Goal: Information Seeking & Learning: Learn about a topic

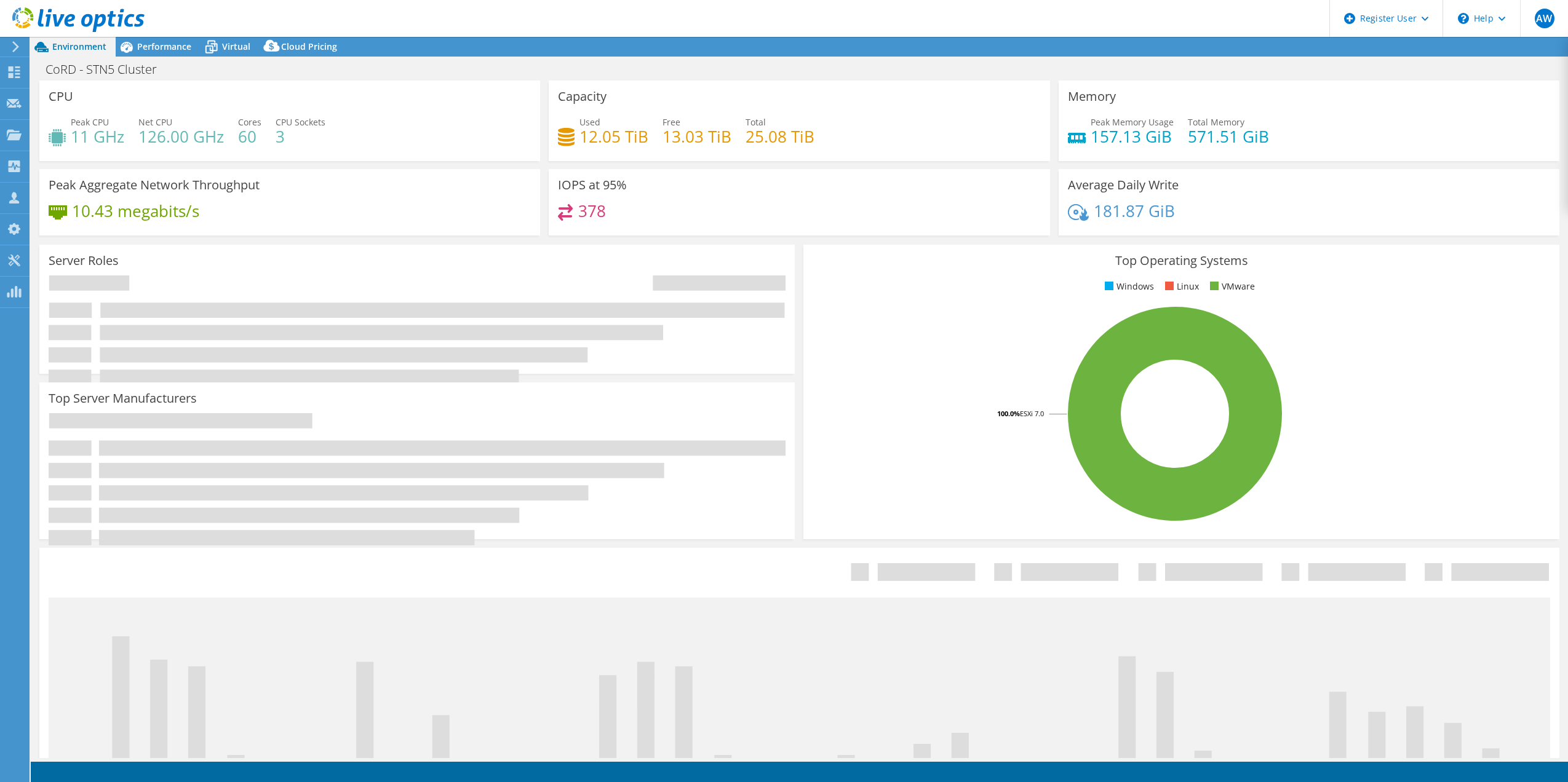
select select "USD"
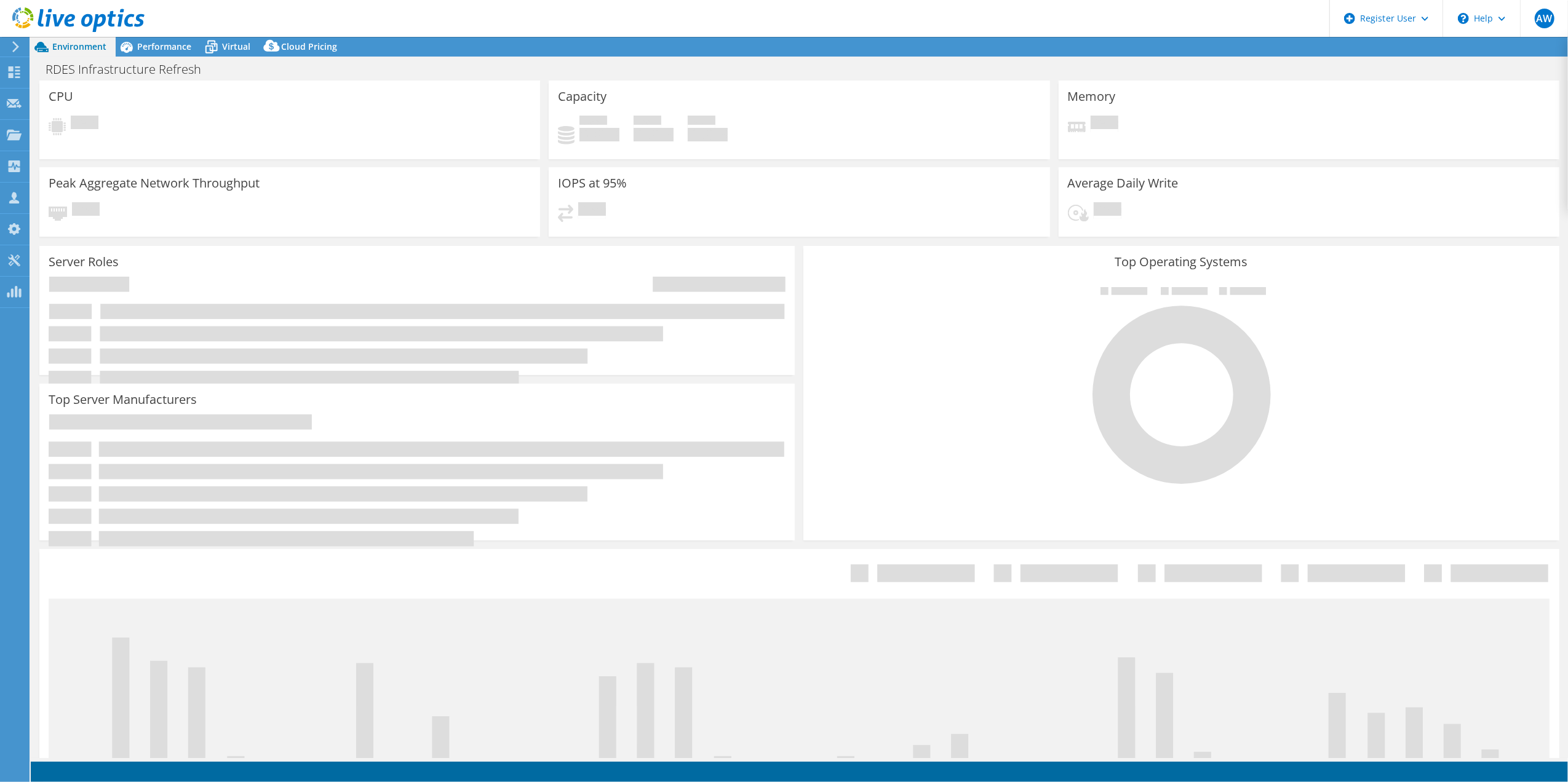
select select "USD"
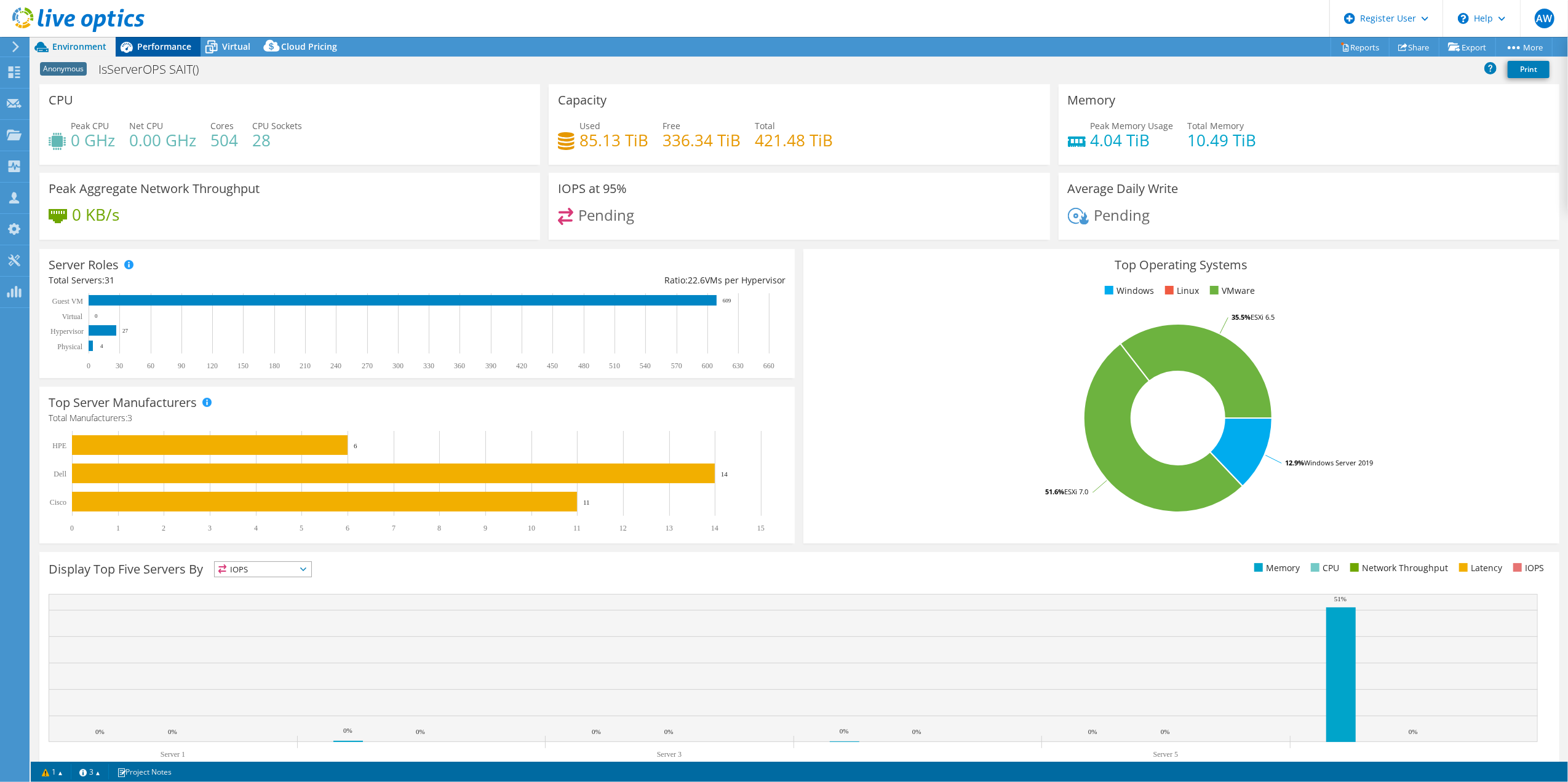
click at [162, 50] on span "Performance" at bounding box center [164, 46] width 54 height 12
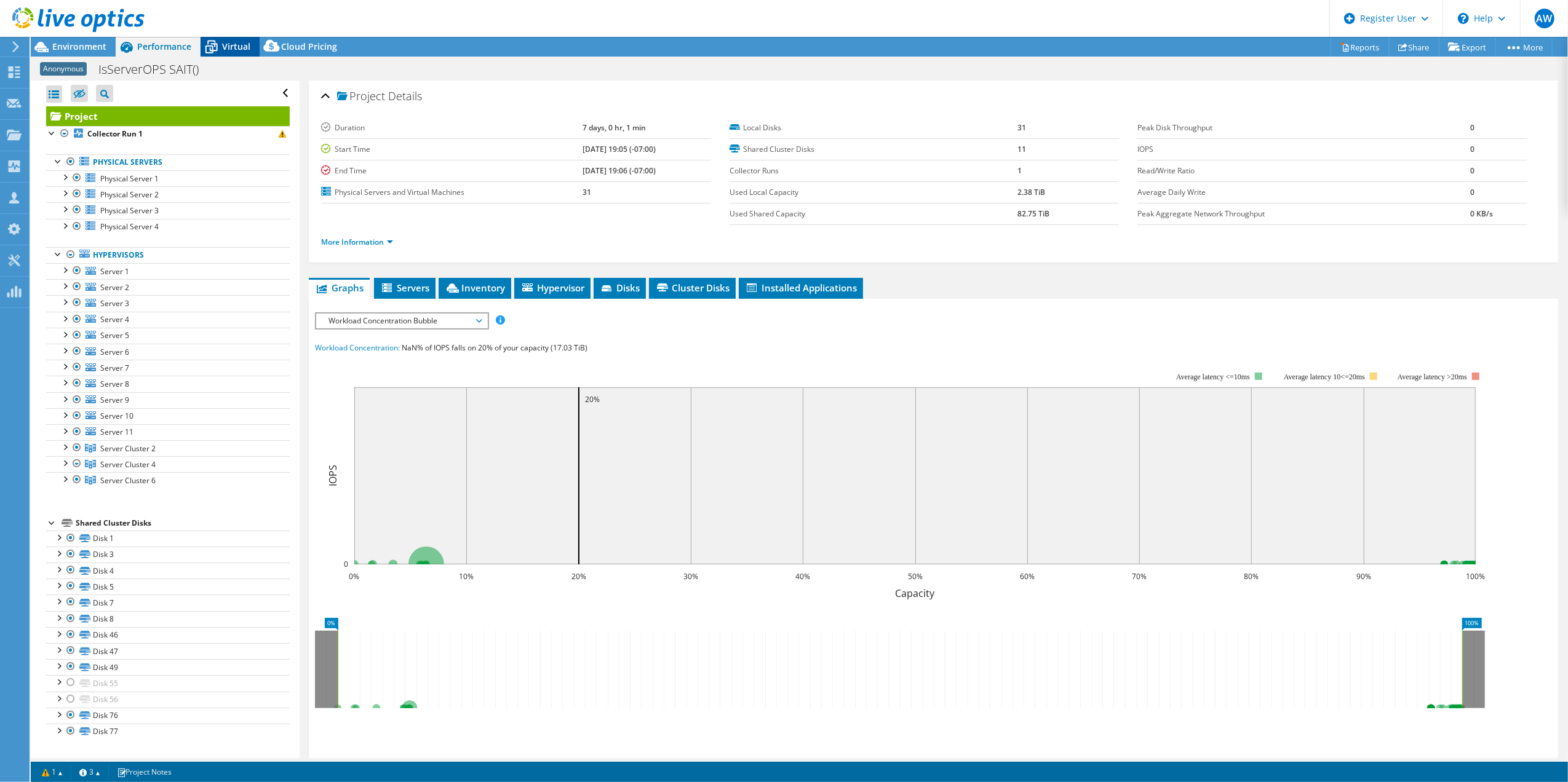
click at [231, 41] on span "Virtual" at bounding box center [236, 46] width 28 height 12
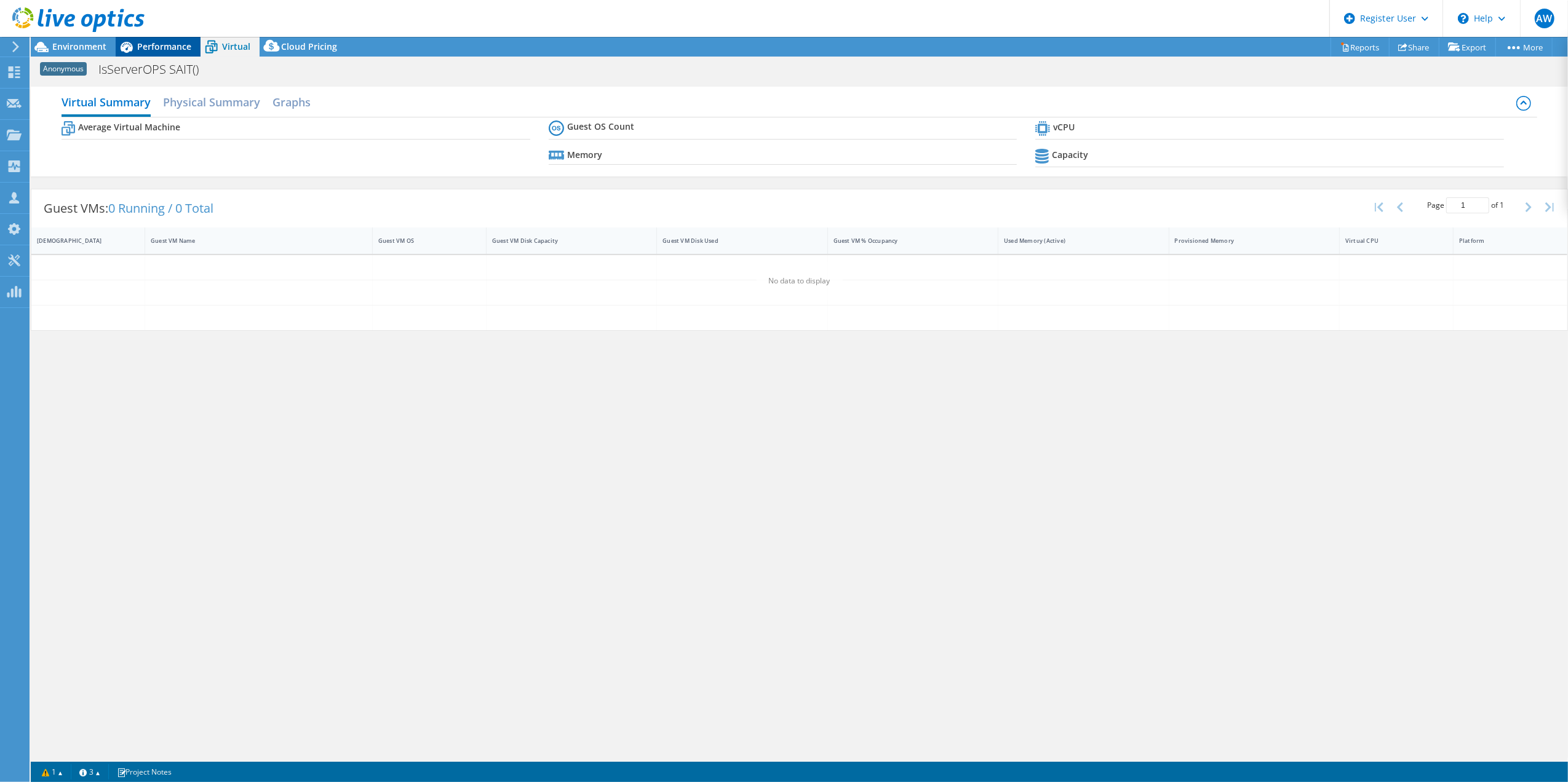
click at [154, 45] on span "Performance" at bounding box center [164, 46] width 54 height 12
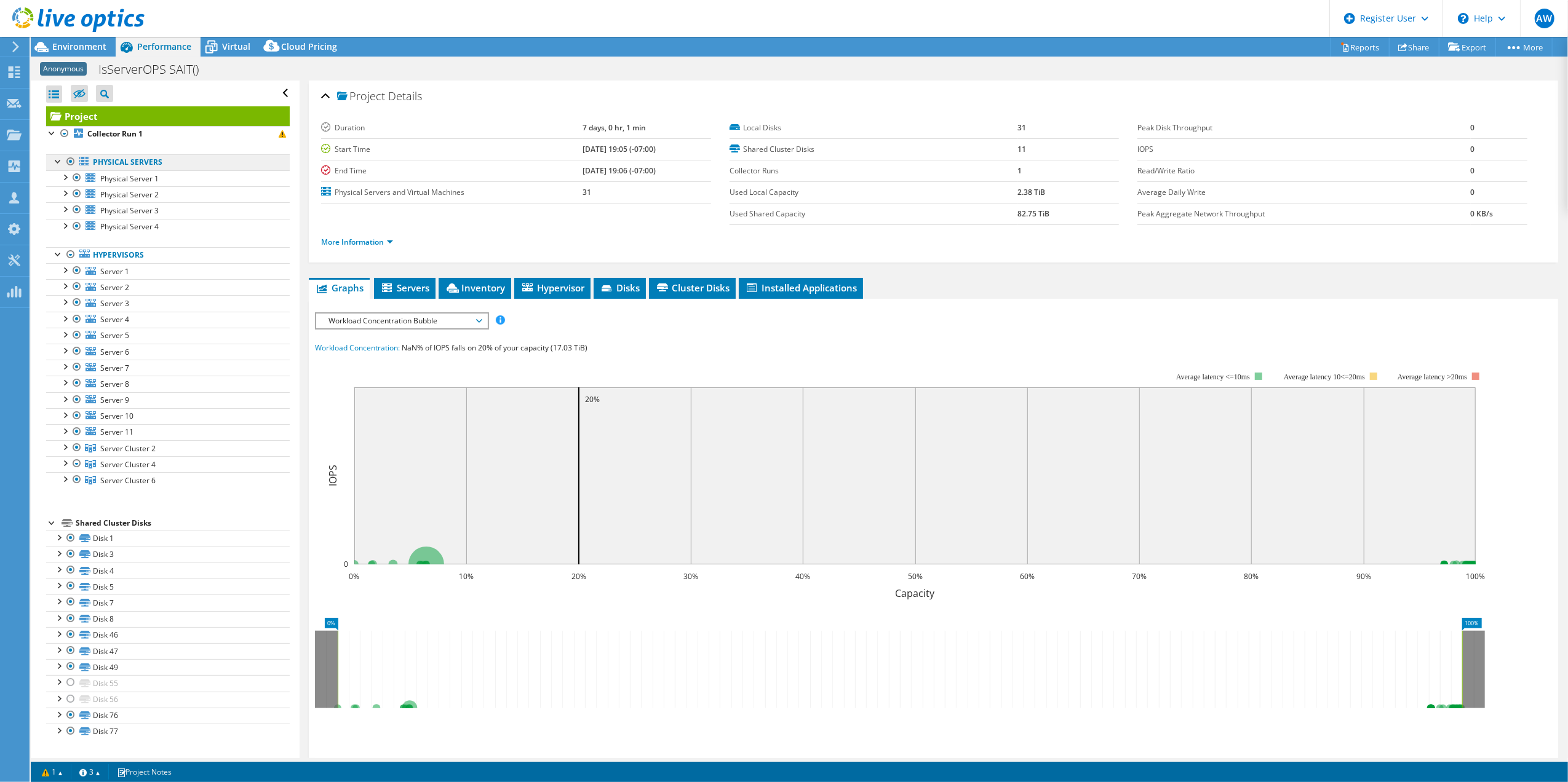
click at [140, 166] on link "Physical Servers" at bounding box center [168, 162] width 244 height 16
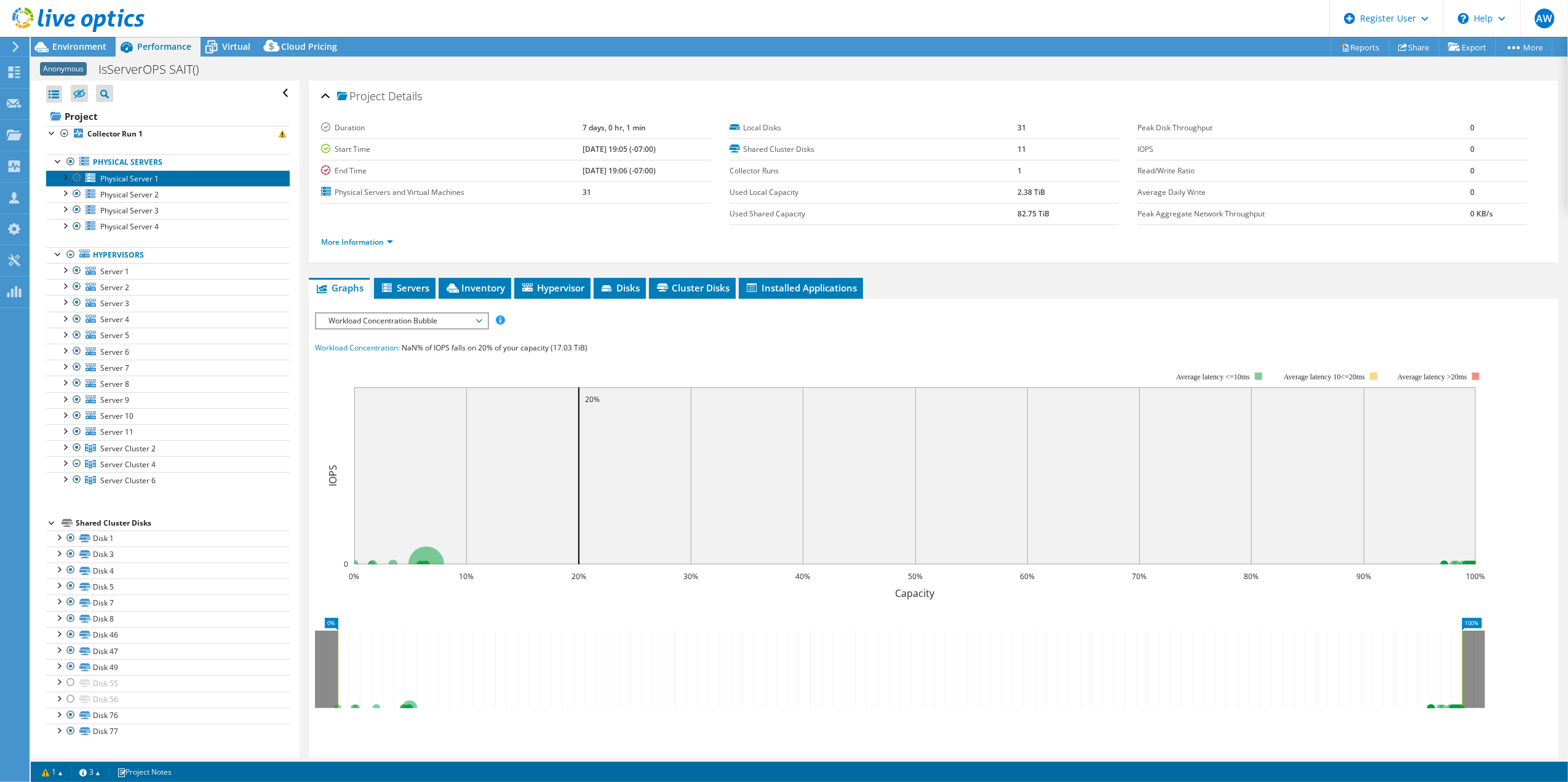
click at [102, 183] on span "Physical Server 1" at bounding box center [129, 178] width 59 height 11
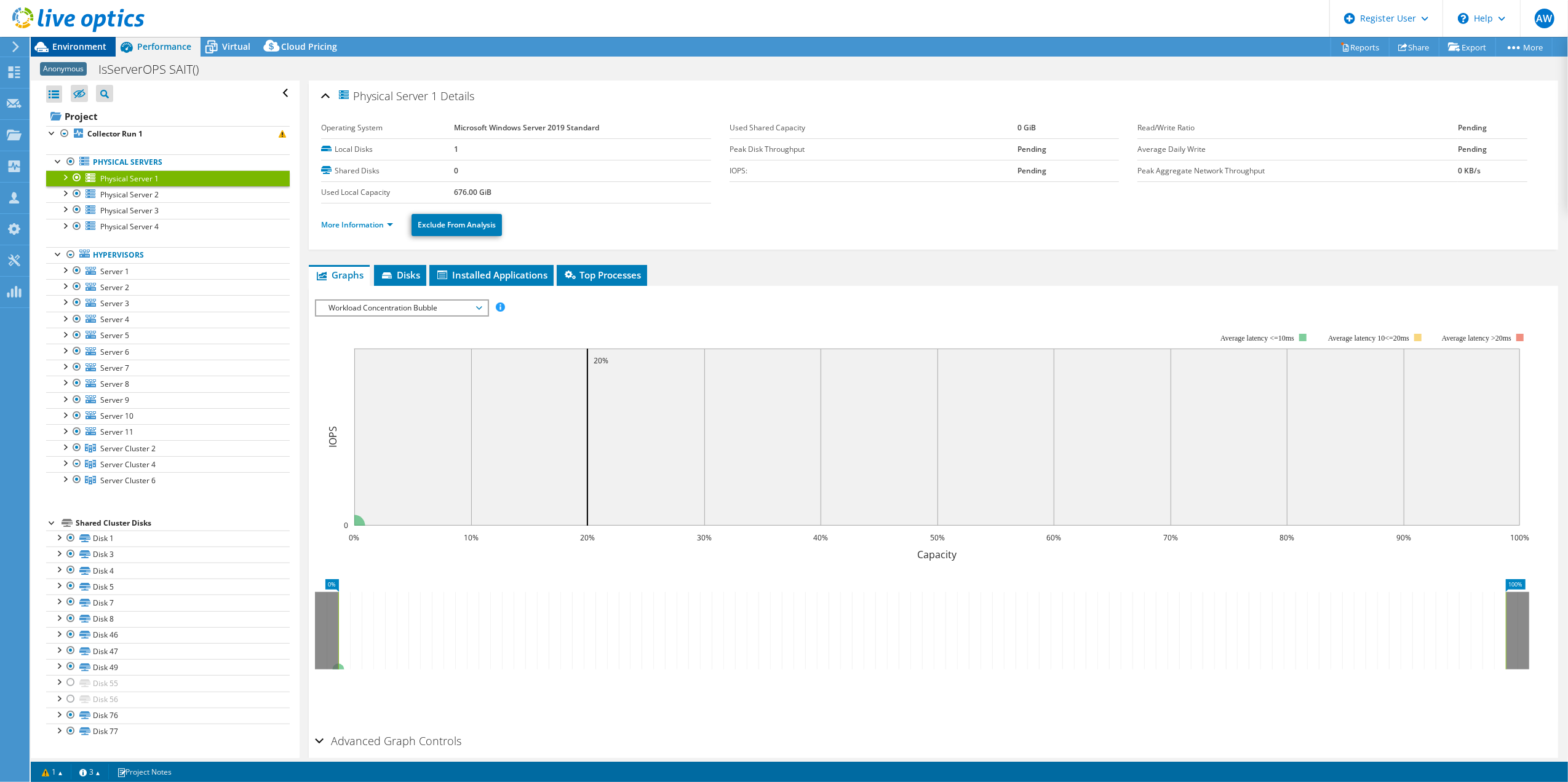
click at [79, 46] on span "Environment" at bounding box center [79, 46] width 54 height 12
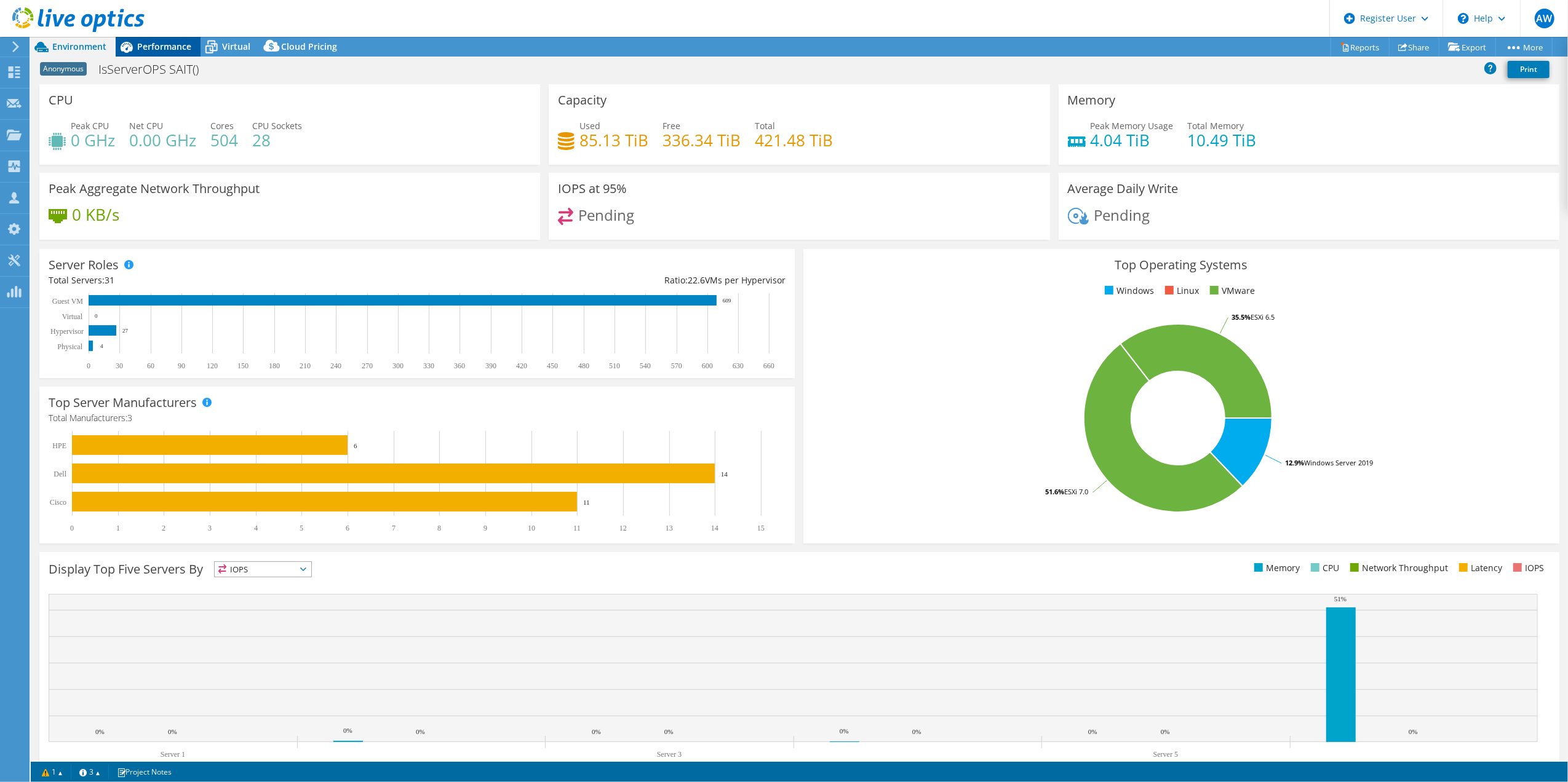
click at [141, 45] on span "Performance" at bounding box center [164, 46] width 54 height 12
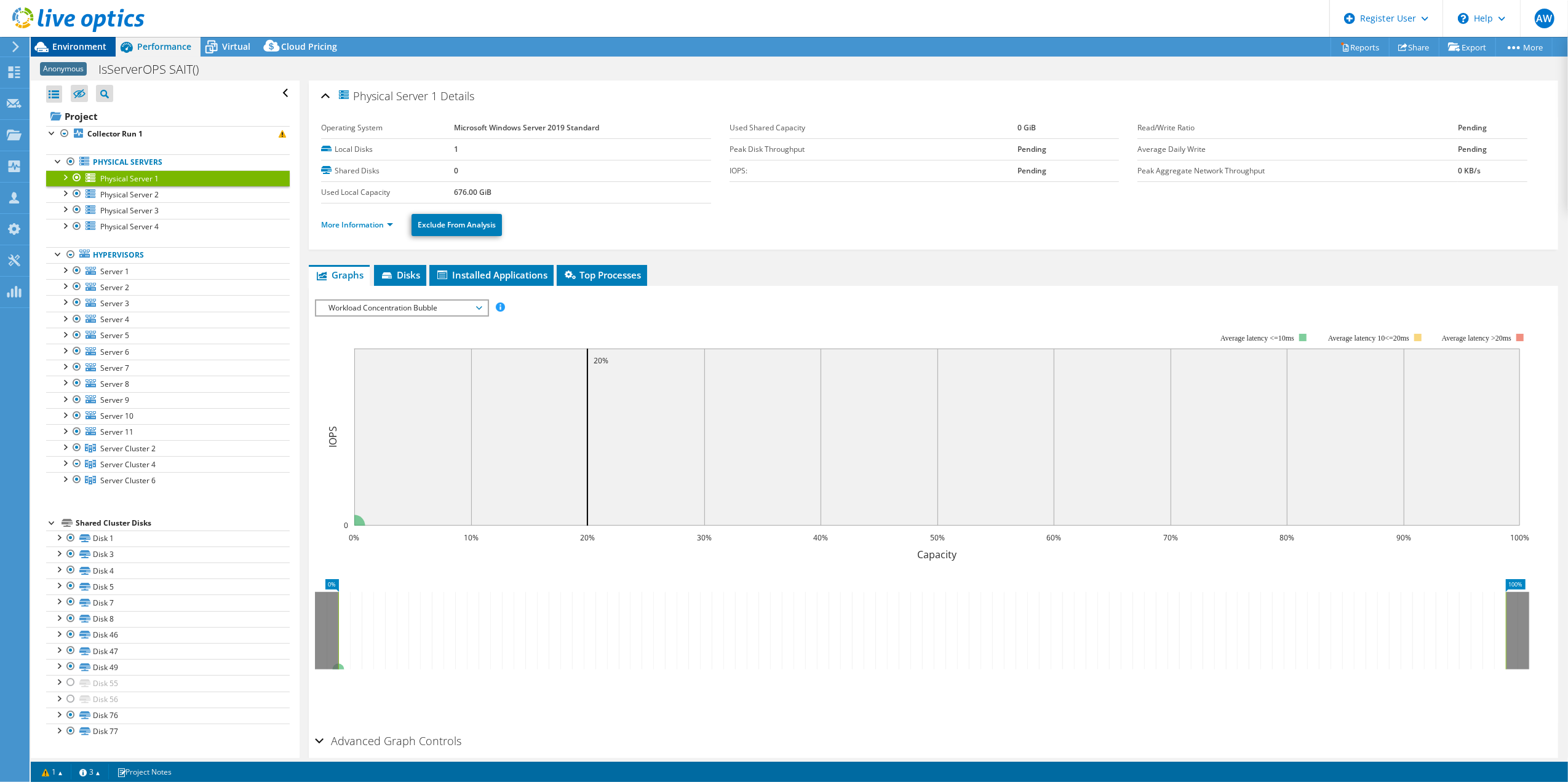
click at [69, 42] on span "Environment" at bounding box center [79, 46] width 54 height 12
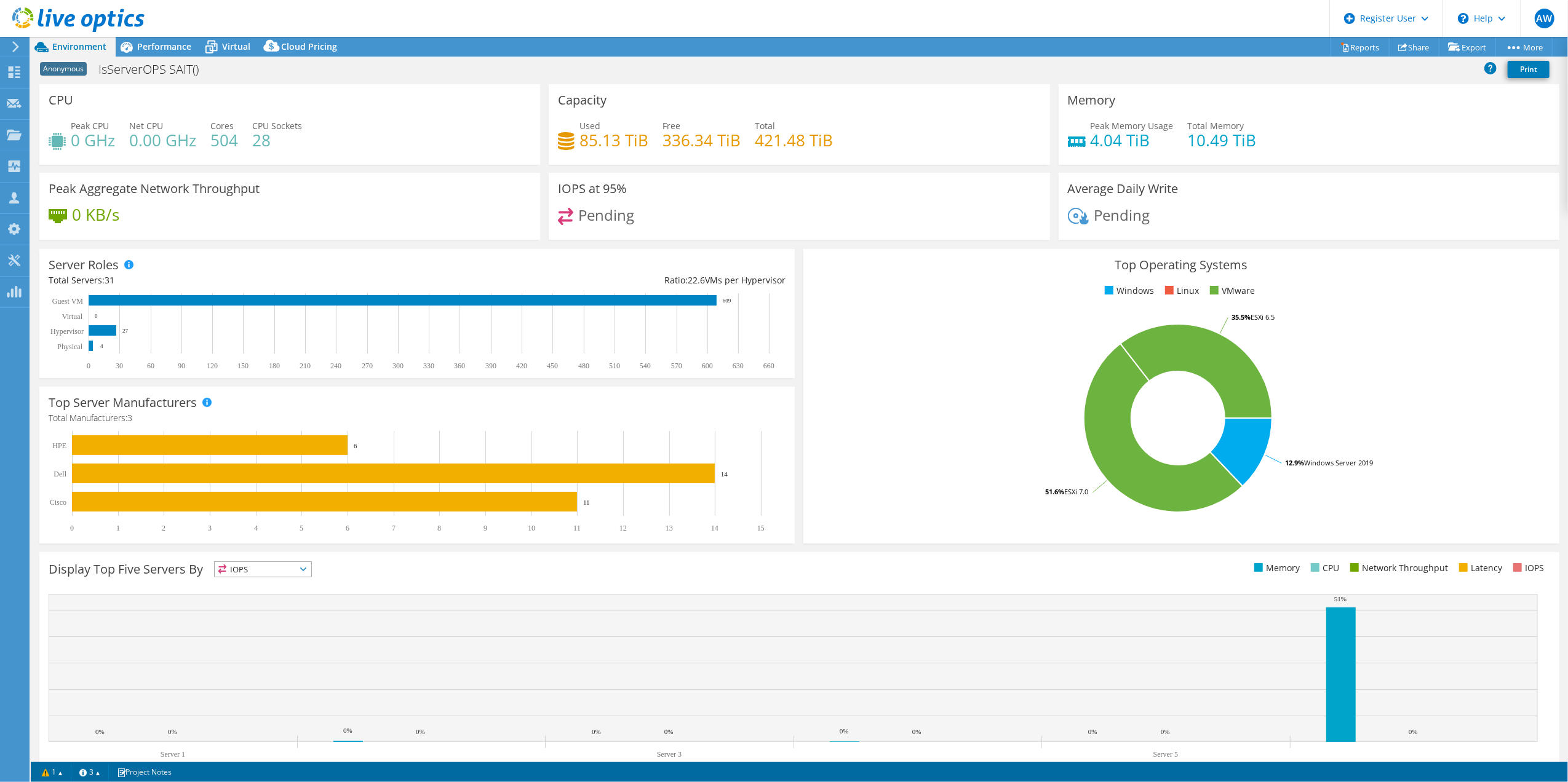
scroll to position [55, 0]
click at [871, 635] on rect at bounding box center [794, 668] width 1489 height 148
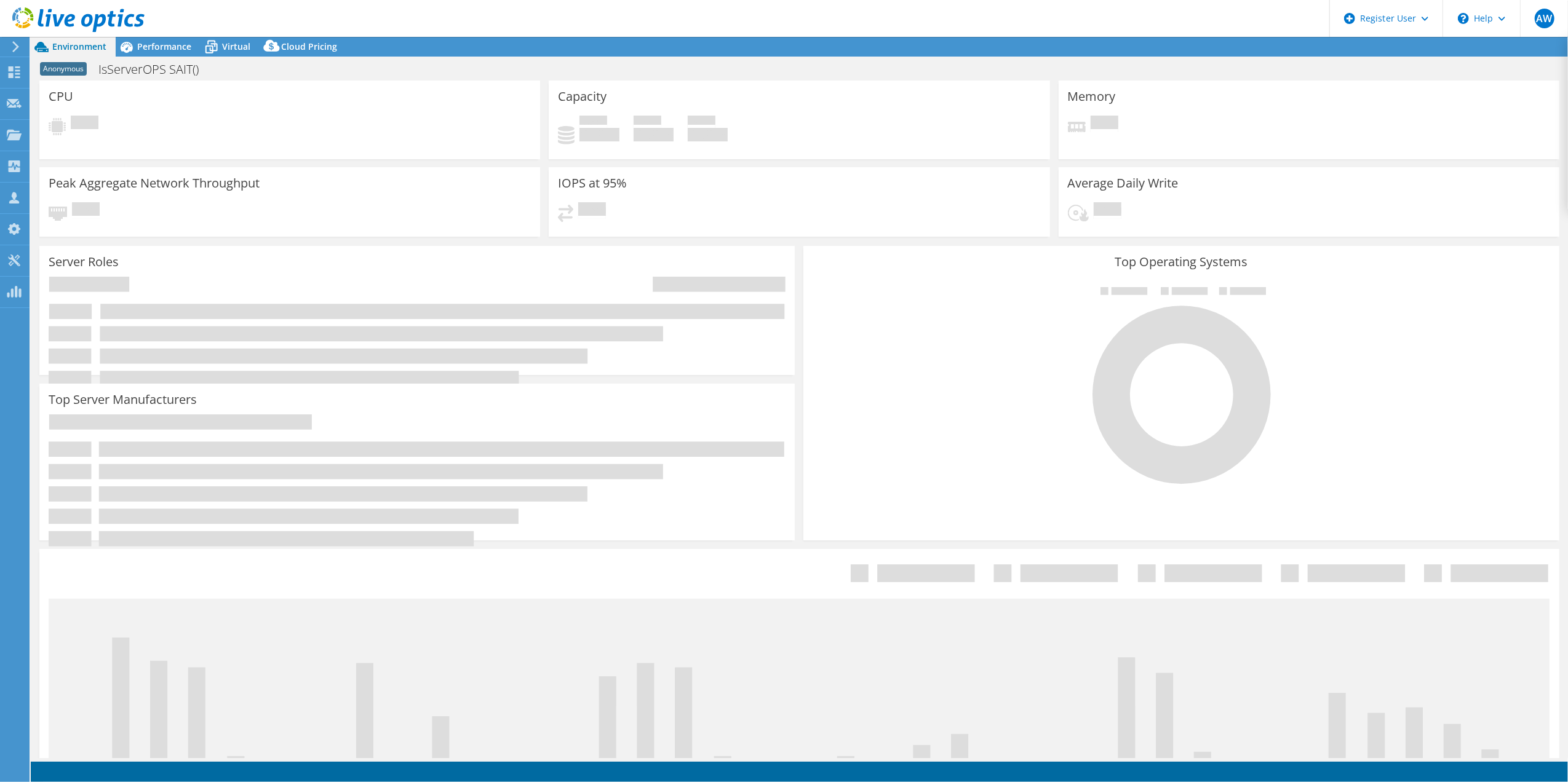
select select "USD"
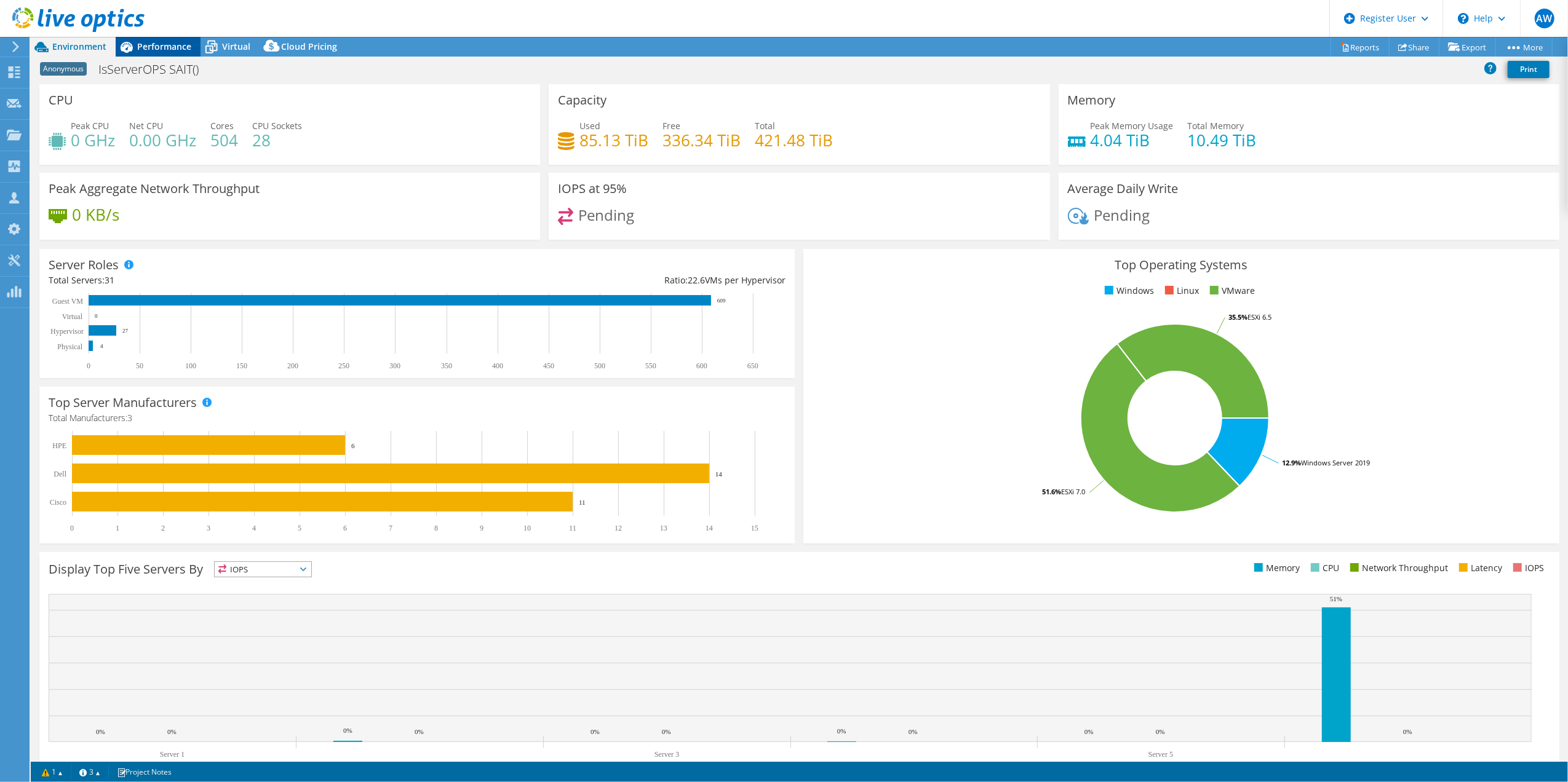
click at [158, 46] on span "Performance" at bounding box center [164, 46] width 54 height 12
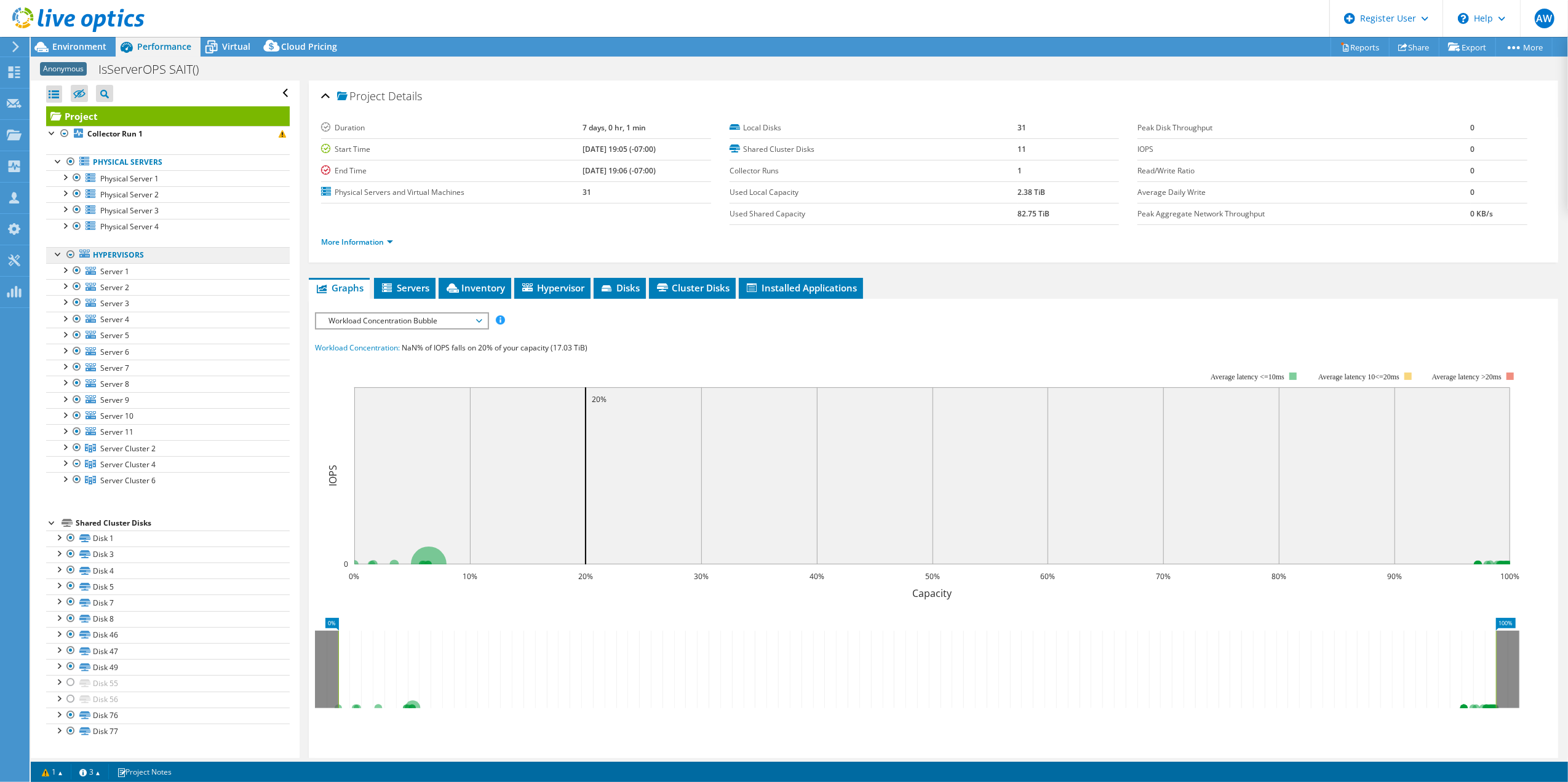
click at [114, 254] on link "Hypervisors" at bounding box center [168, 254] width 244 height 16
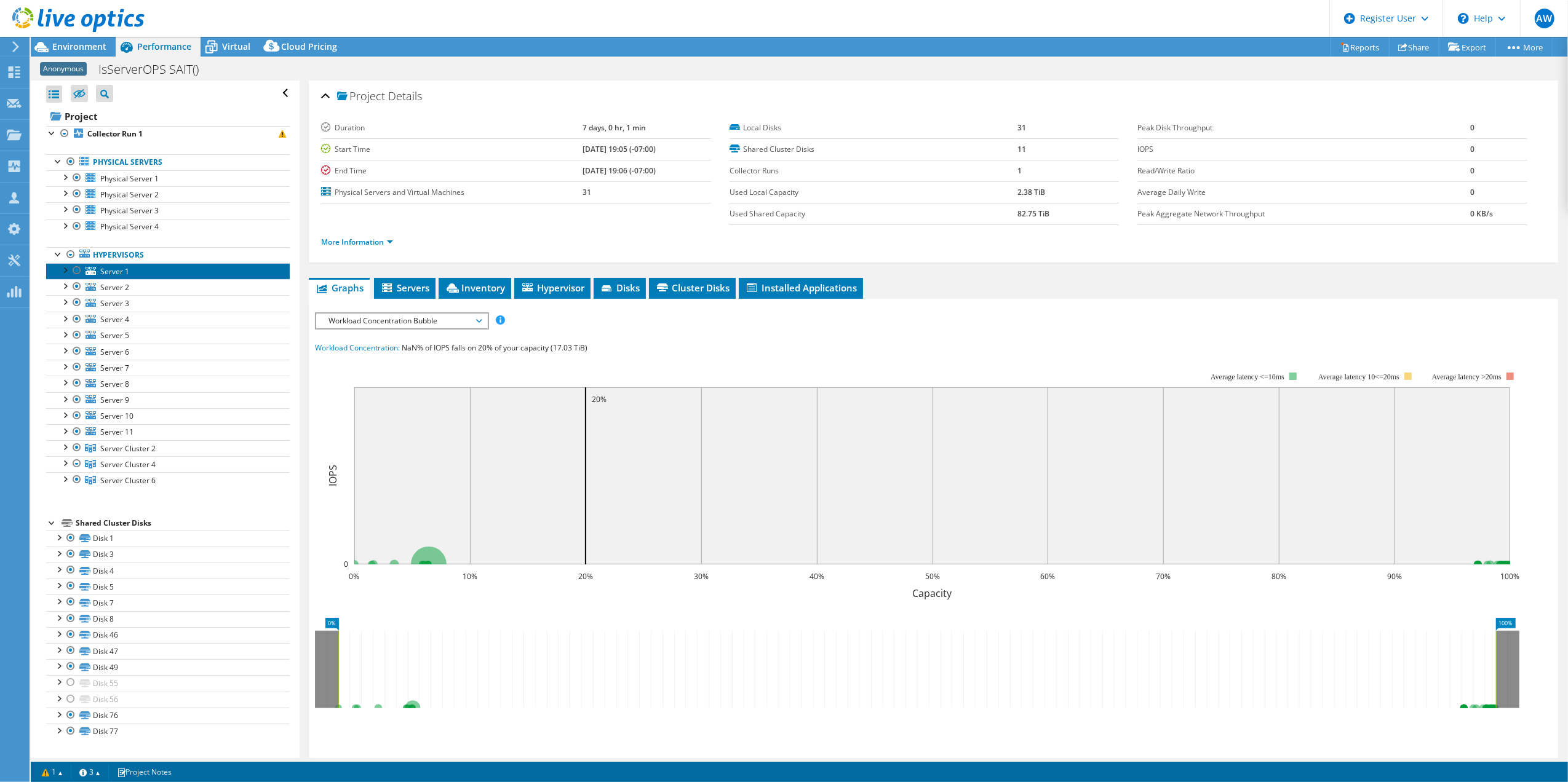
click at [104, 266] on link "Server 1" at bounding box center [168, 271] width 244 height 16
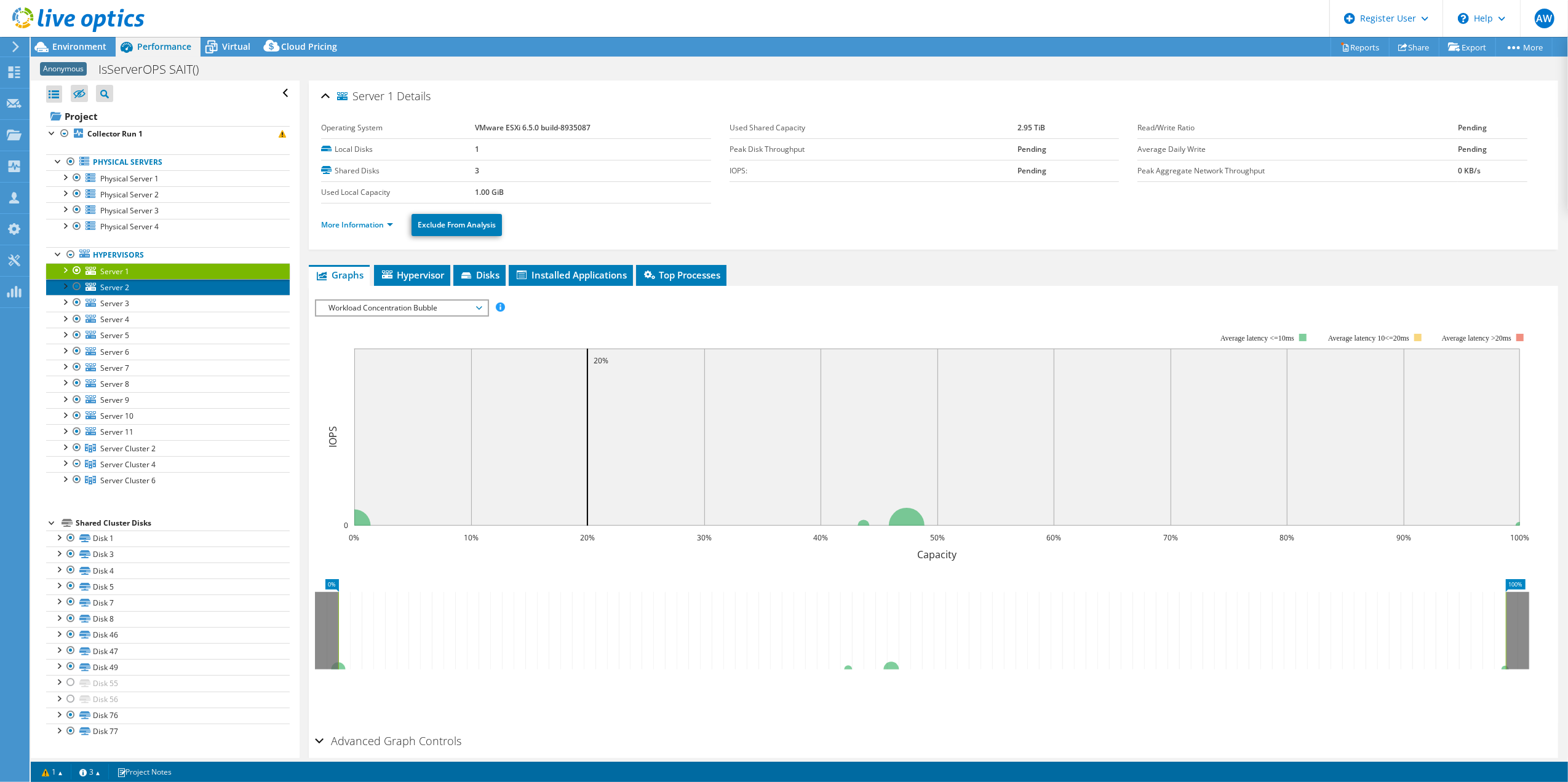
click at [109, 295] on link "Server 2" at bounding box center [168, 287] width 244 height 16
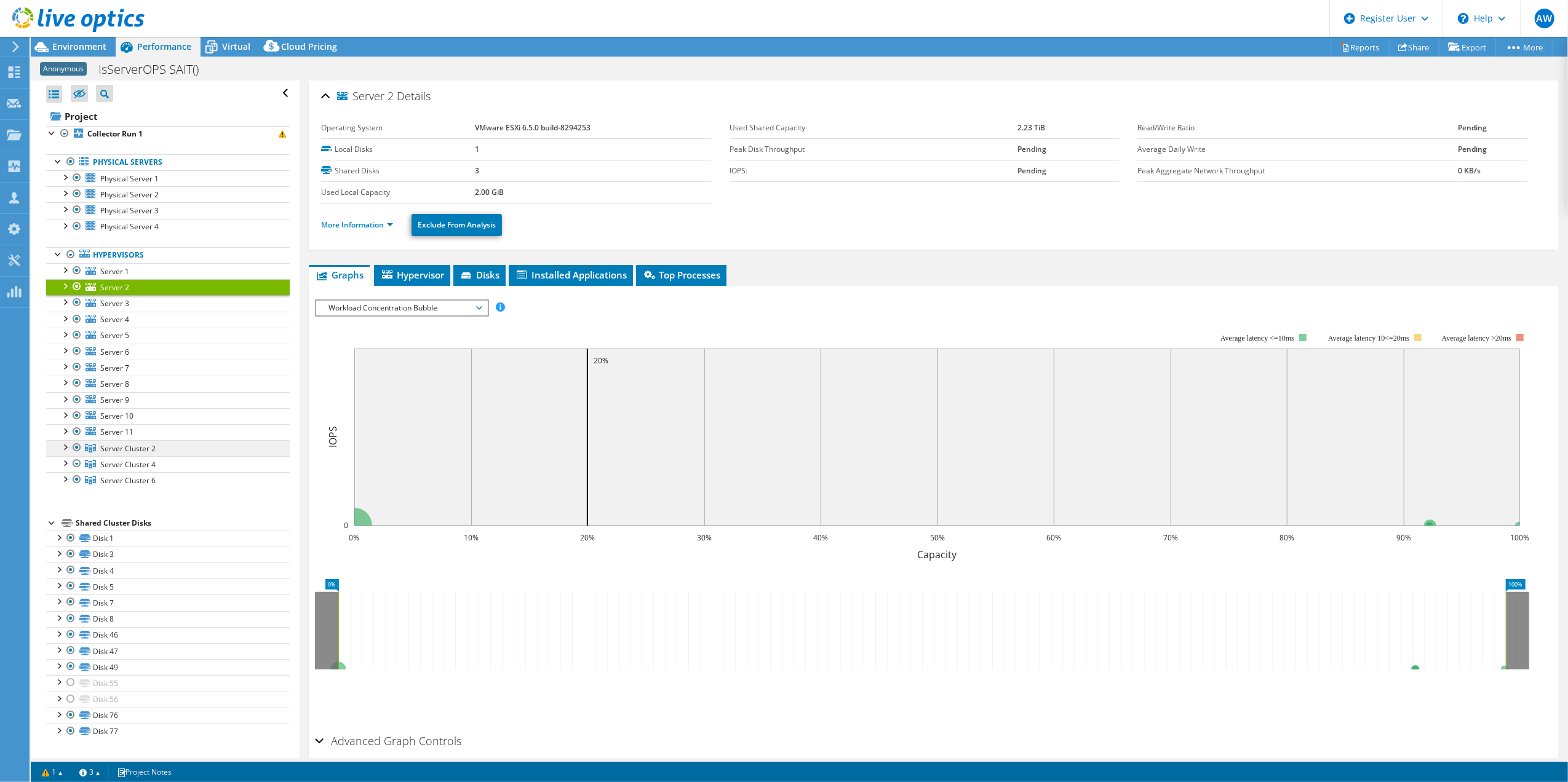
click at [127, 448] on span "Server Cluster 2" at bounding box center [128, 448] width 55 height 11
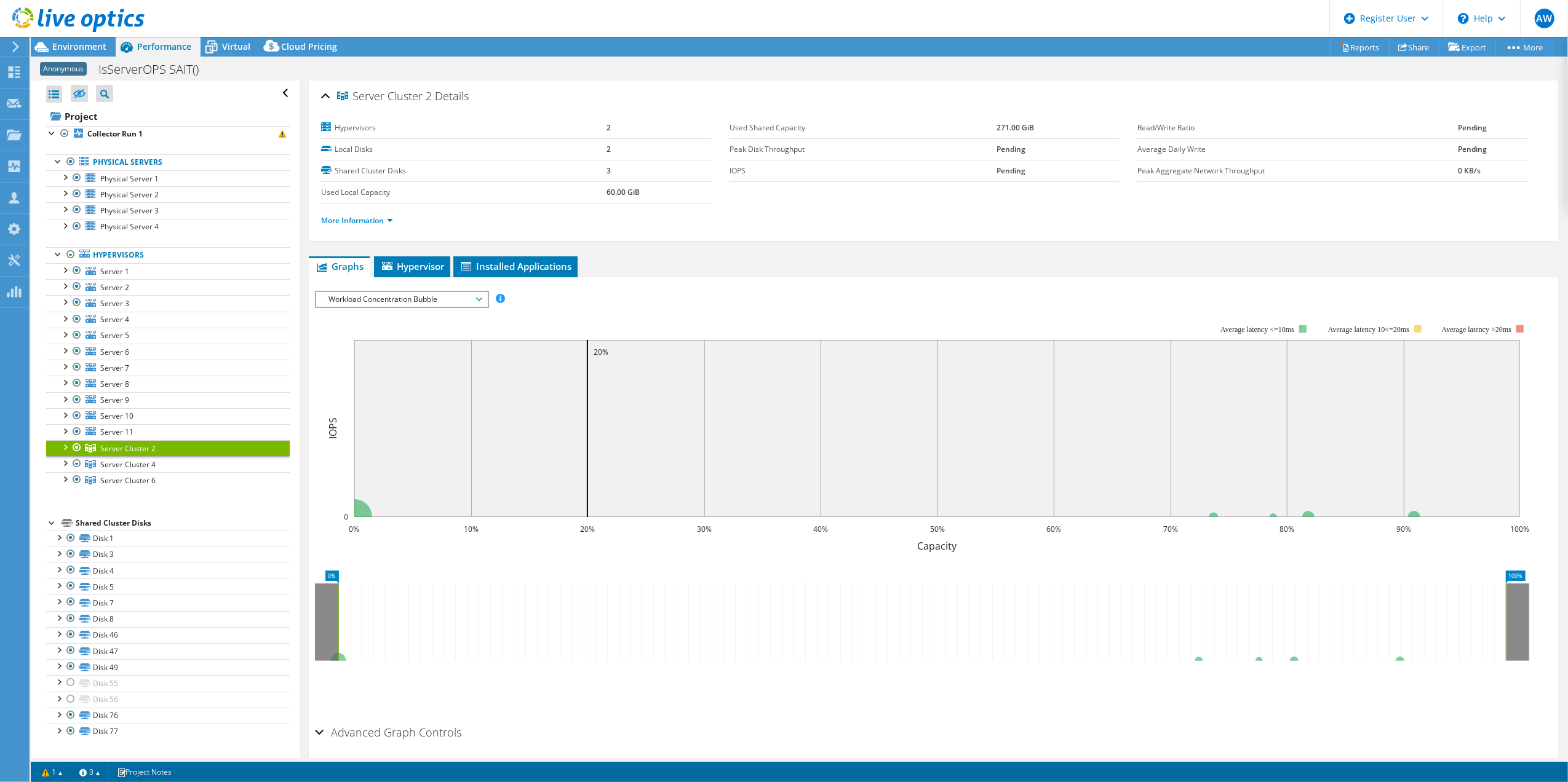
scroll to position [2, 0]
click at [65, 448] on div at bounding box center [65, 447] width 12 height 12
click at [74, 466] on div at bounding box center [70, 460] width 12 height 12
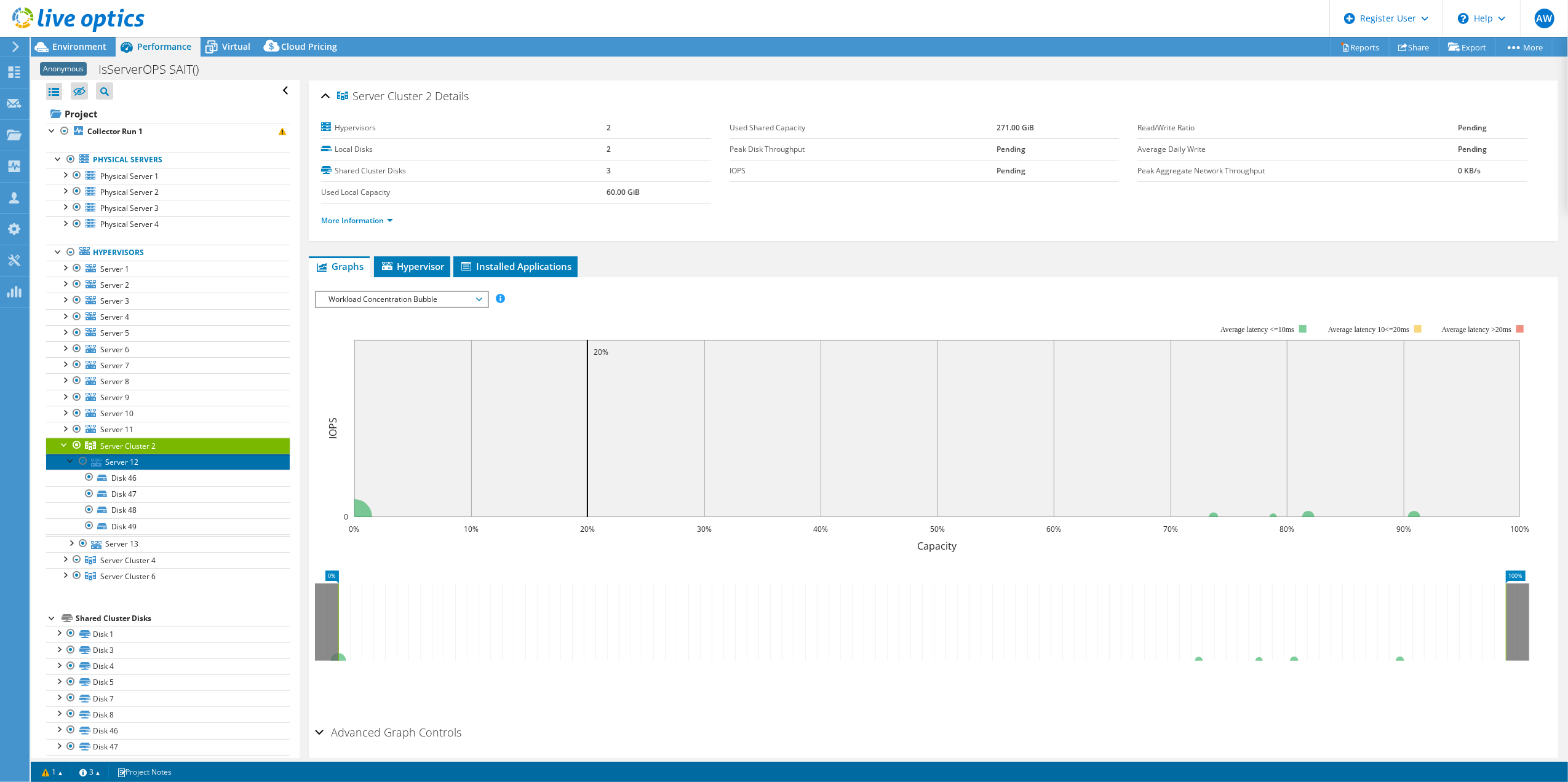
click at [119, 466] on link "Server 12" at bounding box center [168, 461] width 244 height 16
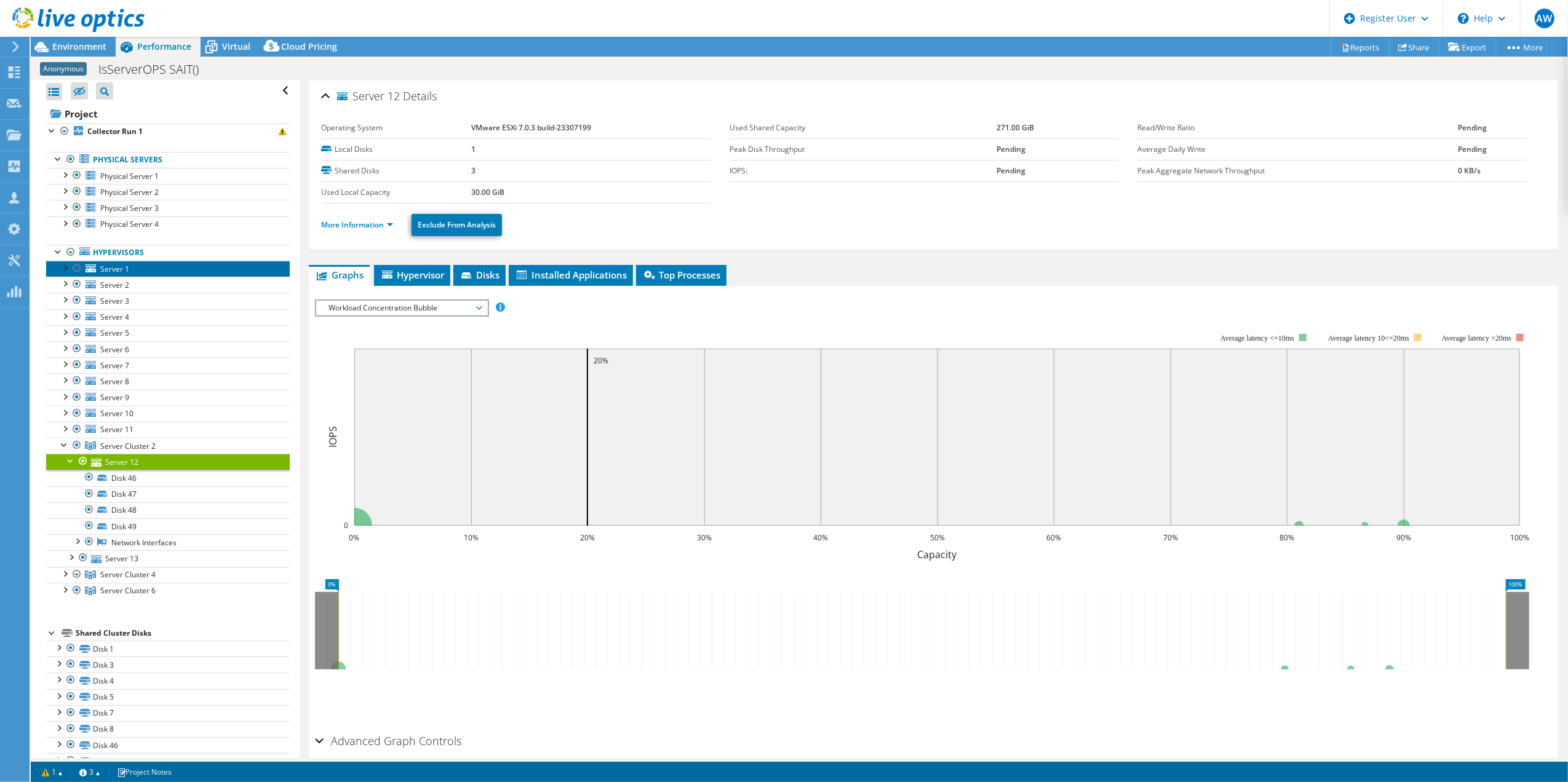
click at [113, 271] on span "Server 1" at bounding box center [114, 269] width 29 height 11
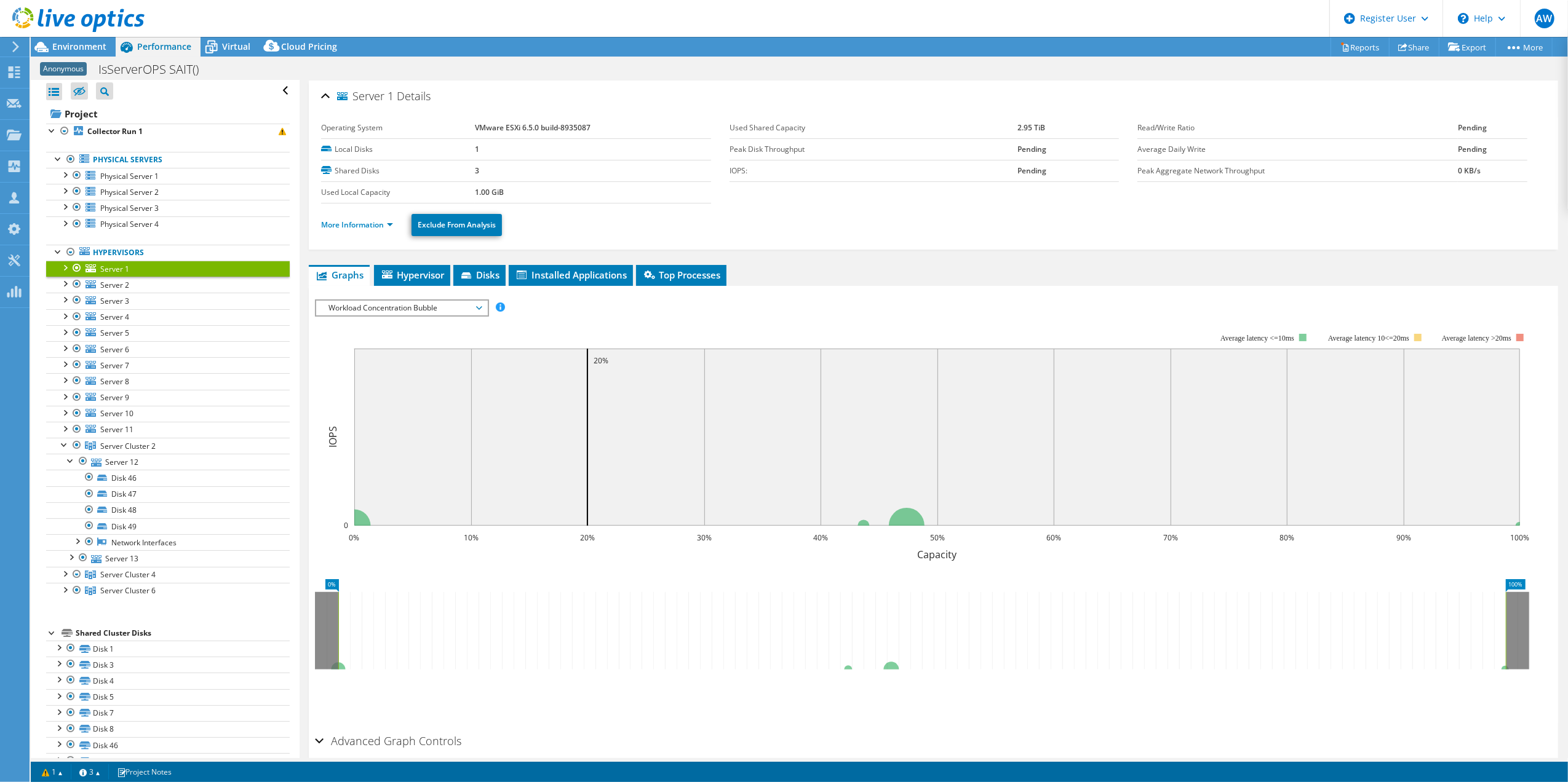
scroll to position [0, 0]
click at [1306, 87] on div "Server 1 Details" at bounding box center [934, 97] width 1224 height 27
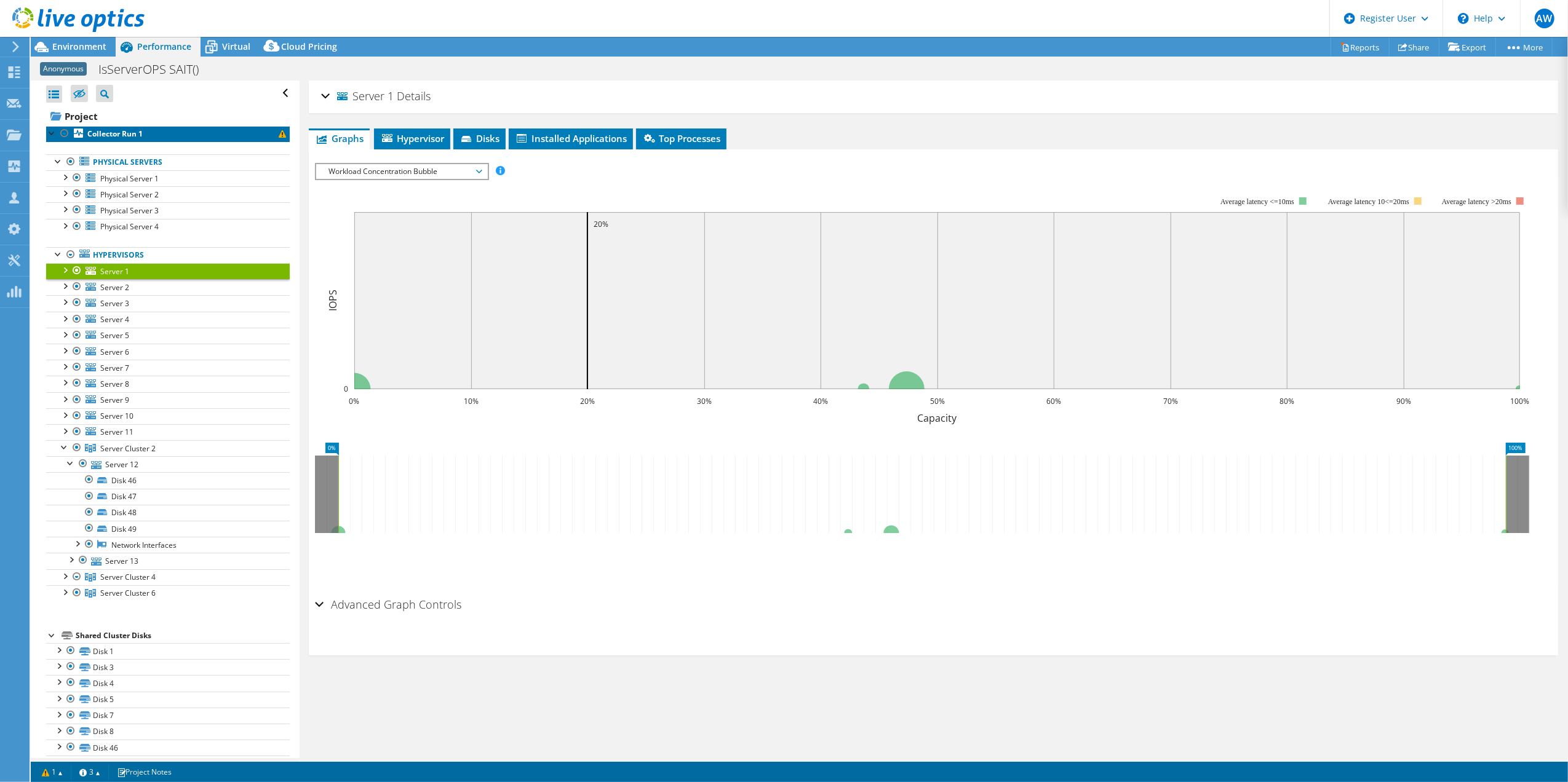
click at [124, 135] on b "Collector Run 1" at bounding box center [114, 133] width 55 height 11
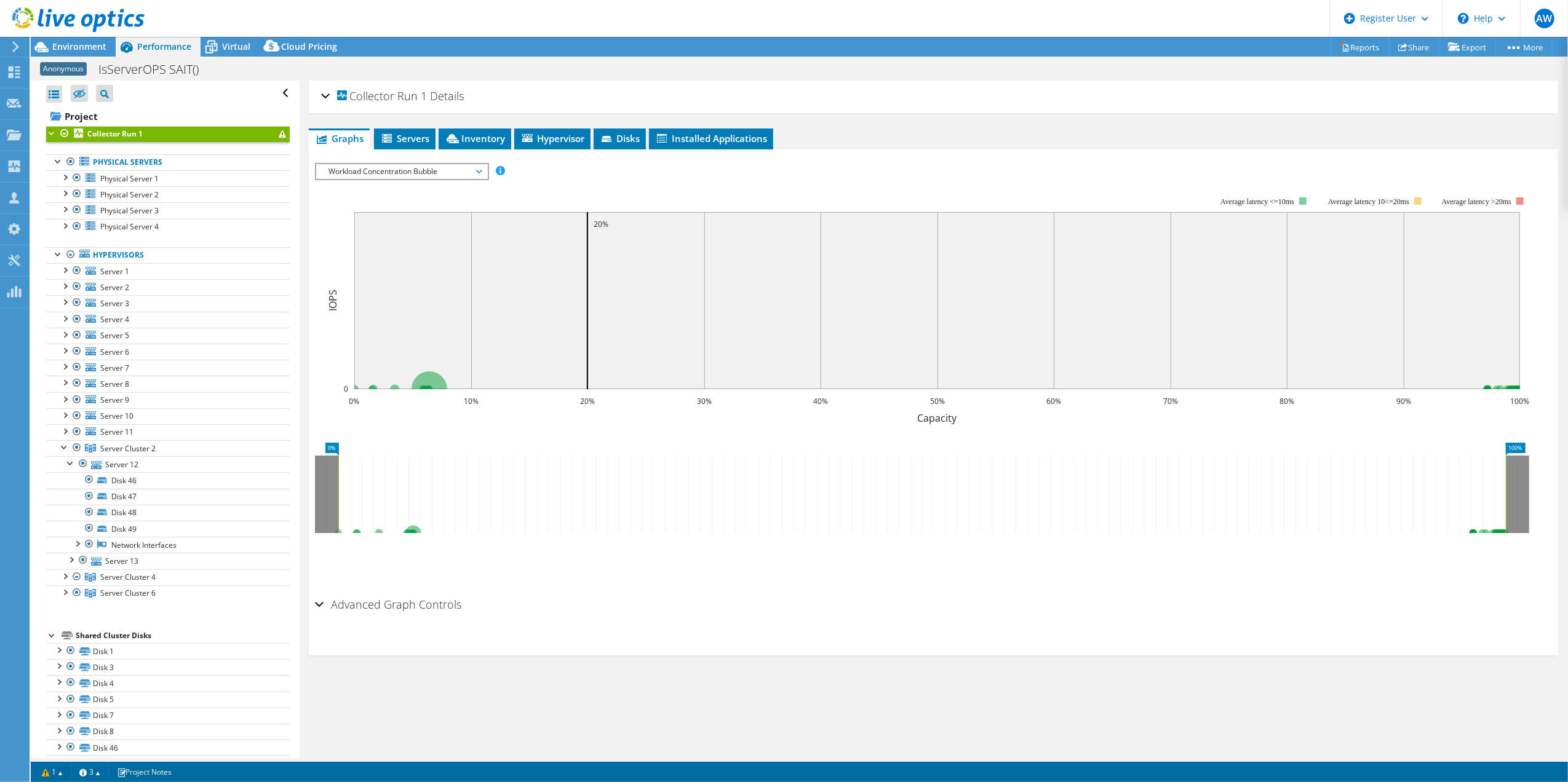
click at [318, 96] on div "Collector Run 1 Details Duration 7 days, 0 hr, 1 min Start Time 12/01/2024, 19:…" at bounding box center [934, 96] width 1249 height 32
click at [322, 96] on div "Collector Run 1 Details" at bounding box center [934, 97] width 1224 height 27
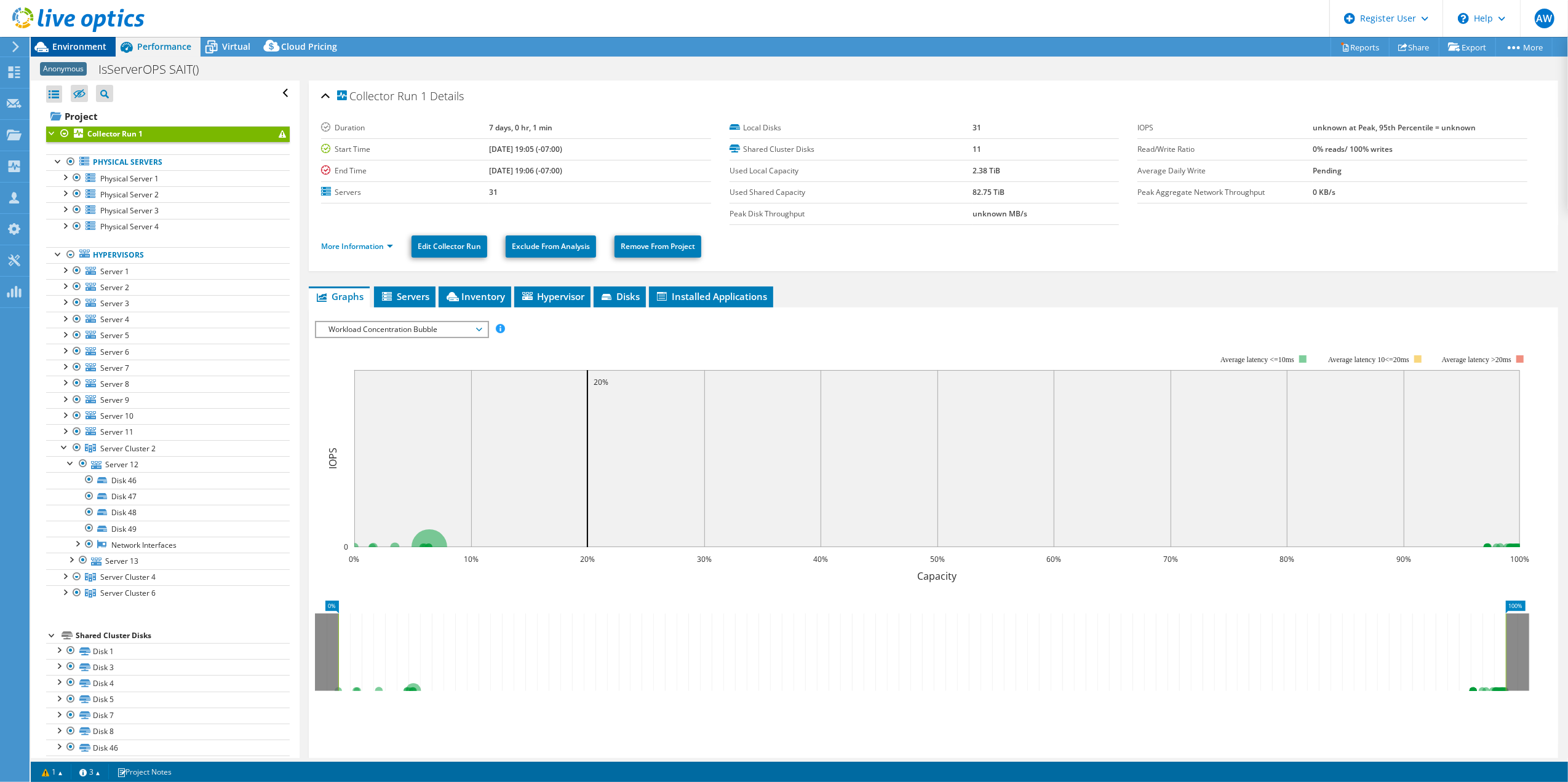
click at [70, 47] on span "Environment" at bounding box center [79, 46] width 54 height 12
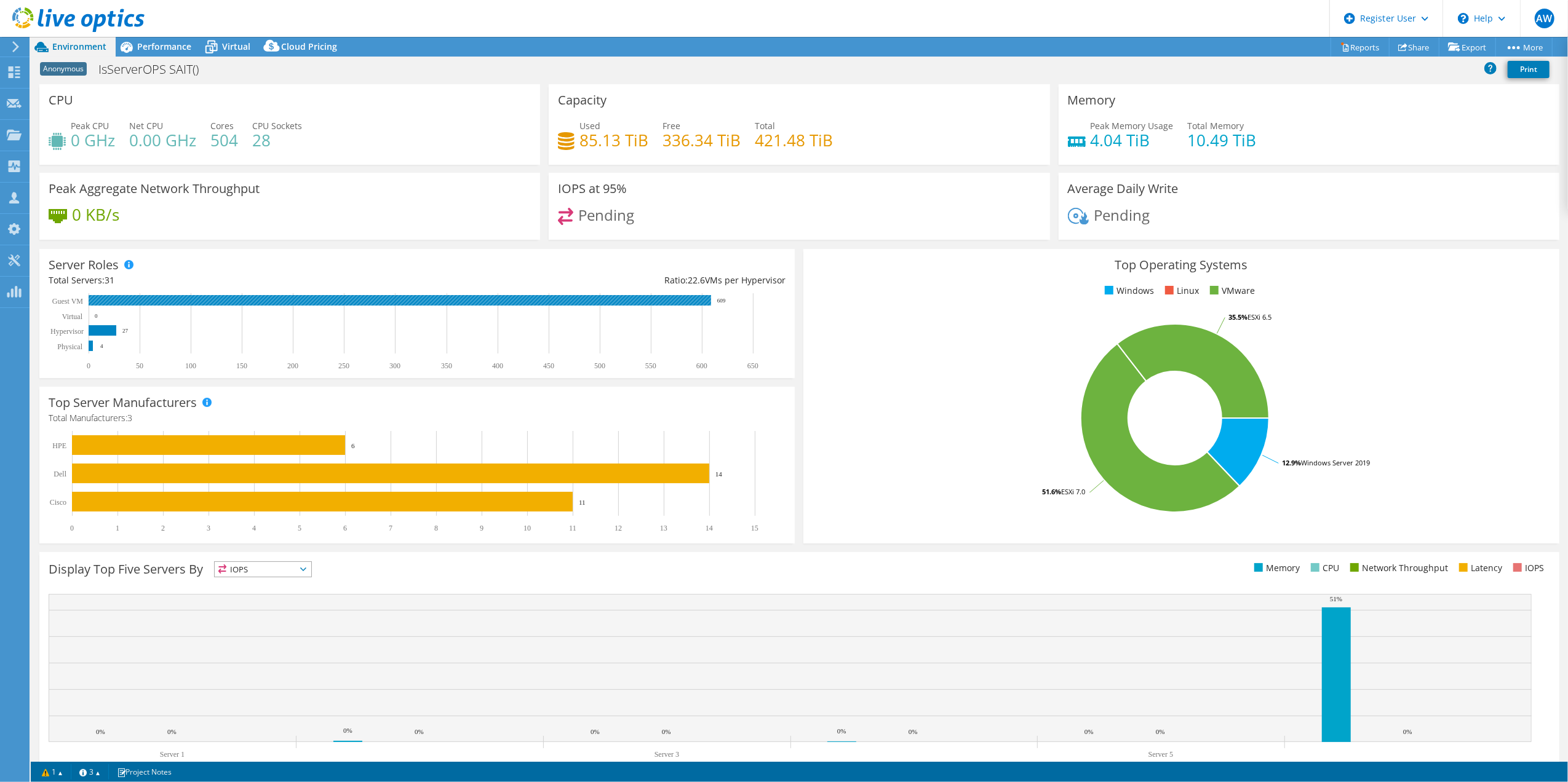
scroll to position [77, 0]
click at [455, 220] on div "0 KB/s" at bounding box center [290, 220] width 482 height 26
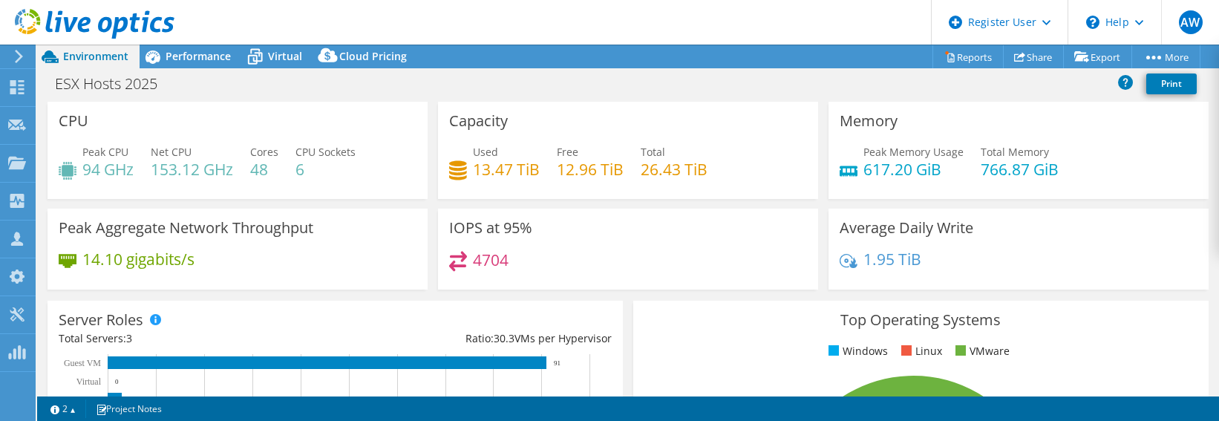
select select "[GEOGRAPHIC_DATA]"
select select "USD"
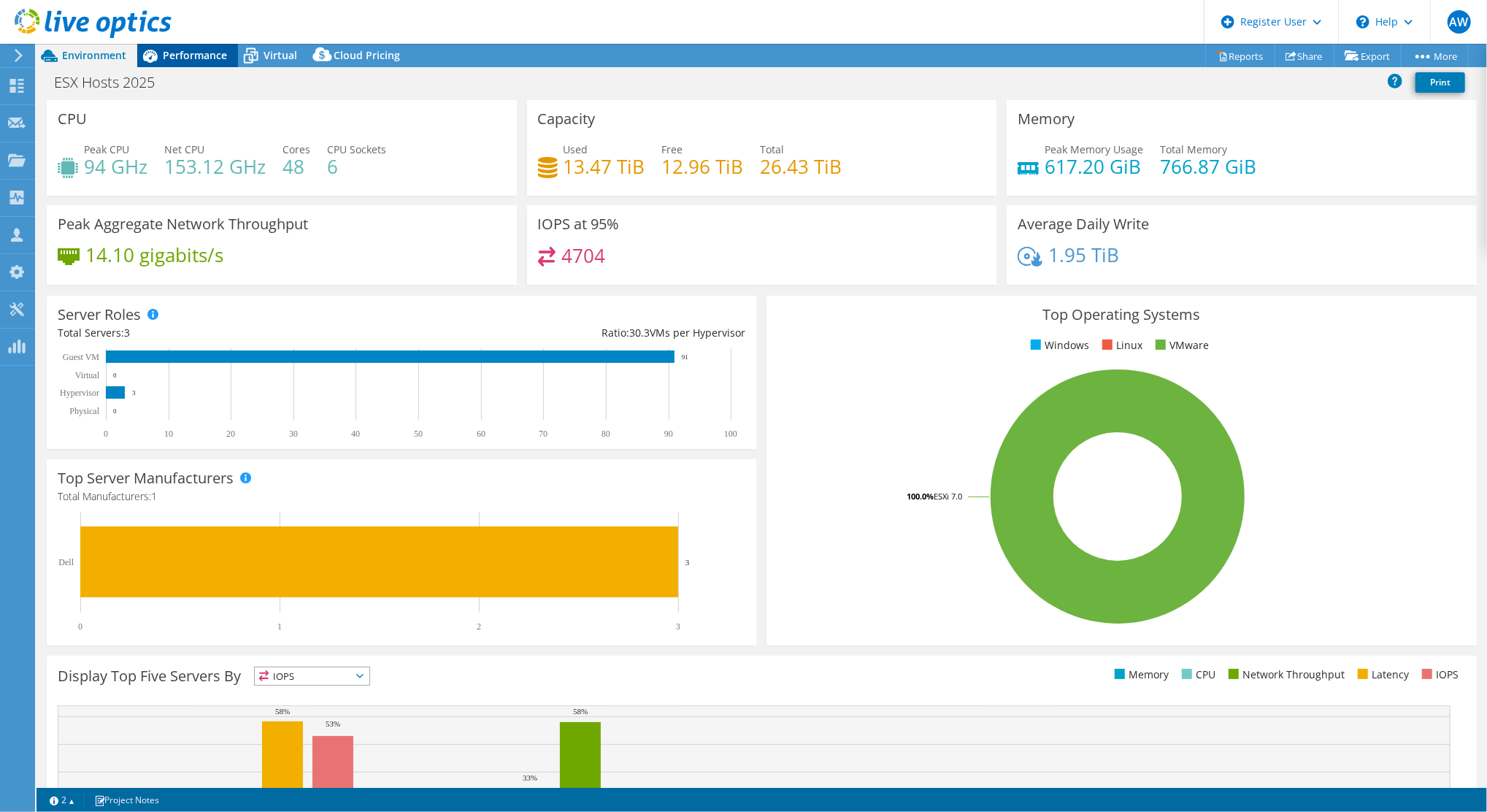
click at [188, 52] on span "Performance" at bounding box center [195, 55] width 64 height 14
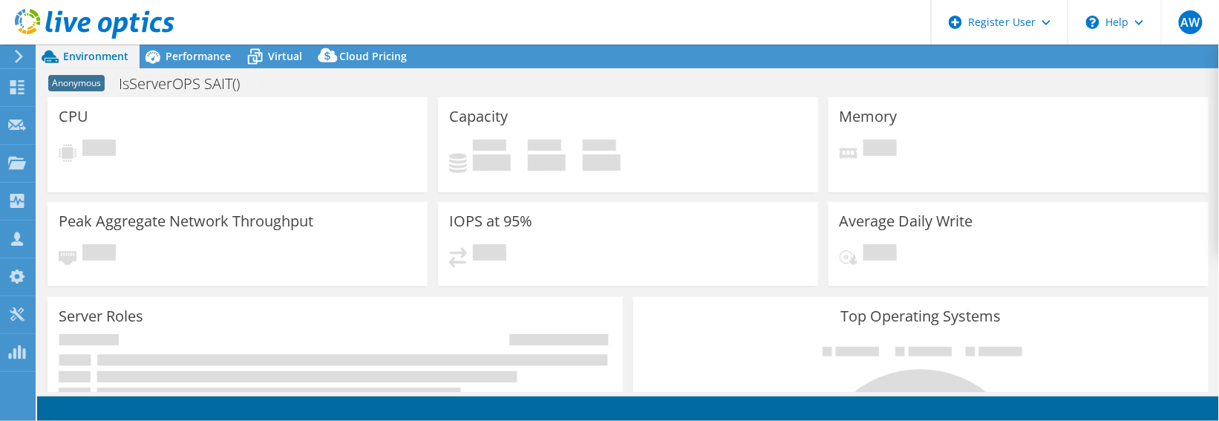
select select "USD"
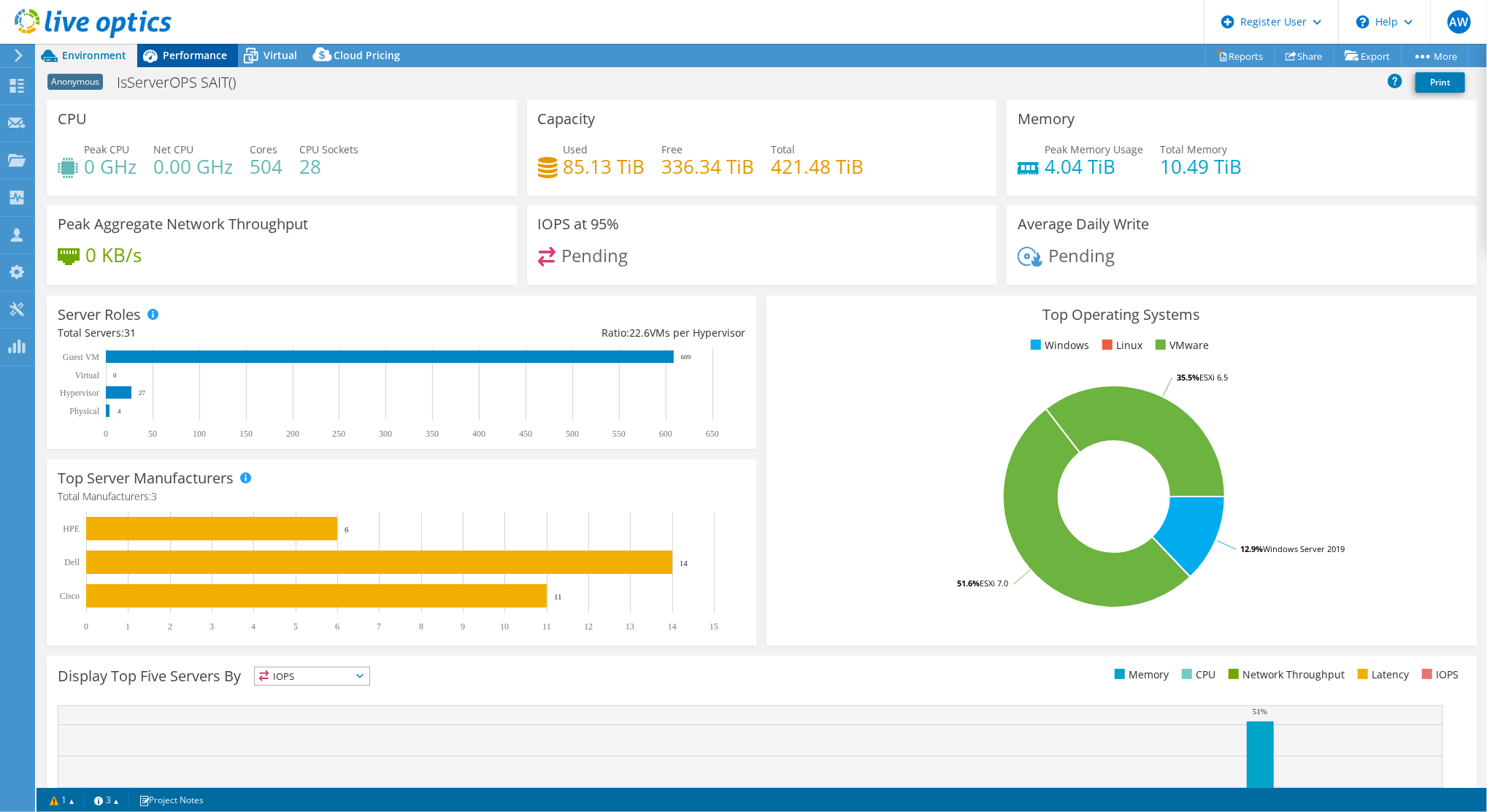
click at [195, 51] on span "Performance" at bounding box center [195, 55] width 64 height 14
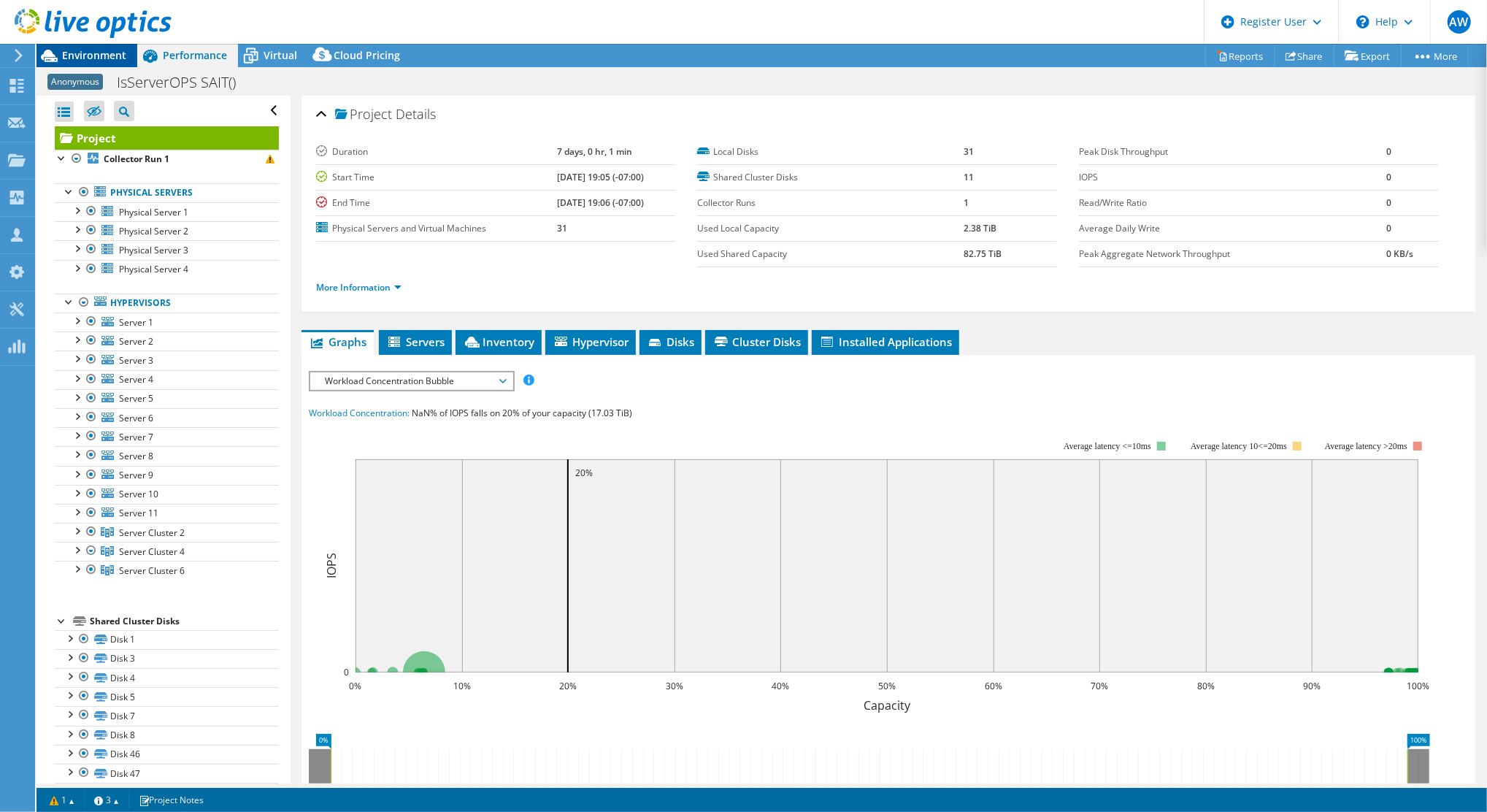
click at [97, 56] on span "Environment" at bounding box center [93, 55] width 64 height 14
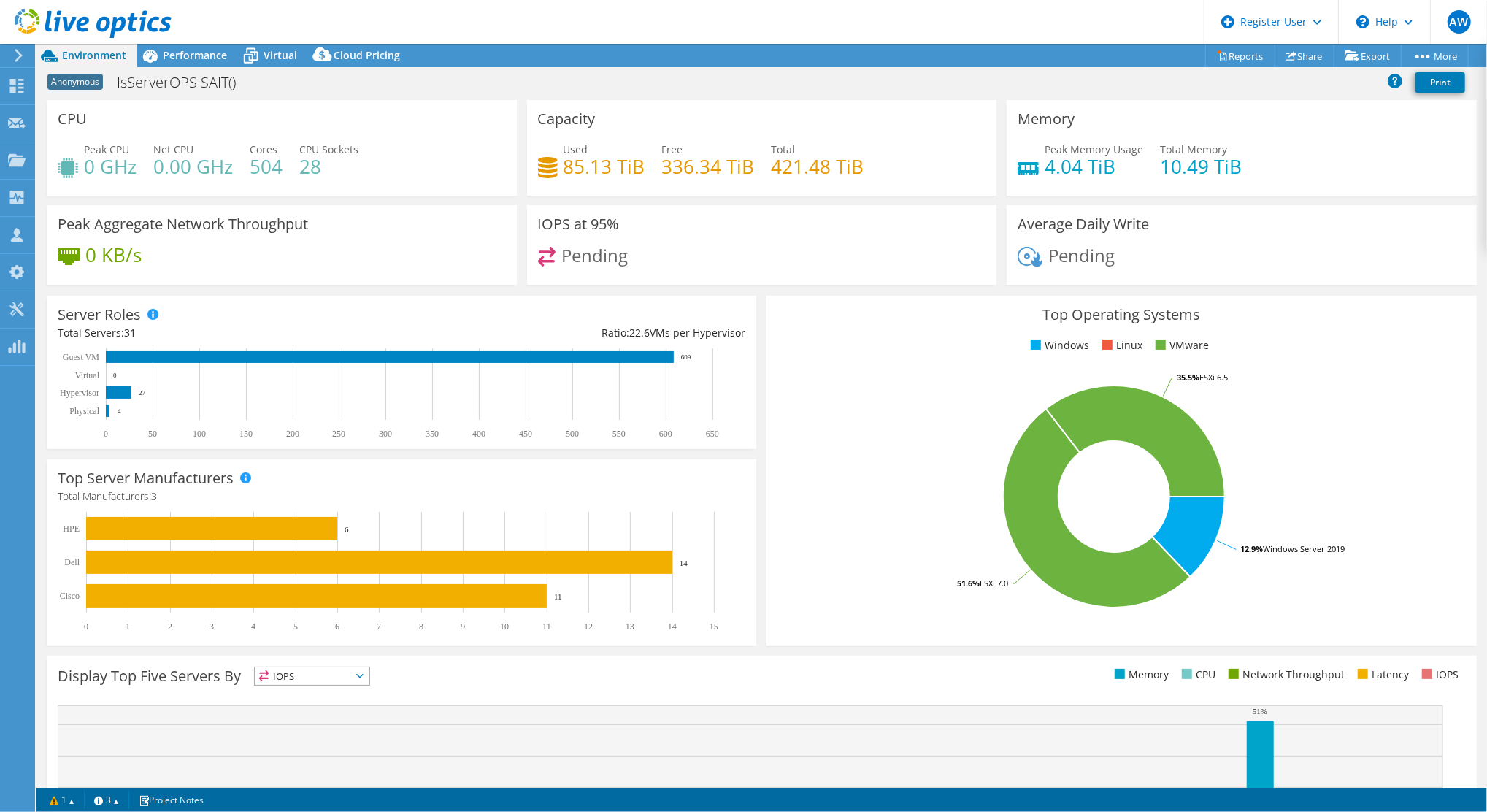
click at [1198, 78] on div "Anonymous IsServerOPS SAIT() Print" at bounding box center [761, 82] width 1451 height 27
click at [182, 54] on span "Performance" at bounding box center [195, 55] width 64 height 14
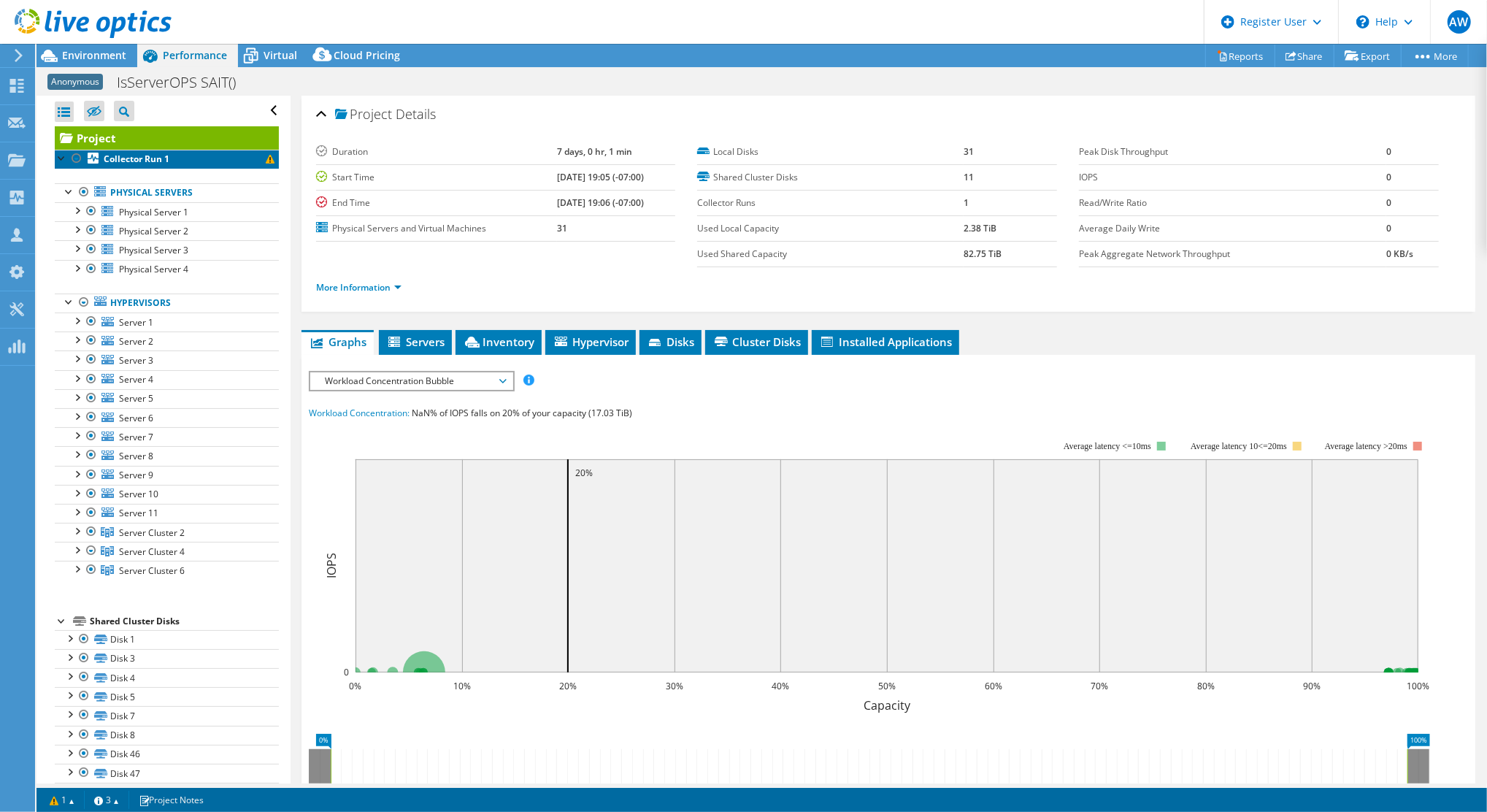
click at [151, 160] on b "Collector Run 1" at bounding box center [136, 158] width 66 height 13
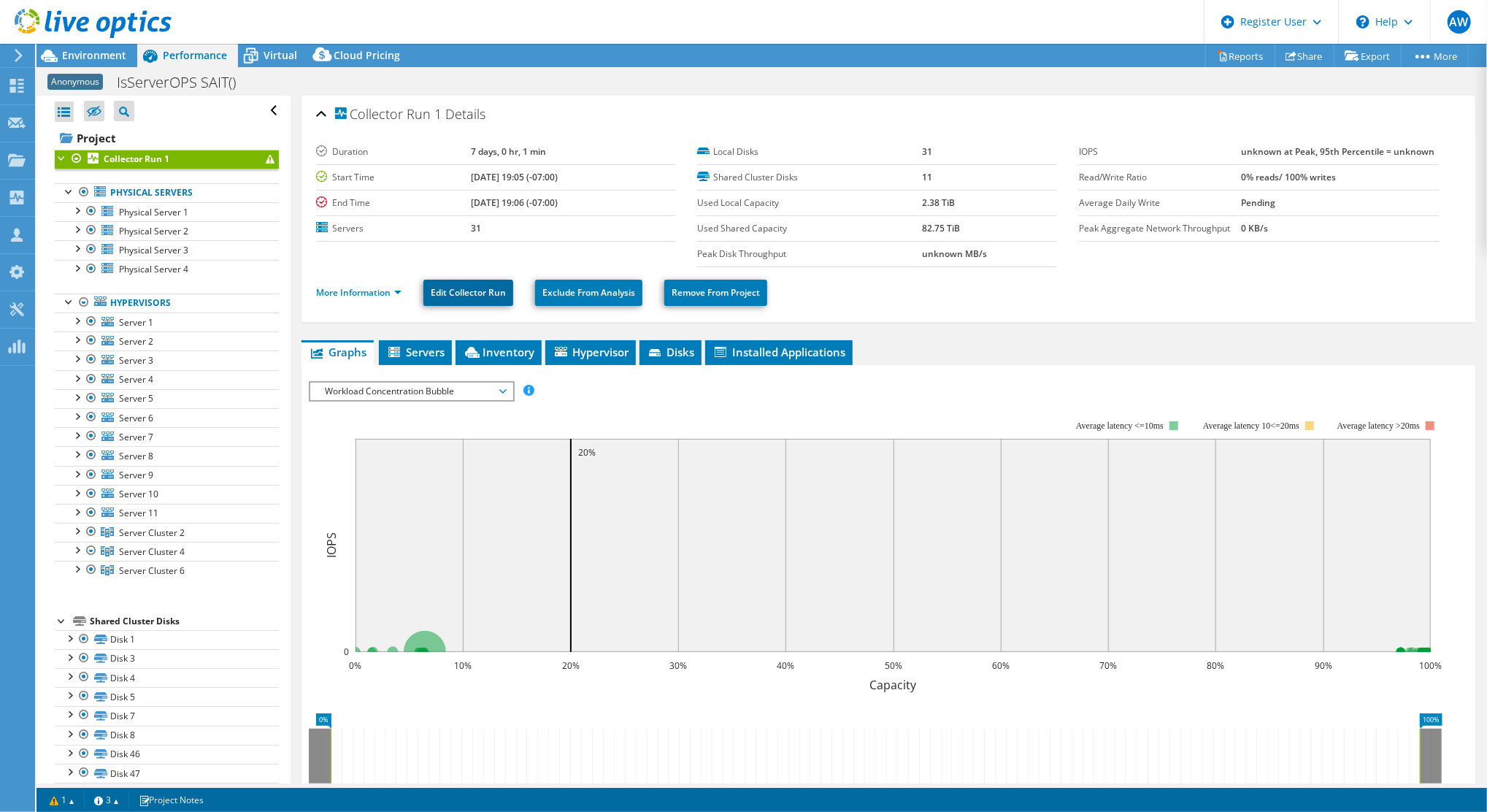
click at [463, 285] on link "Edit Collector Run" at bounding box center [468, 292] width 89 height 27
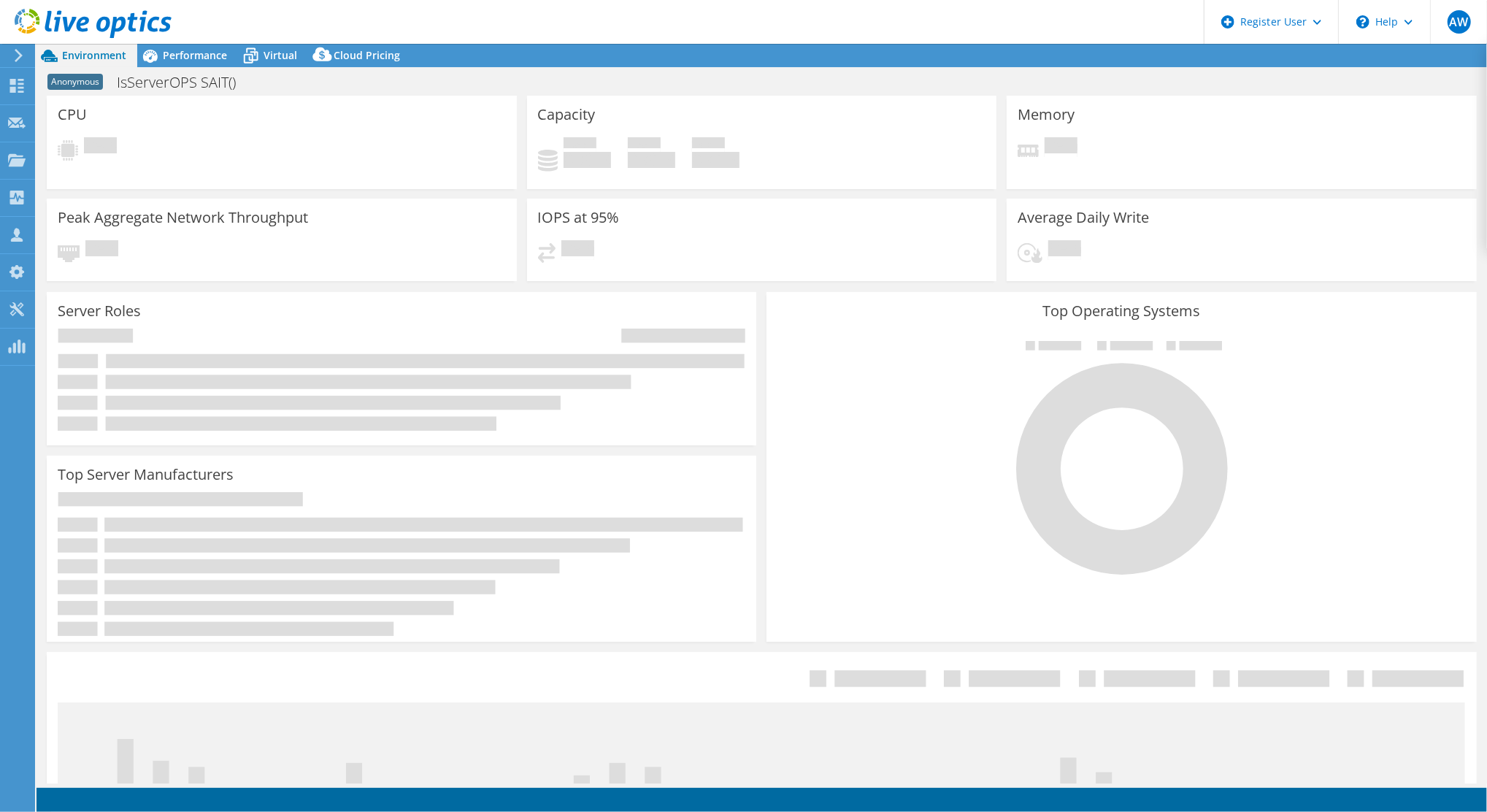
select select "USD"
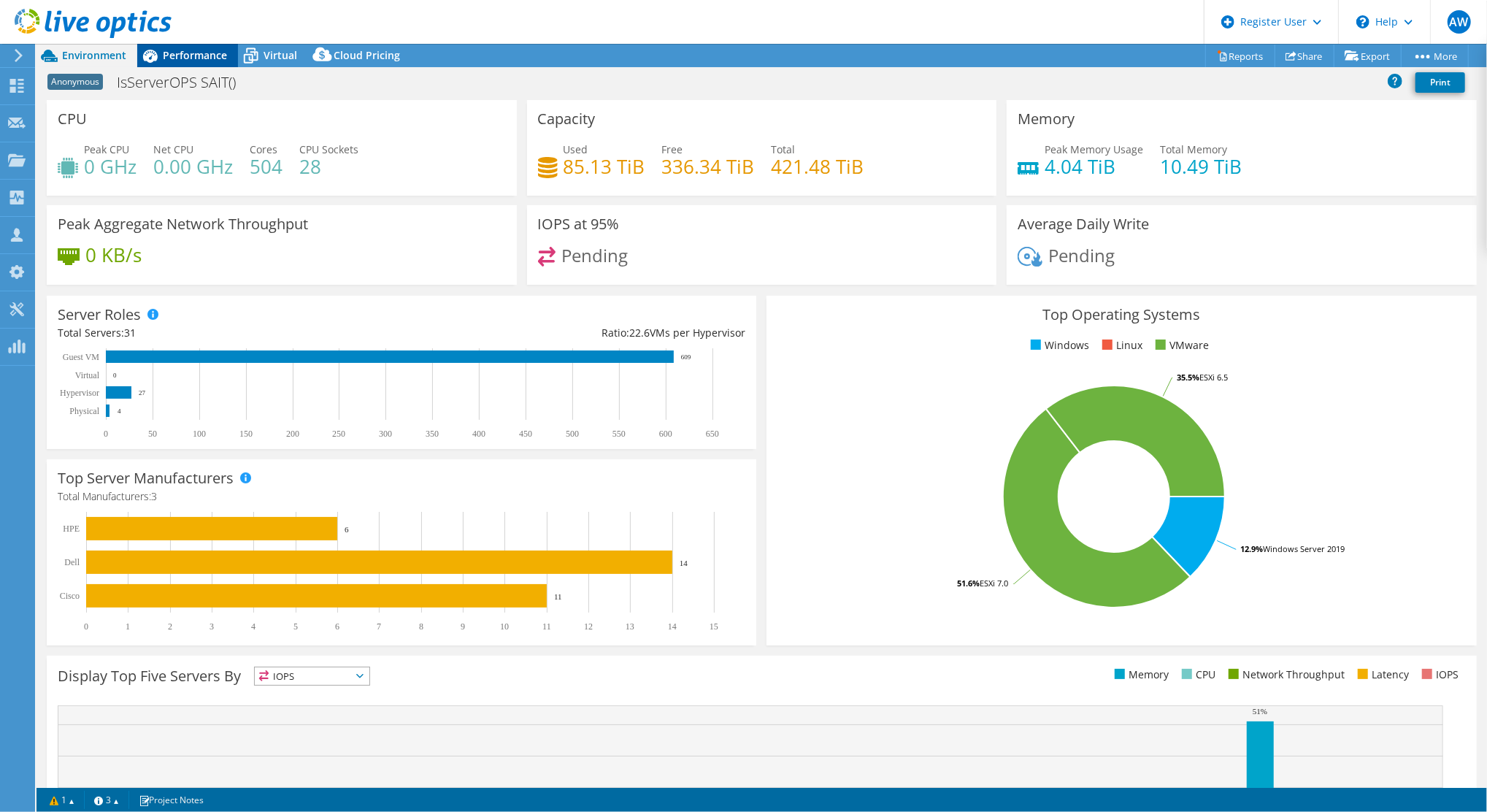
click at [180, 51] on span "Performance" at bounding box center [195, 55] width 64 height 14
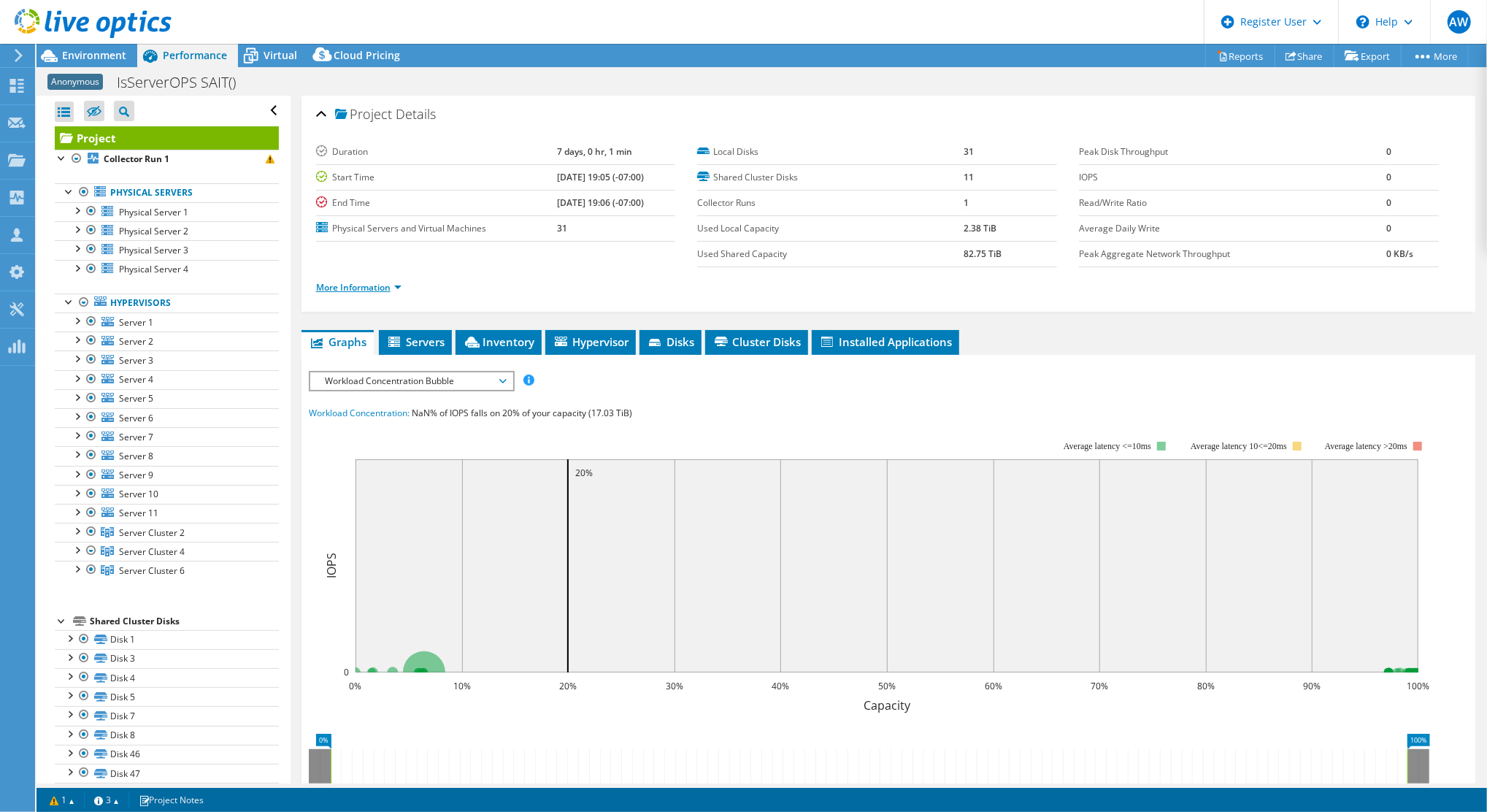
click at [371, 285] on link "More Information" at bounding box center [359, 287] width 86 height 13
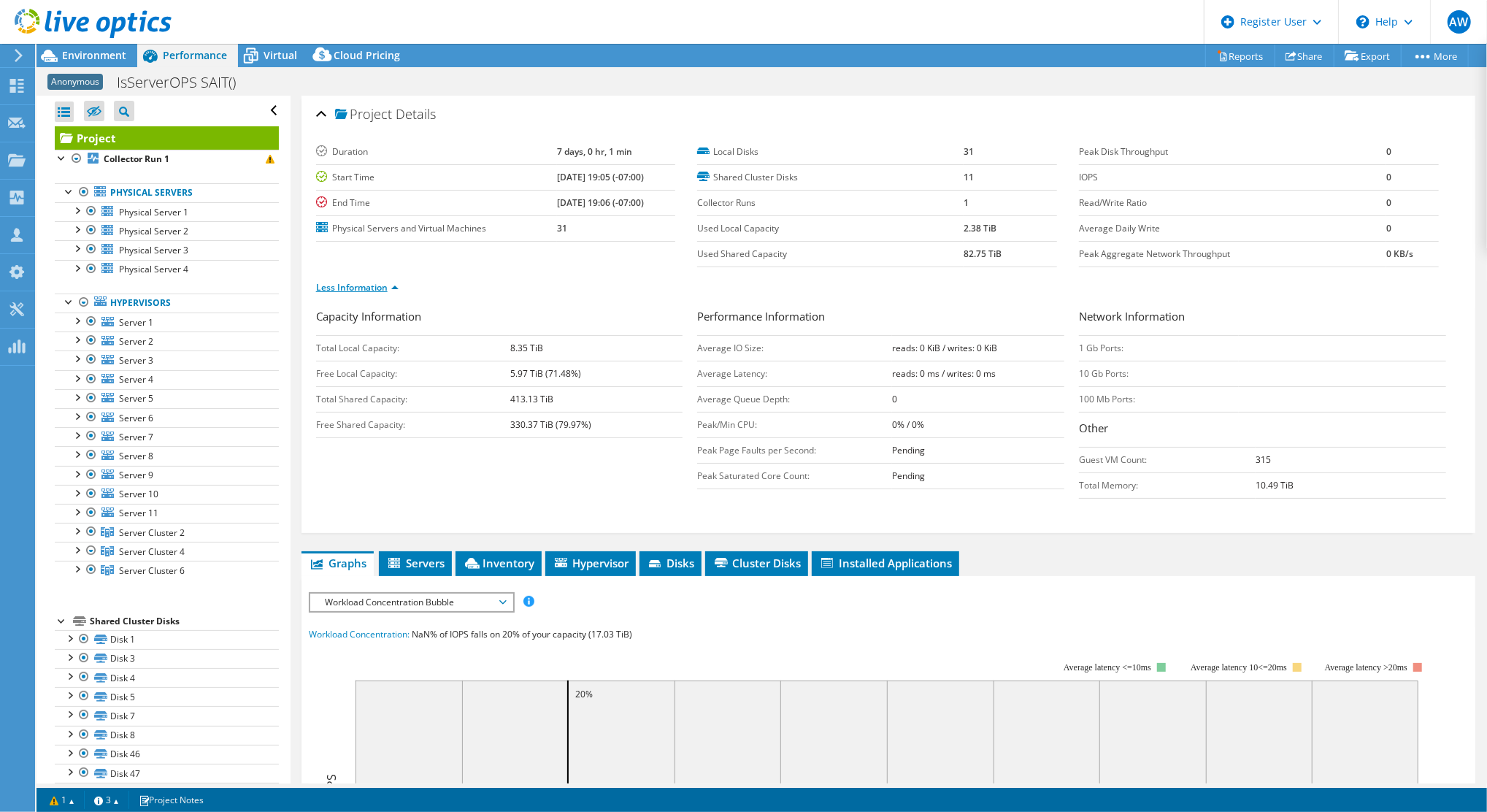
click at [385, 281] on link "Less Information" at bounding box center [358, 287] width 83 height 13
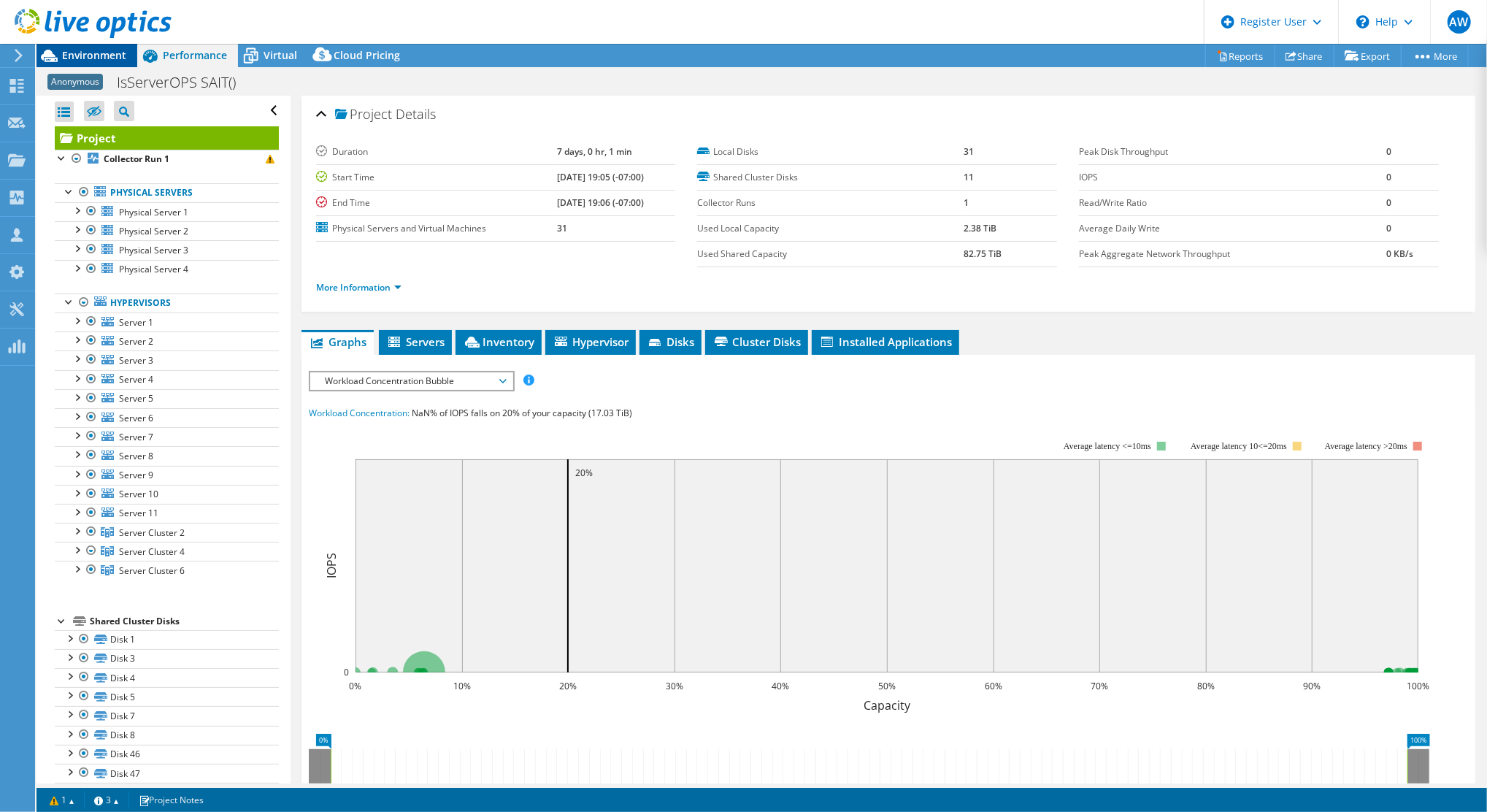
click at [109, 53] on span "Environment" at bounding box center [93, 55] width 64 height 14
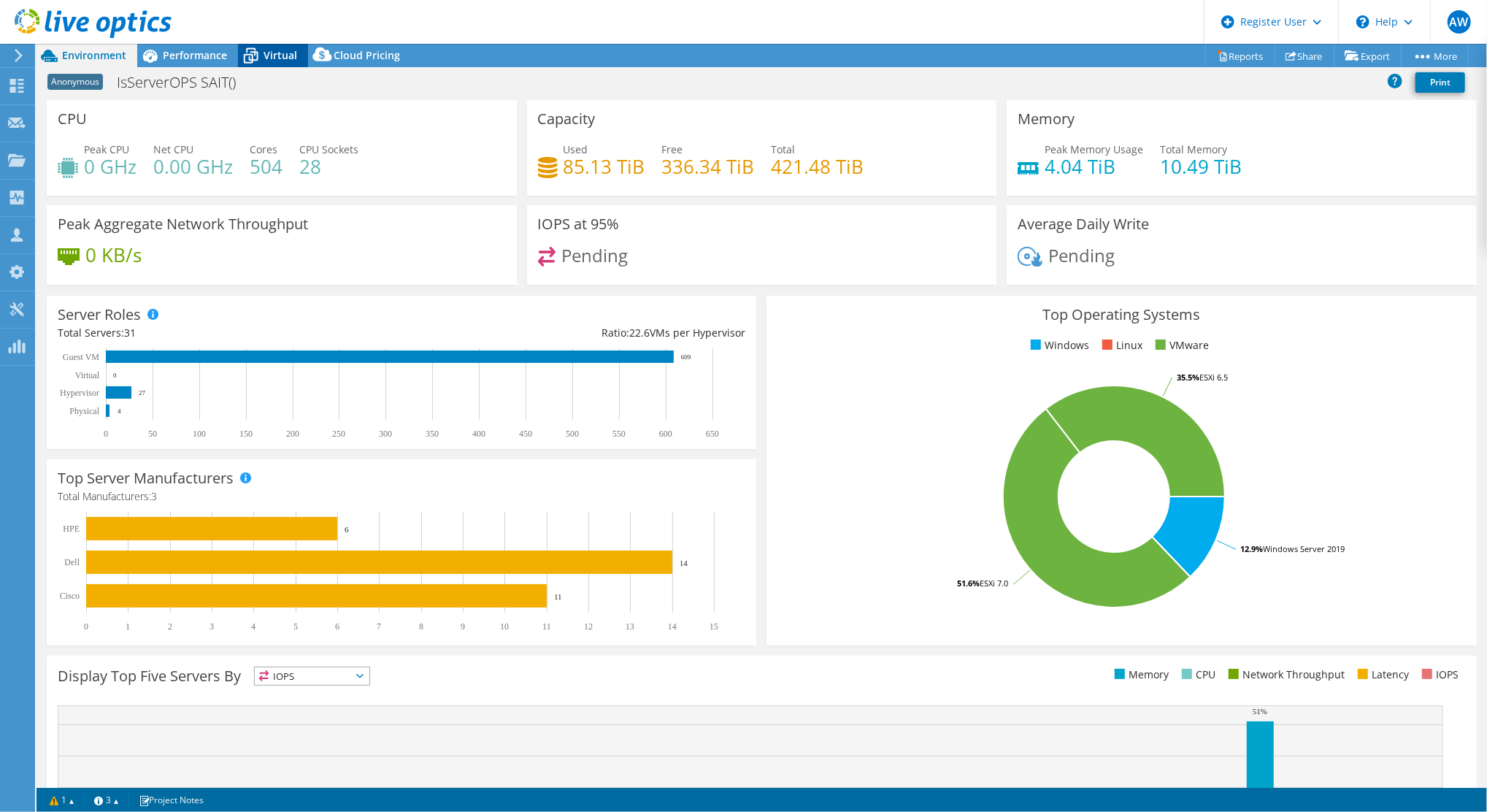
click at [280, 49] on span "Virtual" at bounding box center [280, 55] width 33 height 14
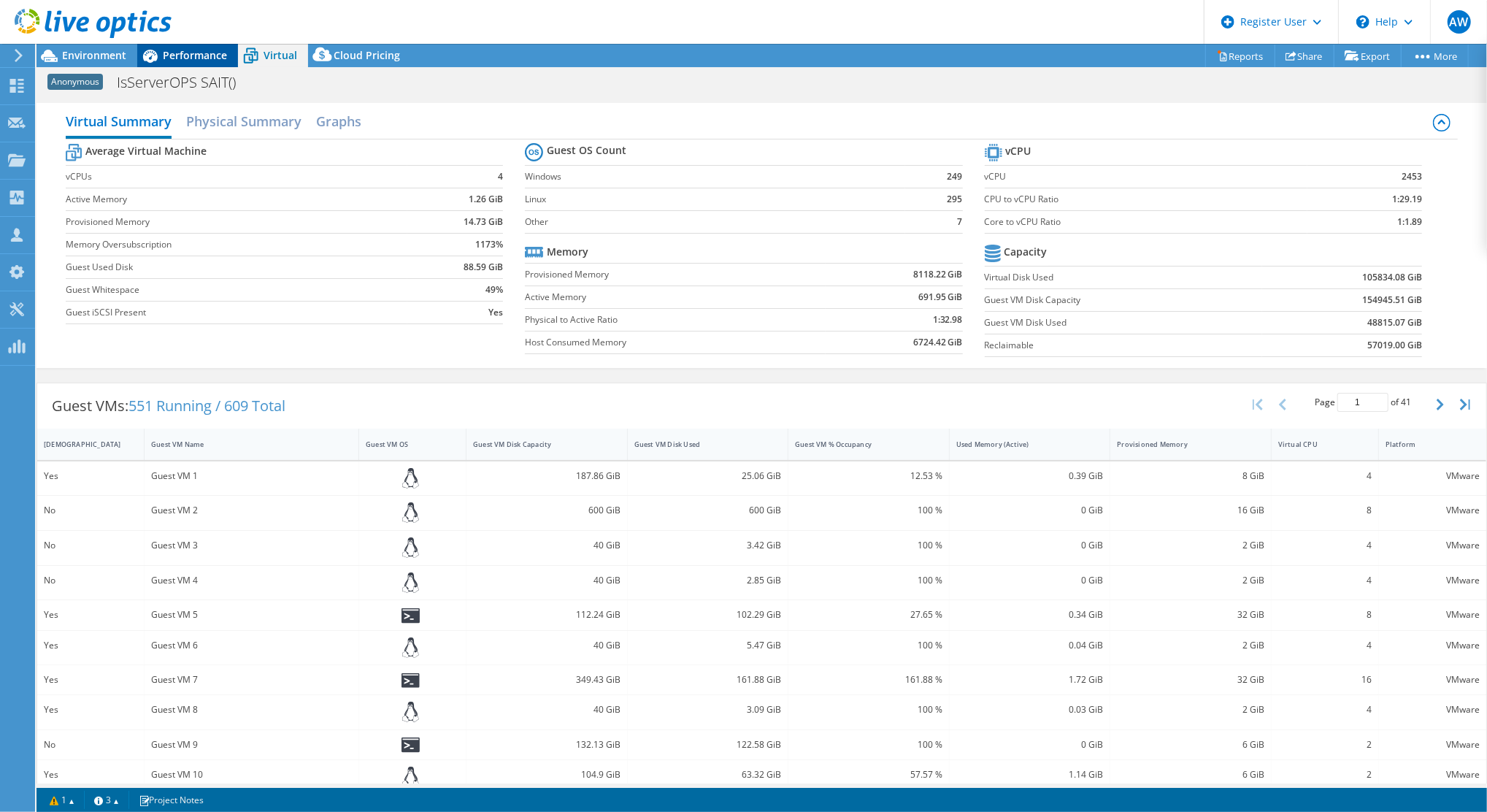
click at [191, 47] on div "Performance" at bounding box center [188, 56] width 100 height 24
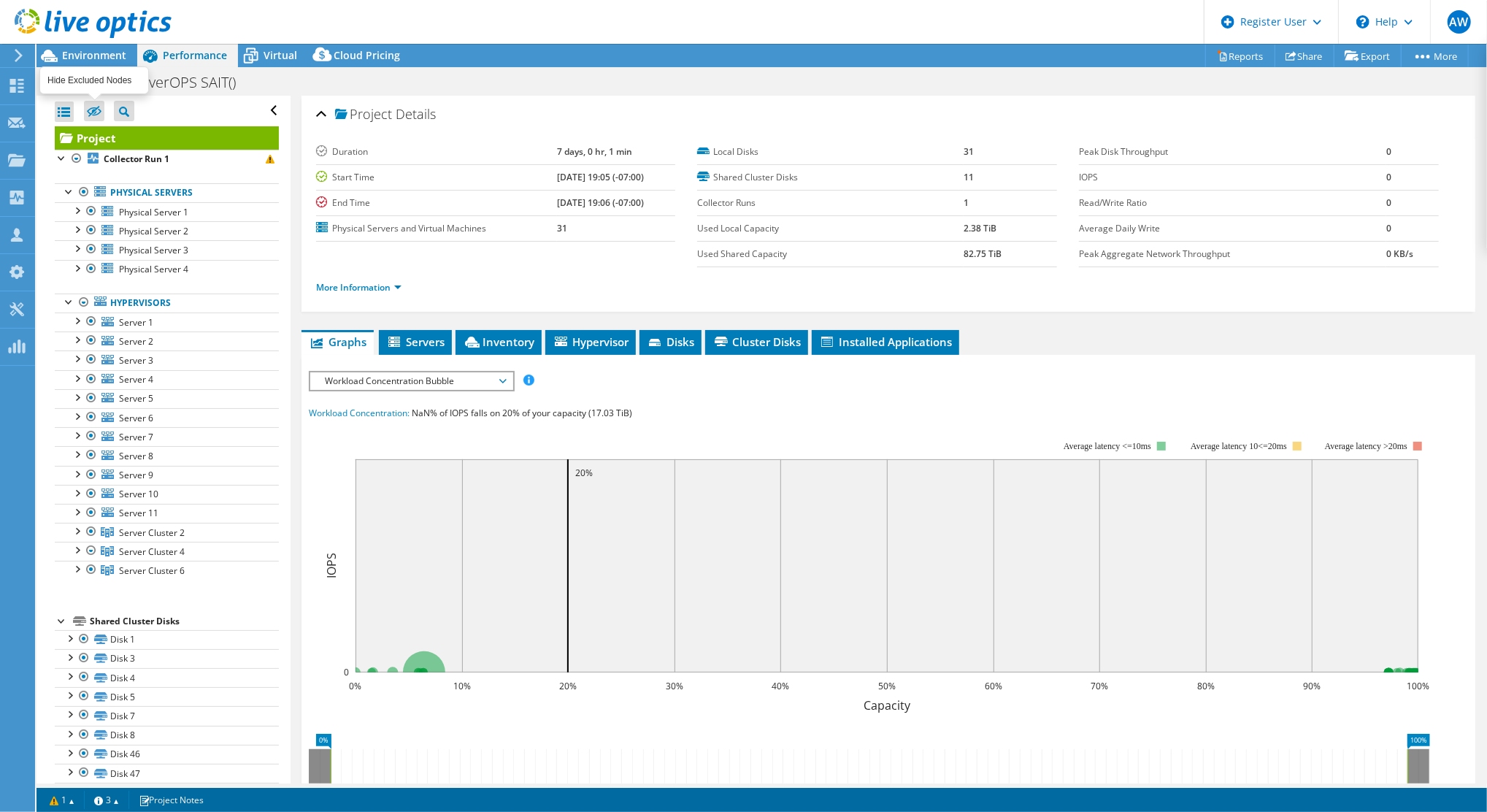
click at [87, 109] on label at bounding box center [93, 110] width 21 height 21
click at [0, 0] on input "checkbox" at bounding box center [0, 0] width 0 height 0
click at [87, 109] on label at bounding box center [93, 110] width 21 height 21
click at [0, 0] on input "checkbox" at bounding box center [0, 0] width 0 height 0
click at [95, 135] on li "Open All" at bounding box center [100, 132] width 91 height 19
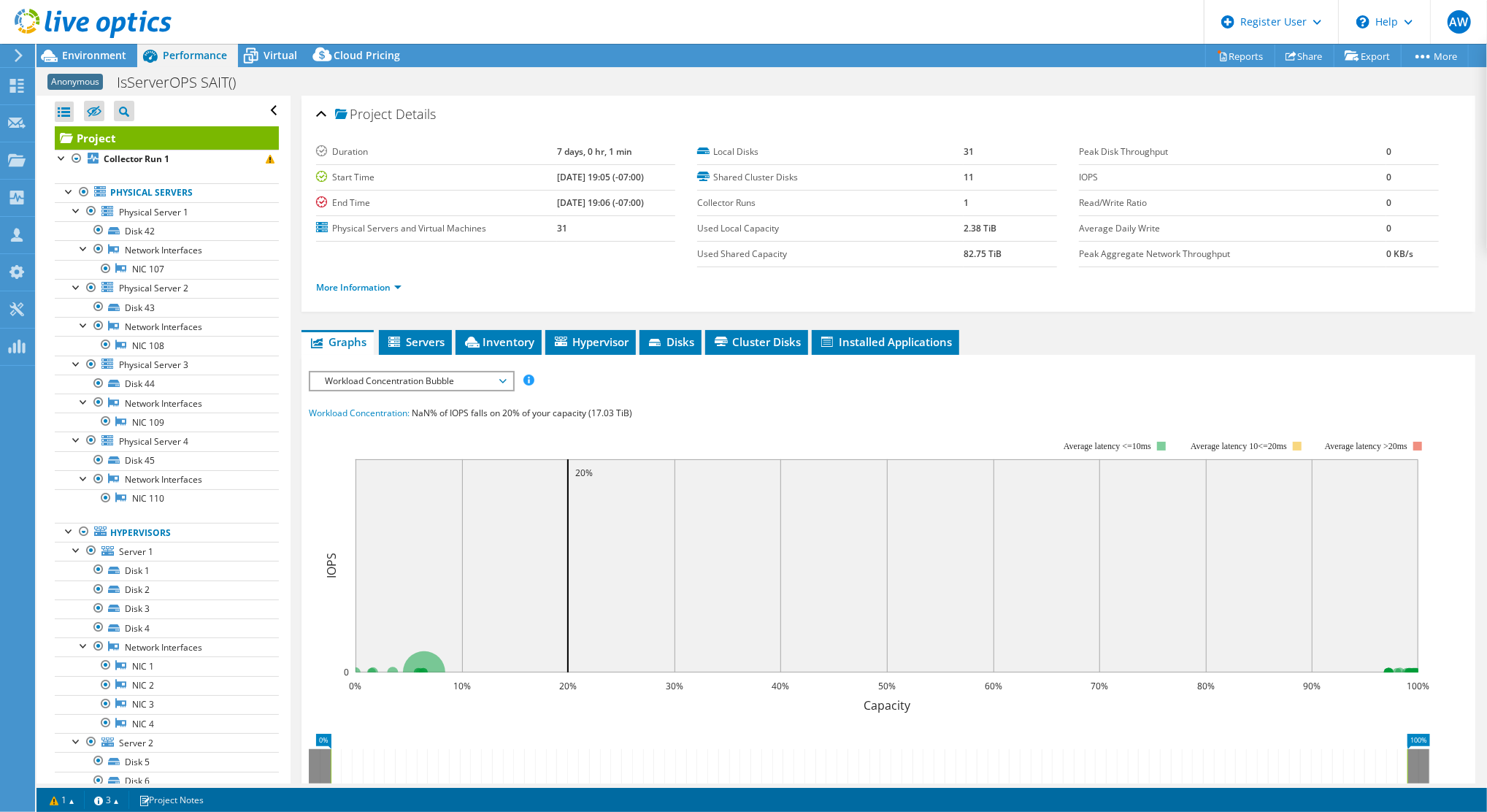
click at [258, 110] on div "Open All Close All Hide Excluded Nodes Project Tree Filter" at bounding box center [167, 110] width 224 height 30
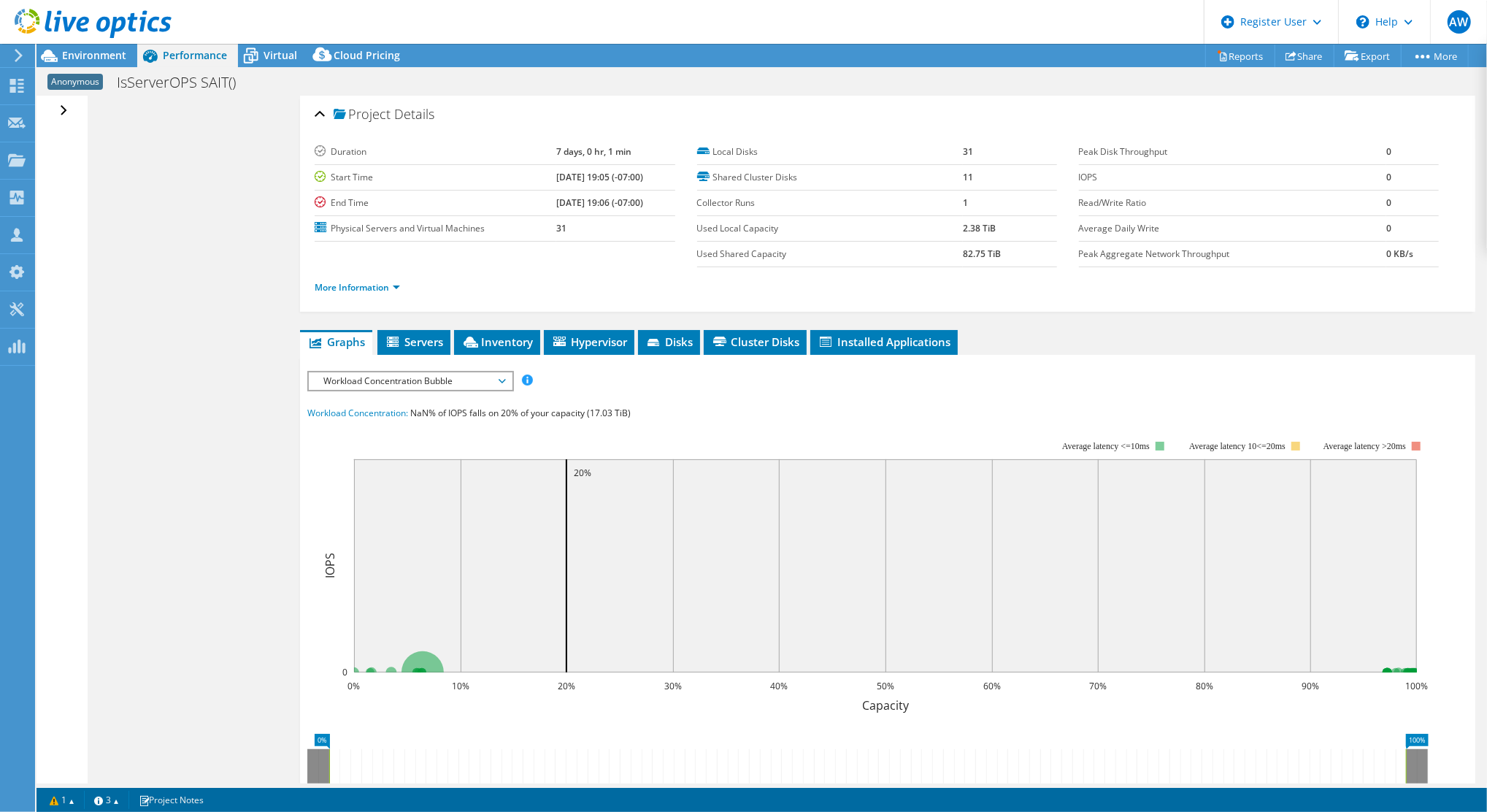
click at [60, 105] on div "Open All Close All Hide Excluded Nodes Project Tree Filter" at bounding box center [66, 110] width 22 height 30
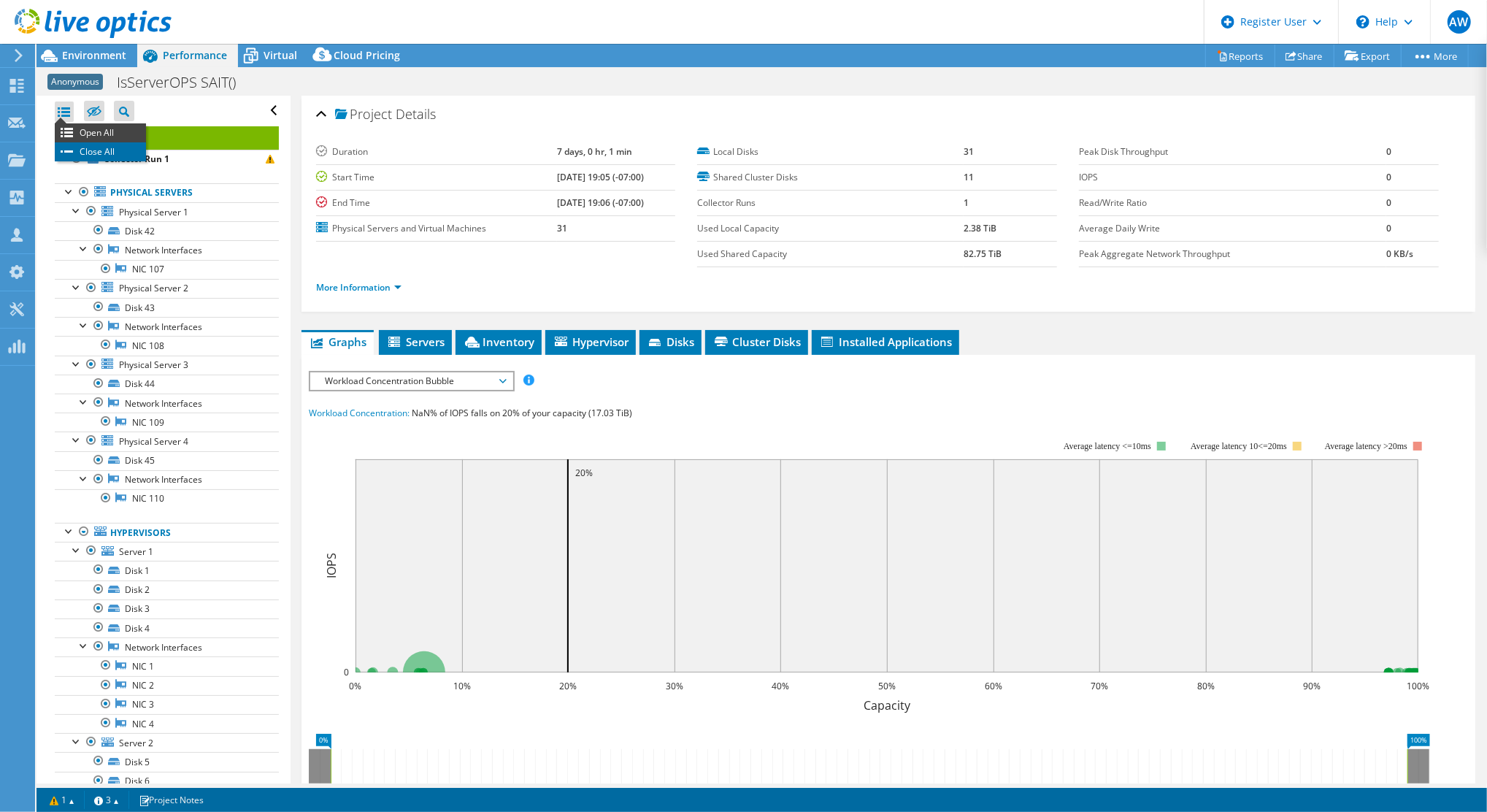
click at [98, 146] on li "Close All" at bounding box center [100, 151] width 91 height 19
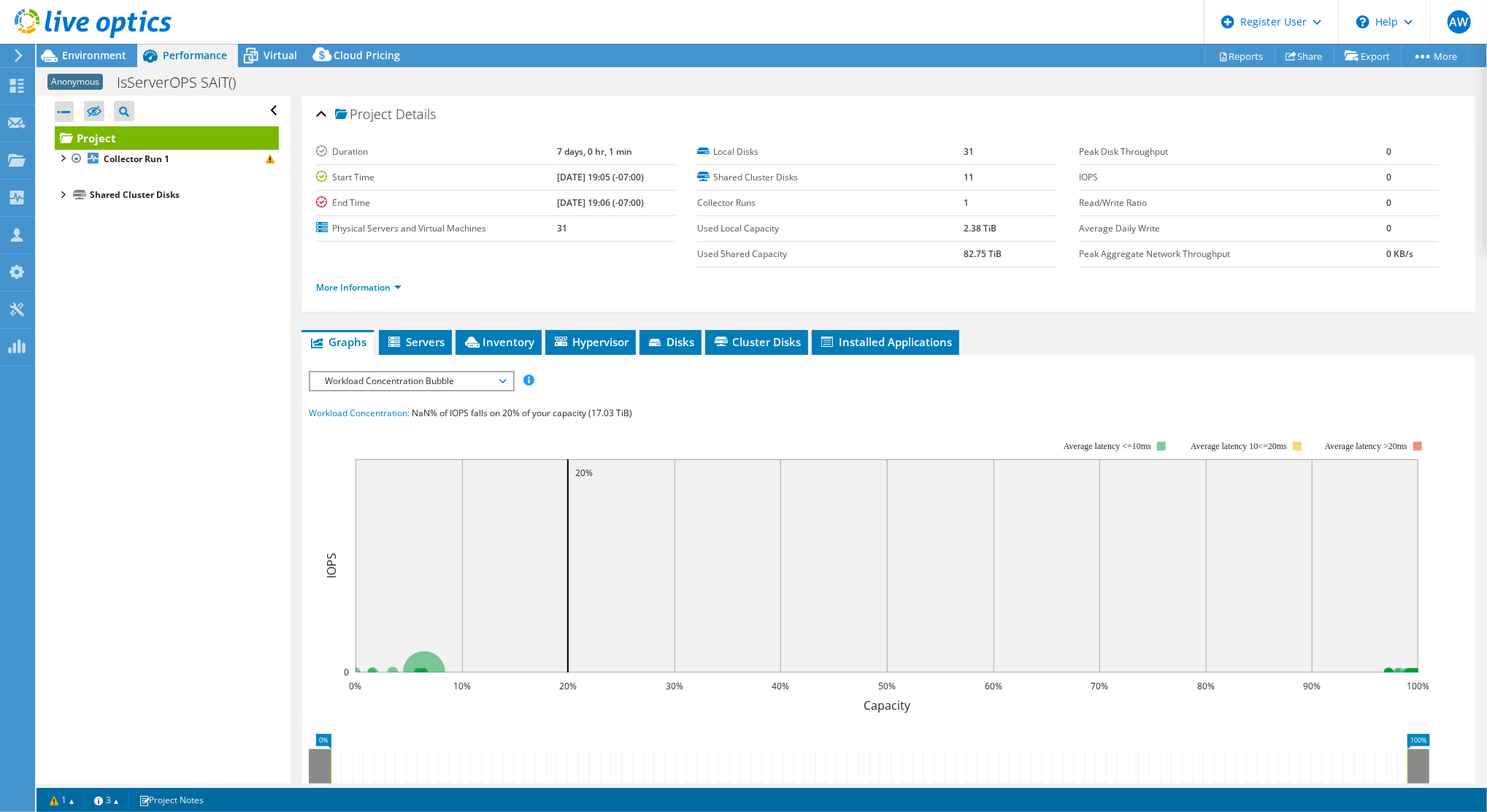
click at [602, 279] on ul "More Information" at bounding box center [889, 286] width 1145 height 20
click at [380, 281] on link "More Information" at bounding box center [359, 287] width 86 height 13
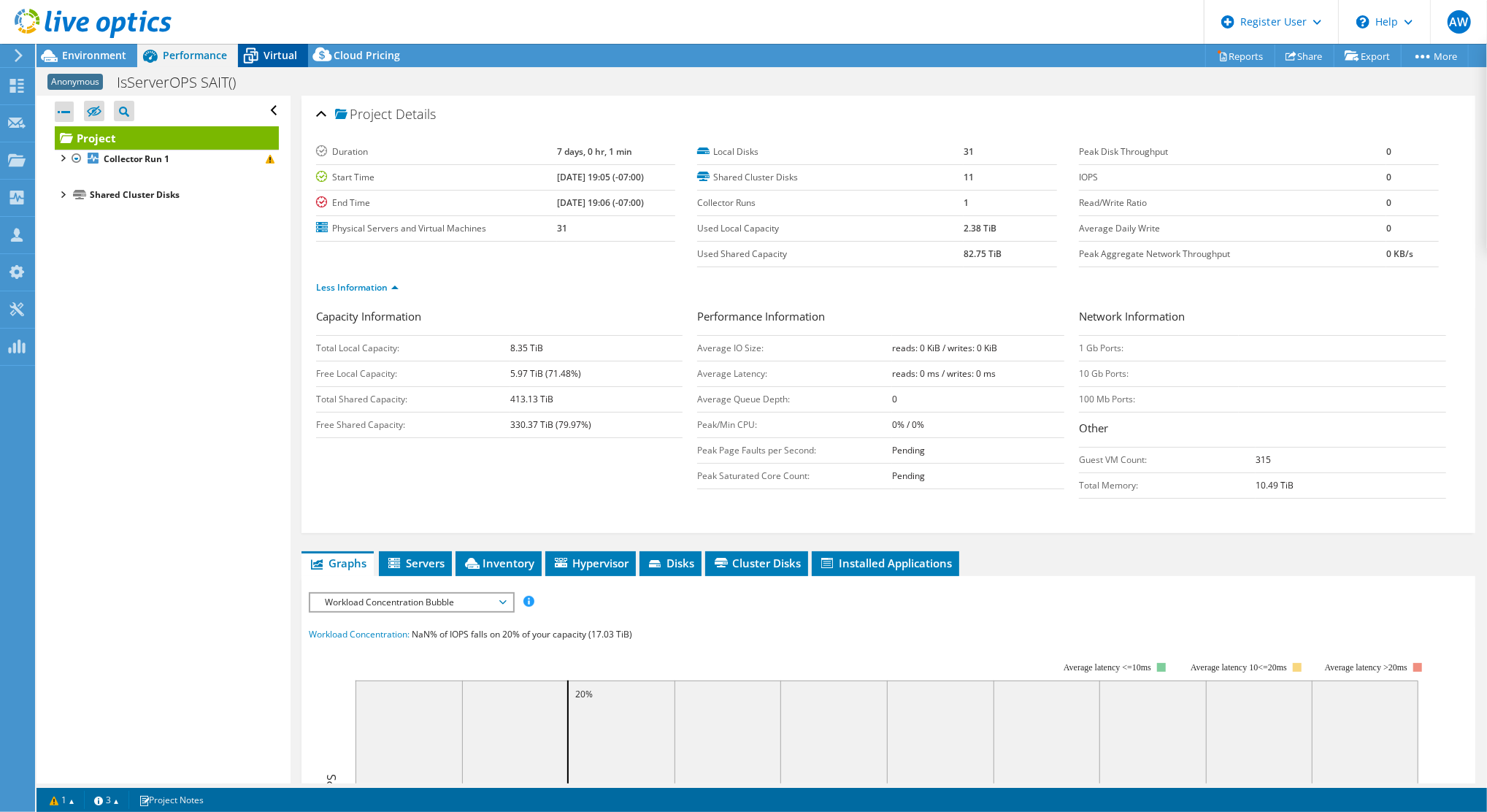
click at [278, 52] on span "Virtual" at bounding box center [280, 55] width 33 height 14
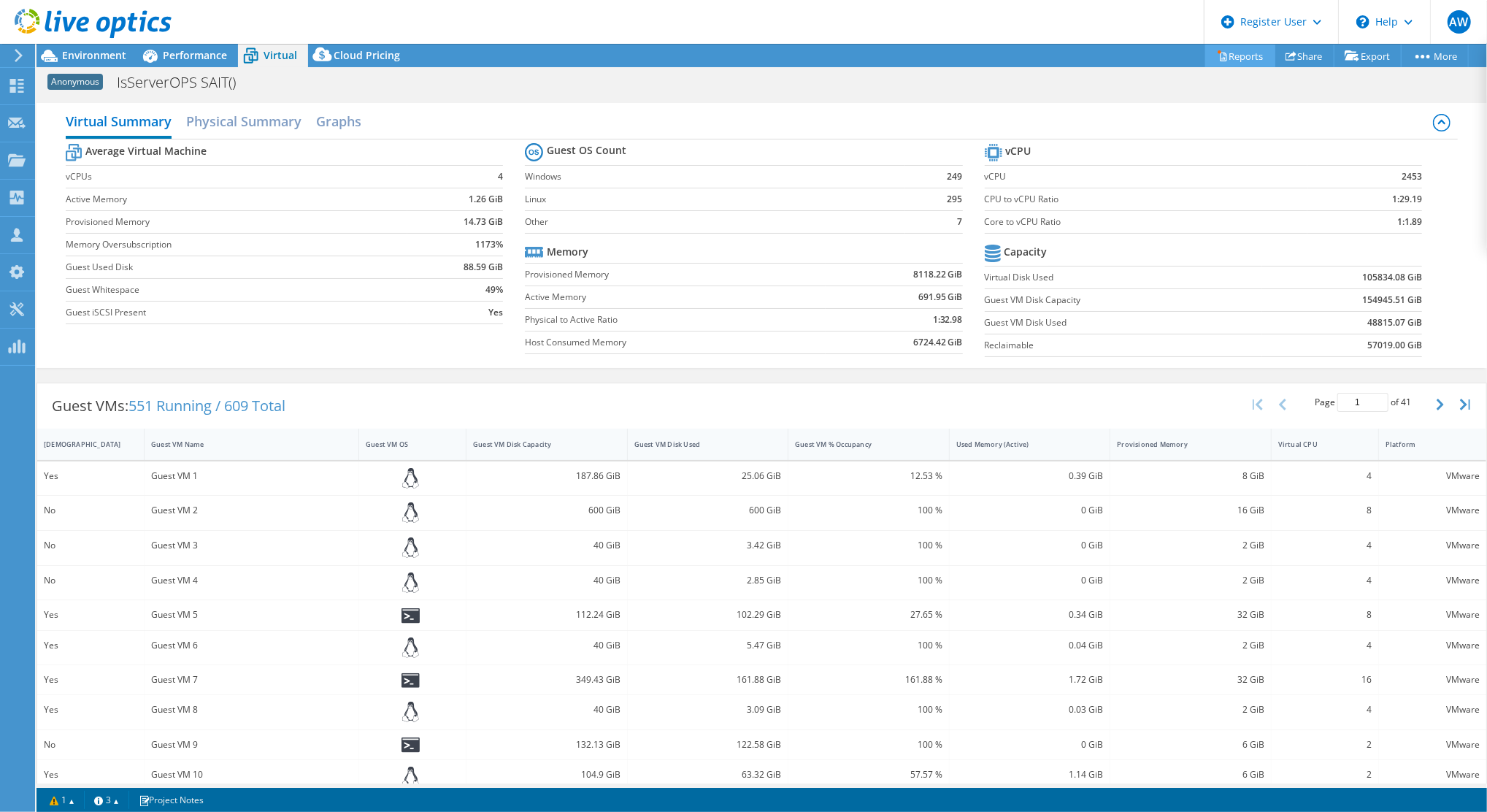
click at [1246, 55] on link "Reports" at bounding box center [1240, 55] width 70 height 23
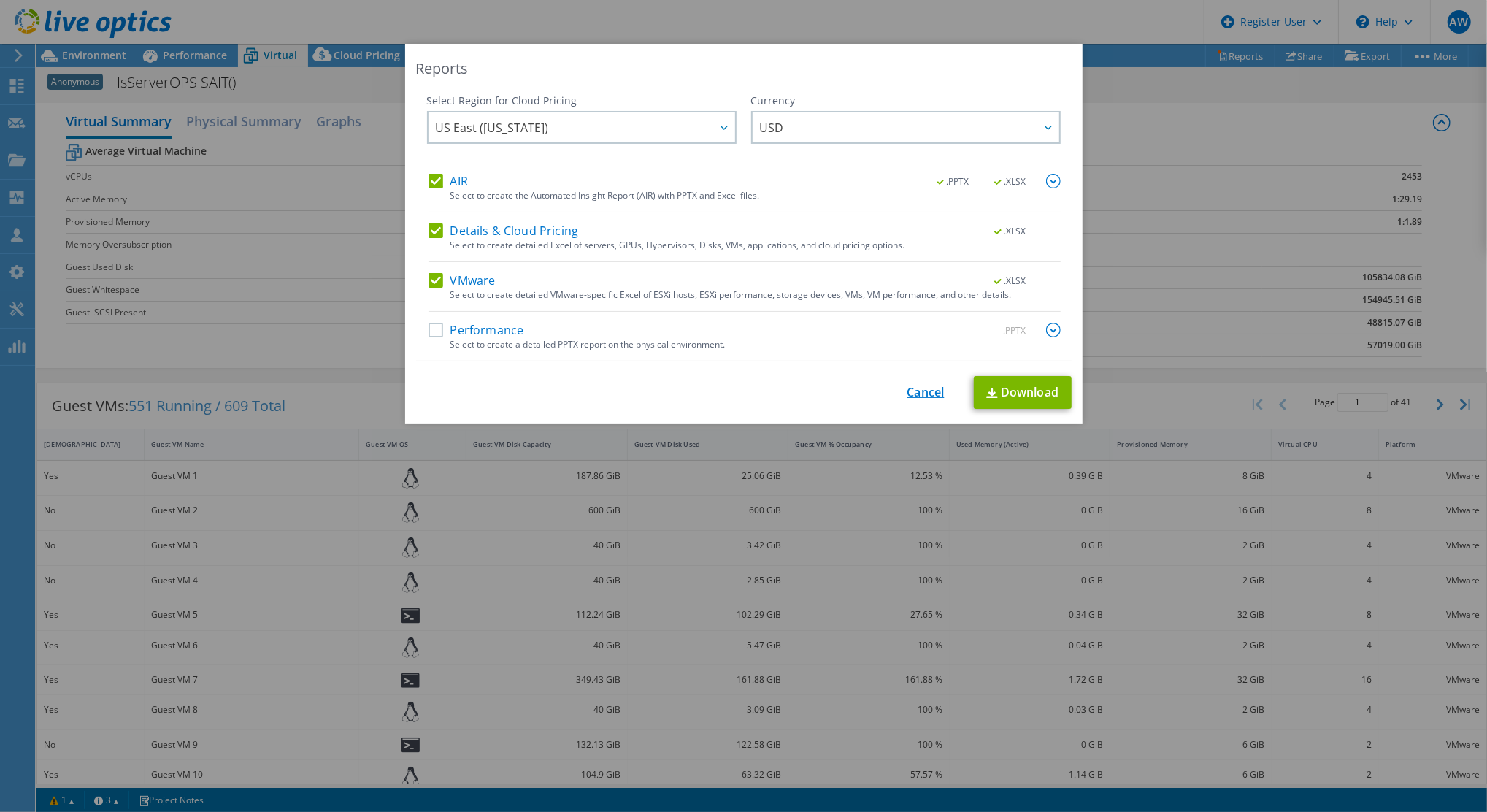
click at [919, 395] on link "Cancel" at bounding box center [926, 392] width 37 height 14
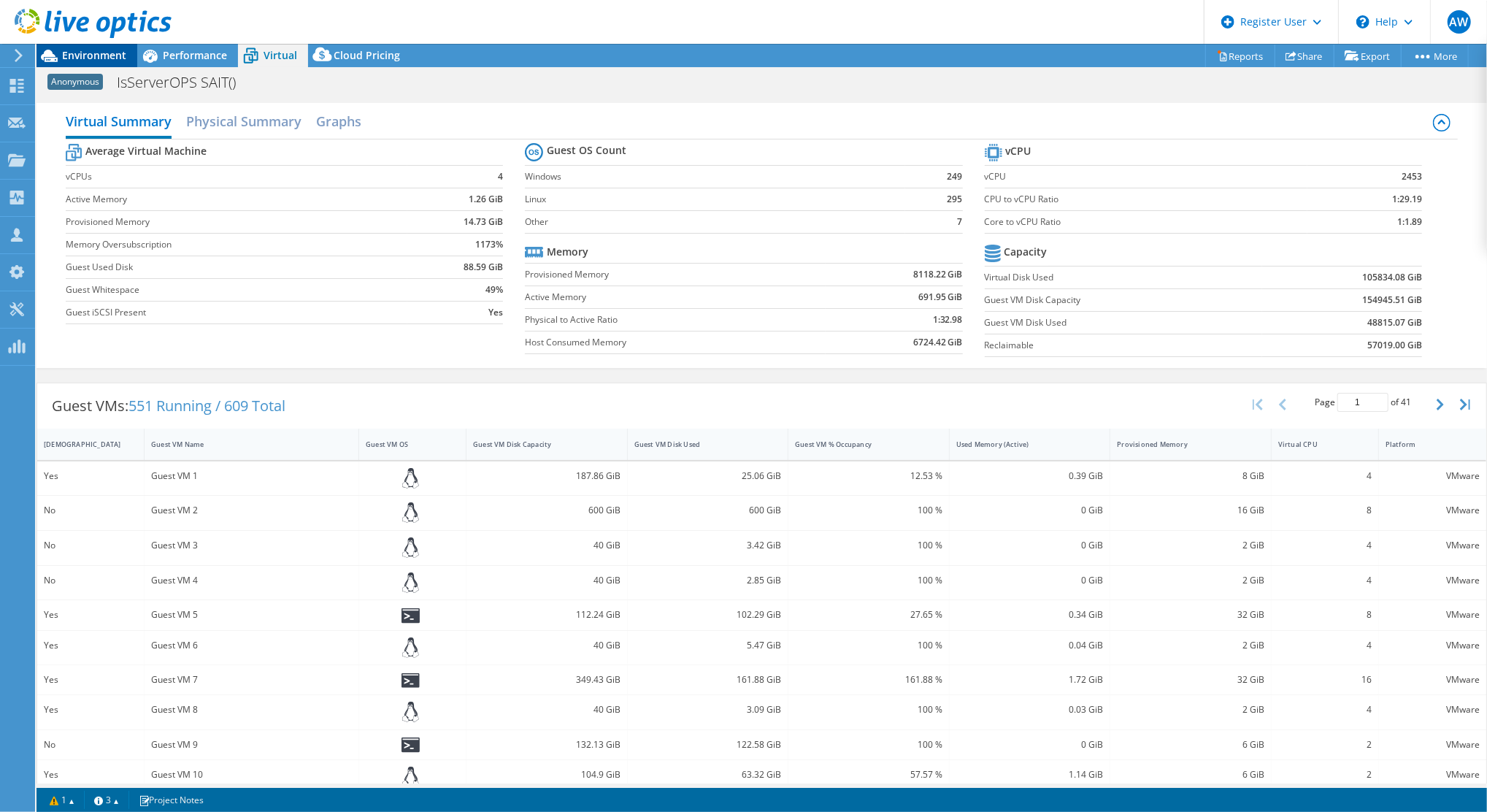
click at [89, 57] on span "Environment" at bounding box center [93, 55] width 64 height 14
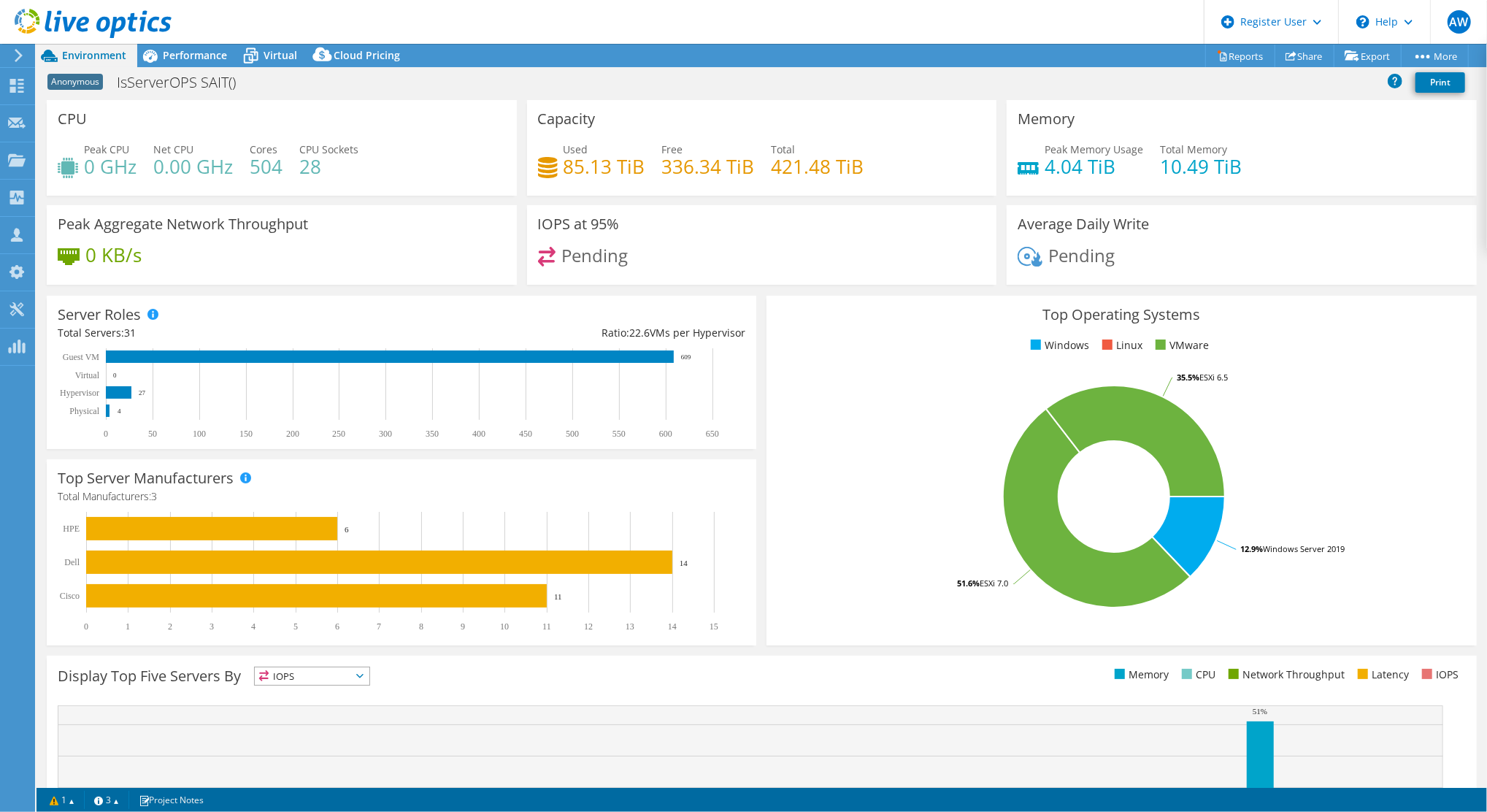
click at [19, 56] on use at bounding box center [19, 55] width 8 height 13
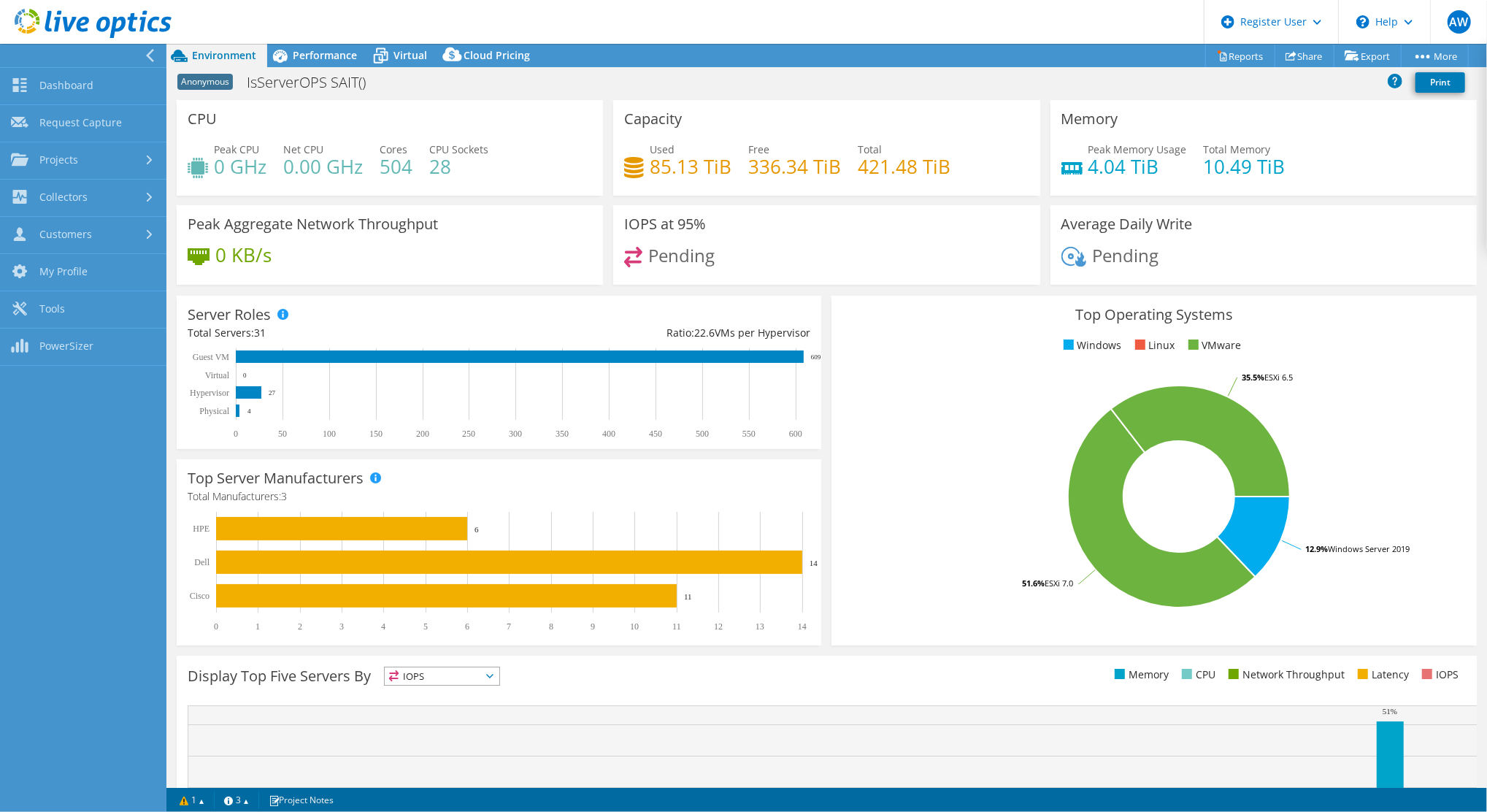
click at [483, 113] on div "CPU Peak CPU 0 GHz Net CPU 0.00 GHz Cores 504 CPU Sockets 28" at bounding box center [390, 147] width 427 height 95
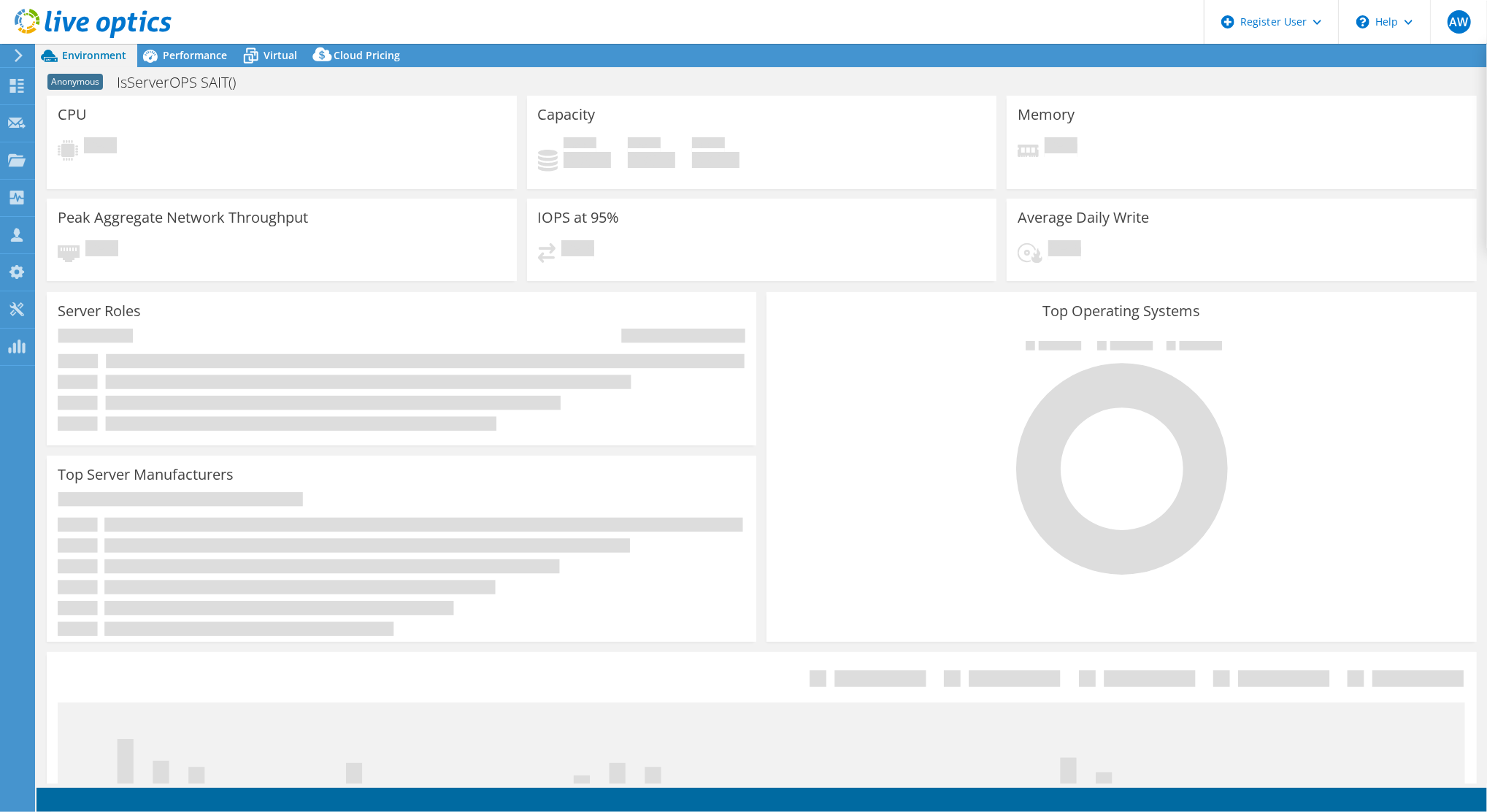
select select "USD"
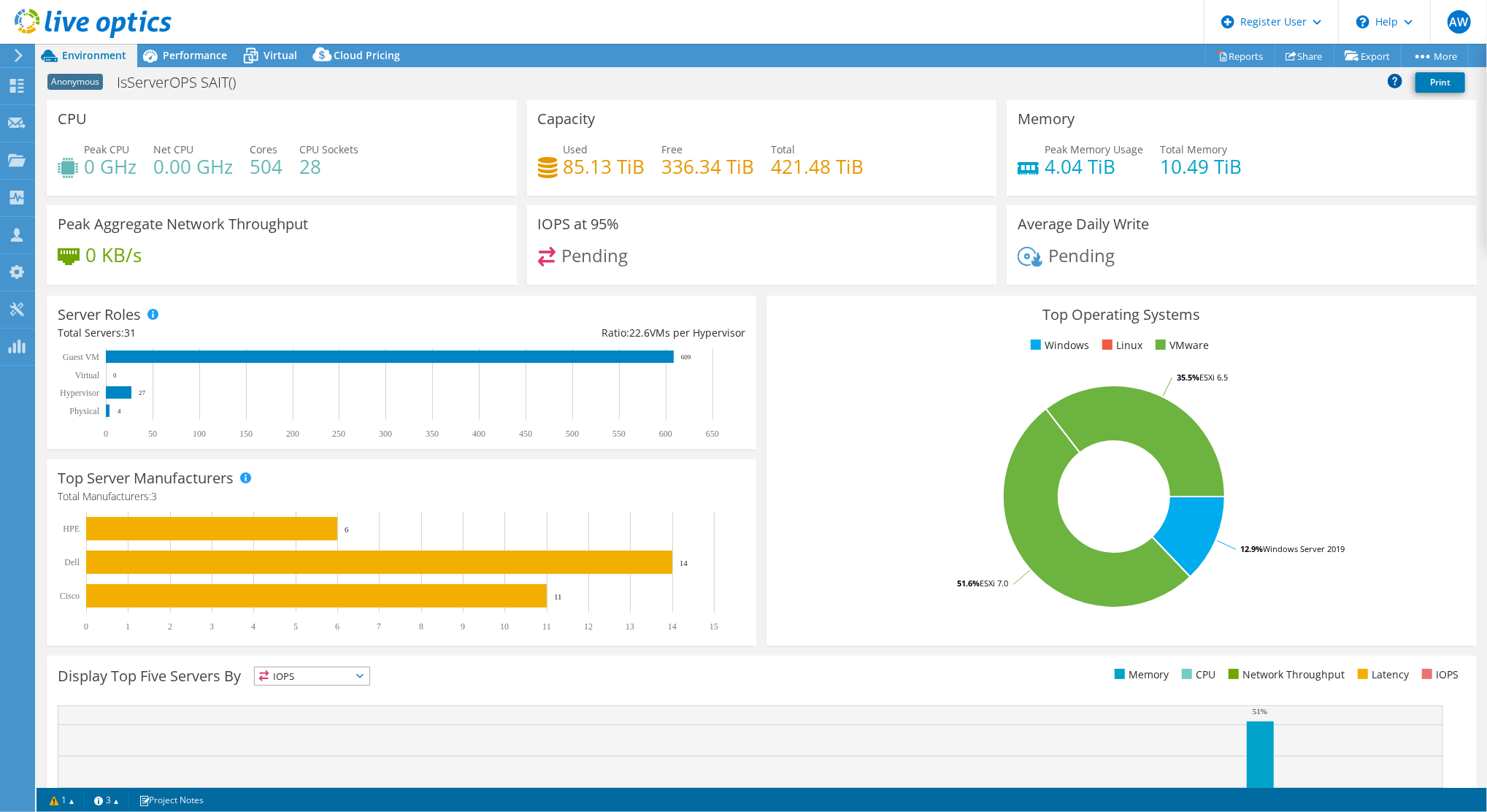
click at [1394, 78] on icon at bounding box center [1395, 81] width 15 height 15
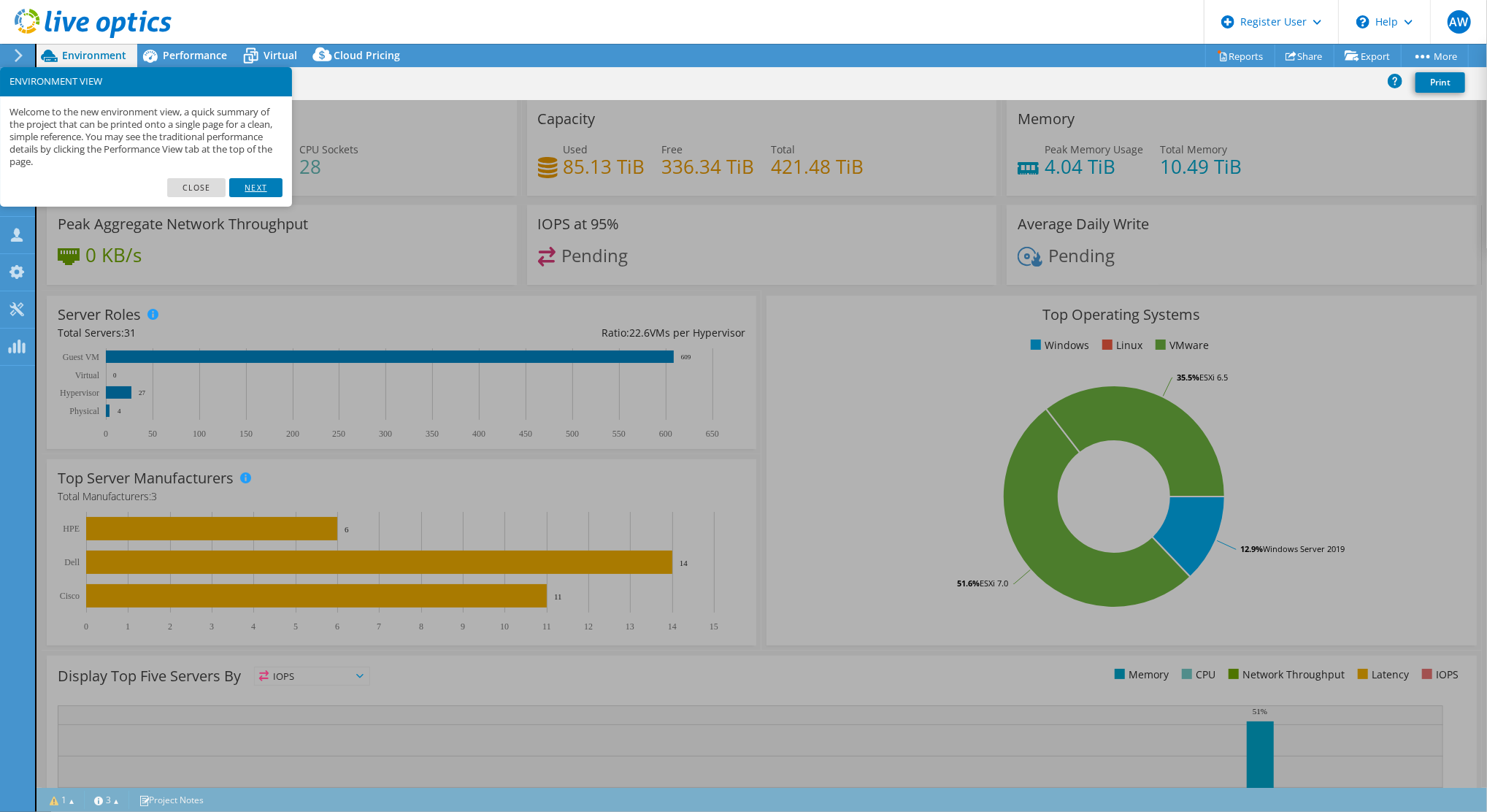
click at [258, 187] on link "Next" at bounding box center [255, 187] width 52 height 19
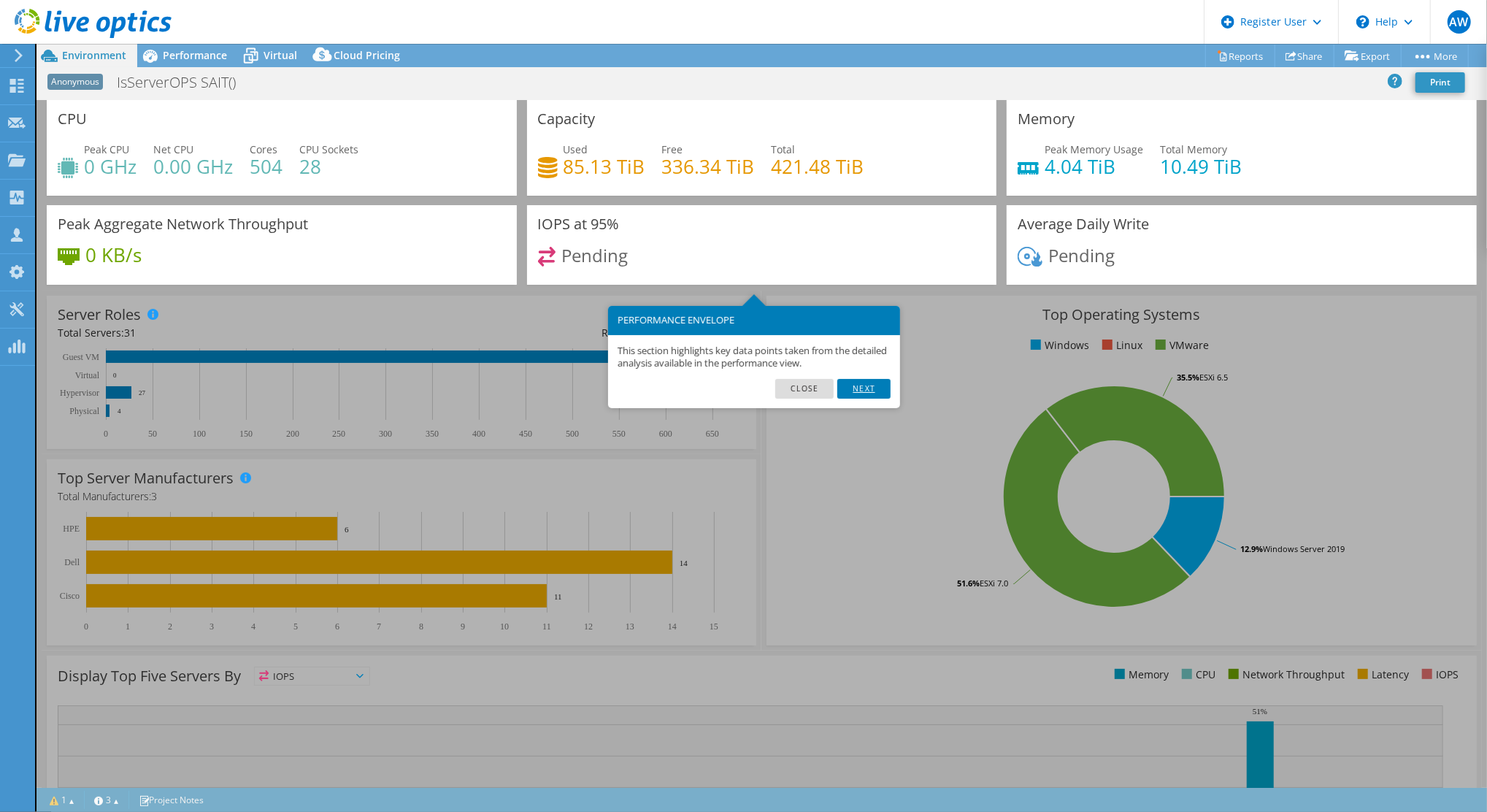
click at [865, 388] on link "Next" at bounding box center [863, 387] width 52 height 19
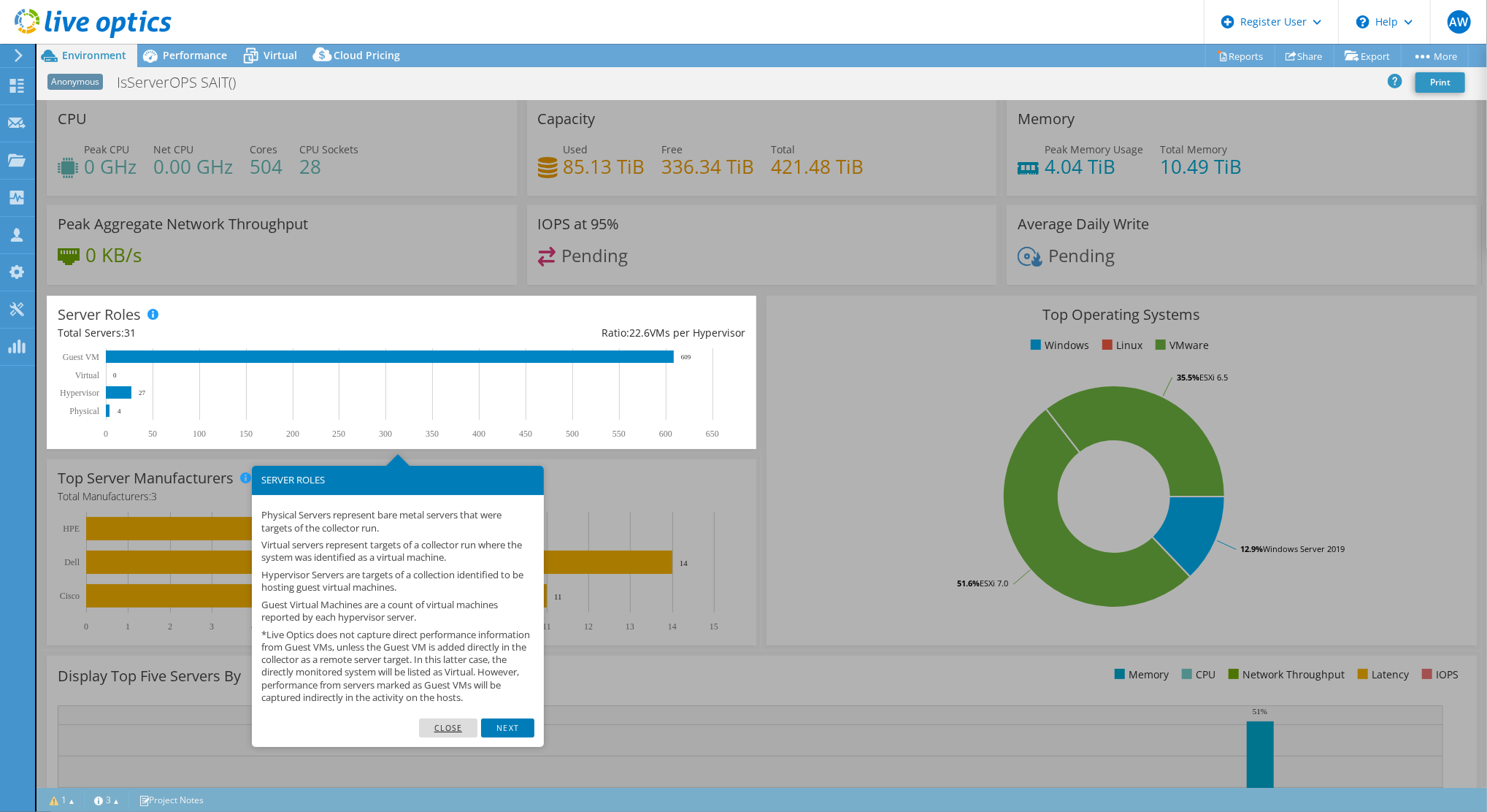
click at [442, 734] on link "Close" at bounding box center [448, 727] width 59 height 19
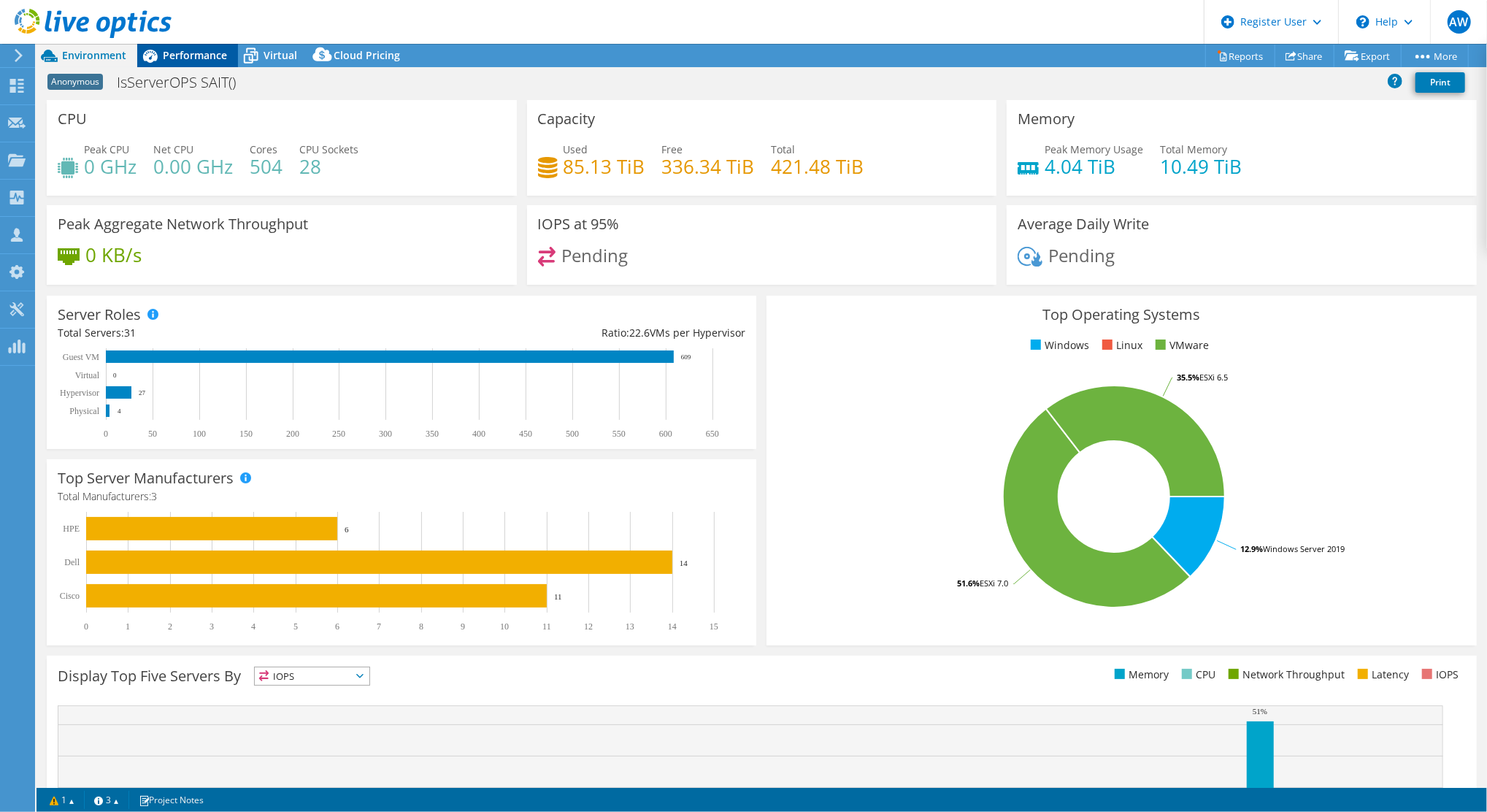
click at [194, 54] on span "Performance" at bounding box center [195, 55] width 64 height 14
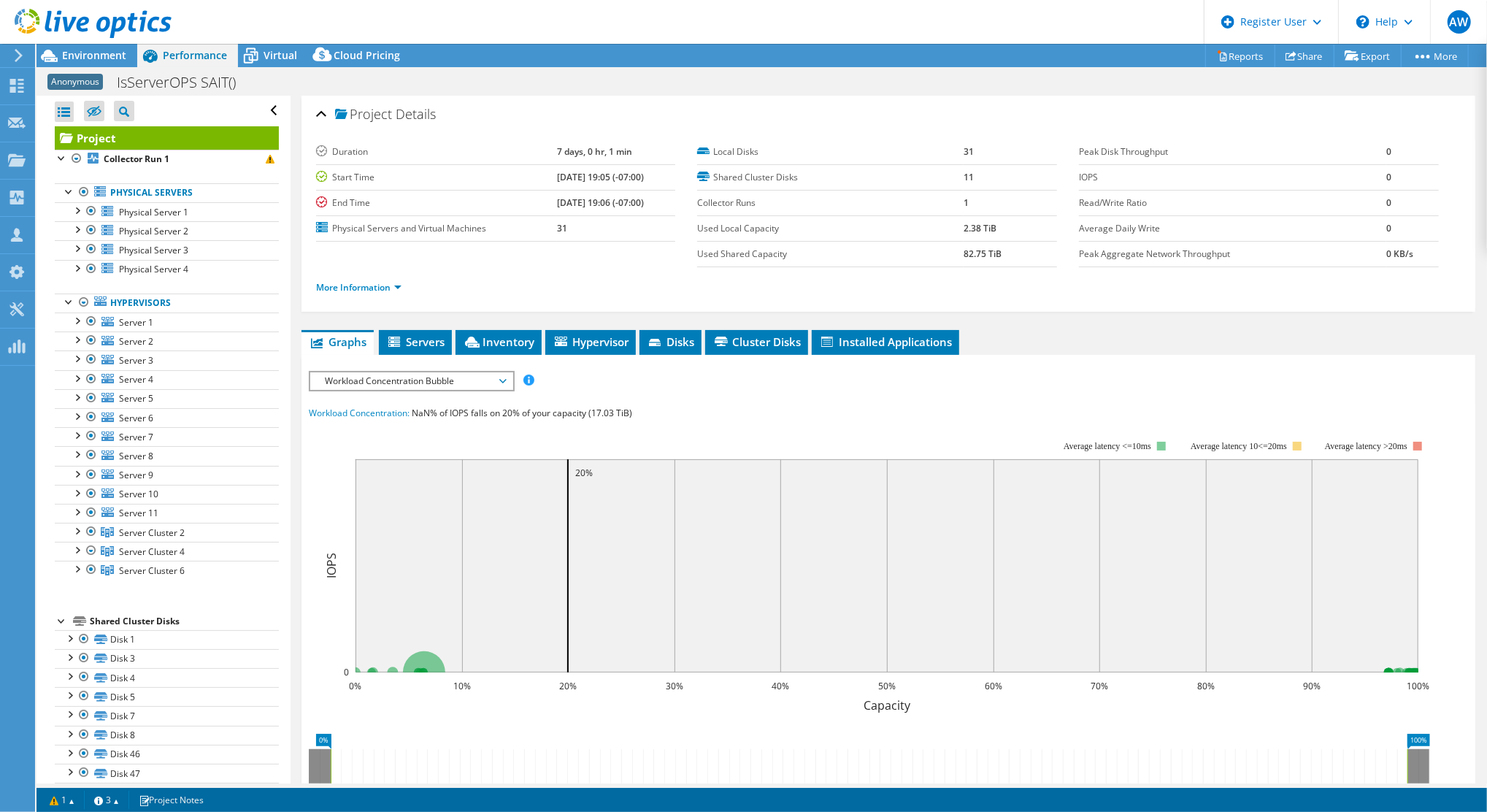
click at [504, 378] on span "Workload Concentration Bubble" at bounding box center [411, 381] width 188 height 18
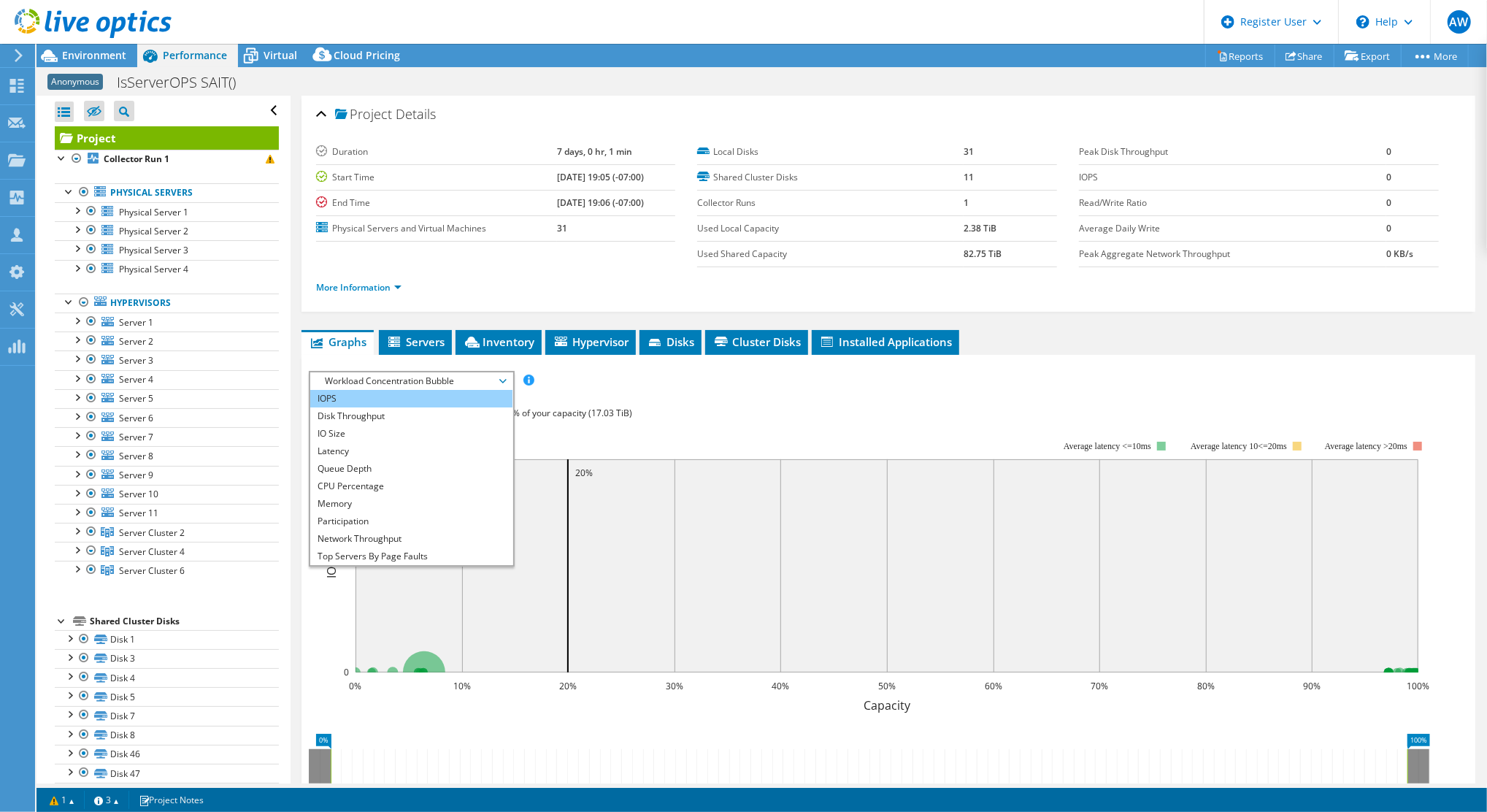
click at [450, 389] on li "IOPS" at bounding box center [412, 398] width 203 height 18
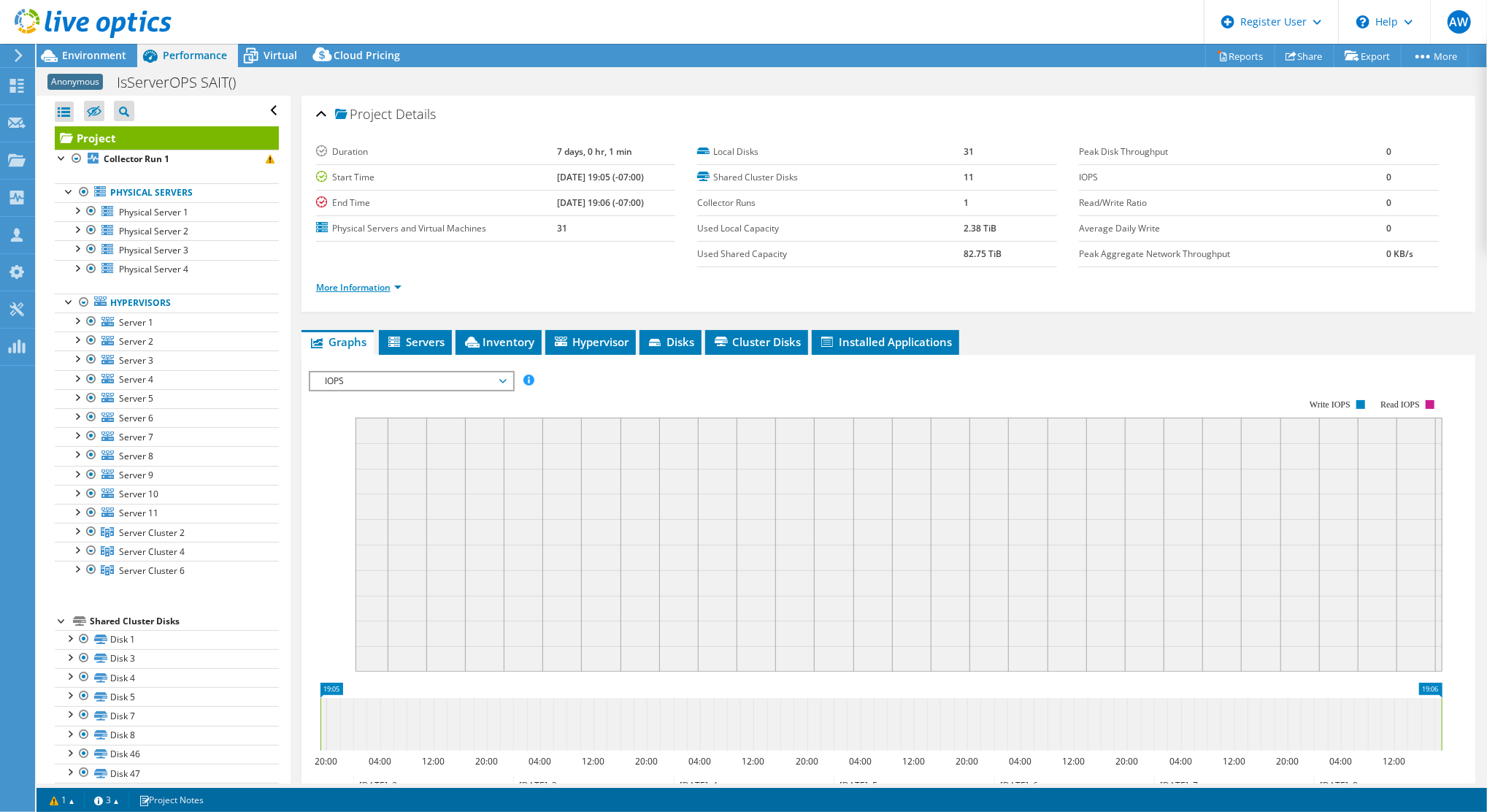
click at [387, 284] on link "More Information" at bounding box center [359, 287] width 86 height 13
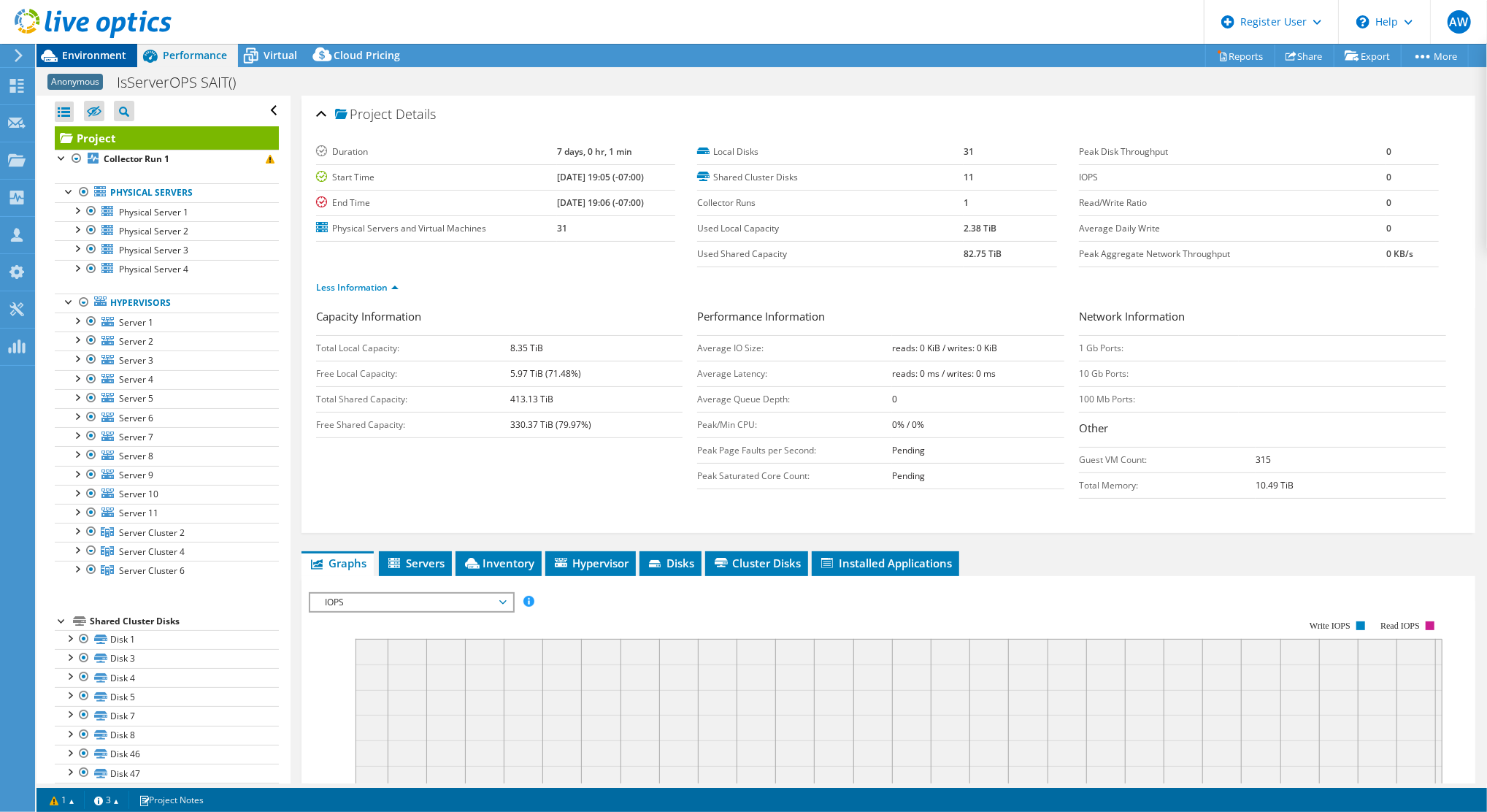
click at [103, 58] on span "Environment" at bounding box center [93, 55] width 64 height 14
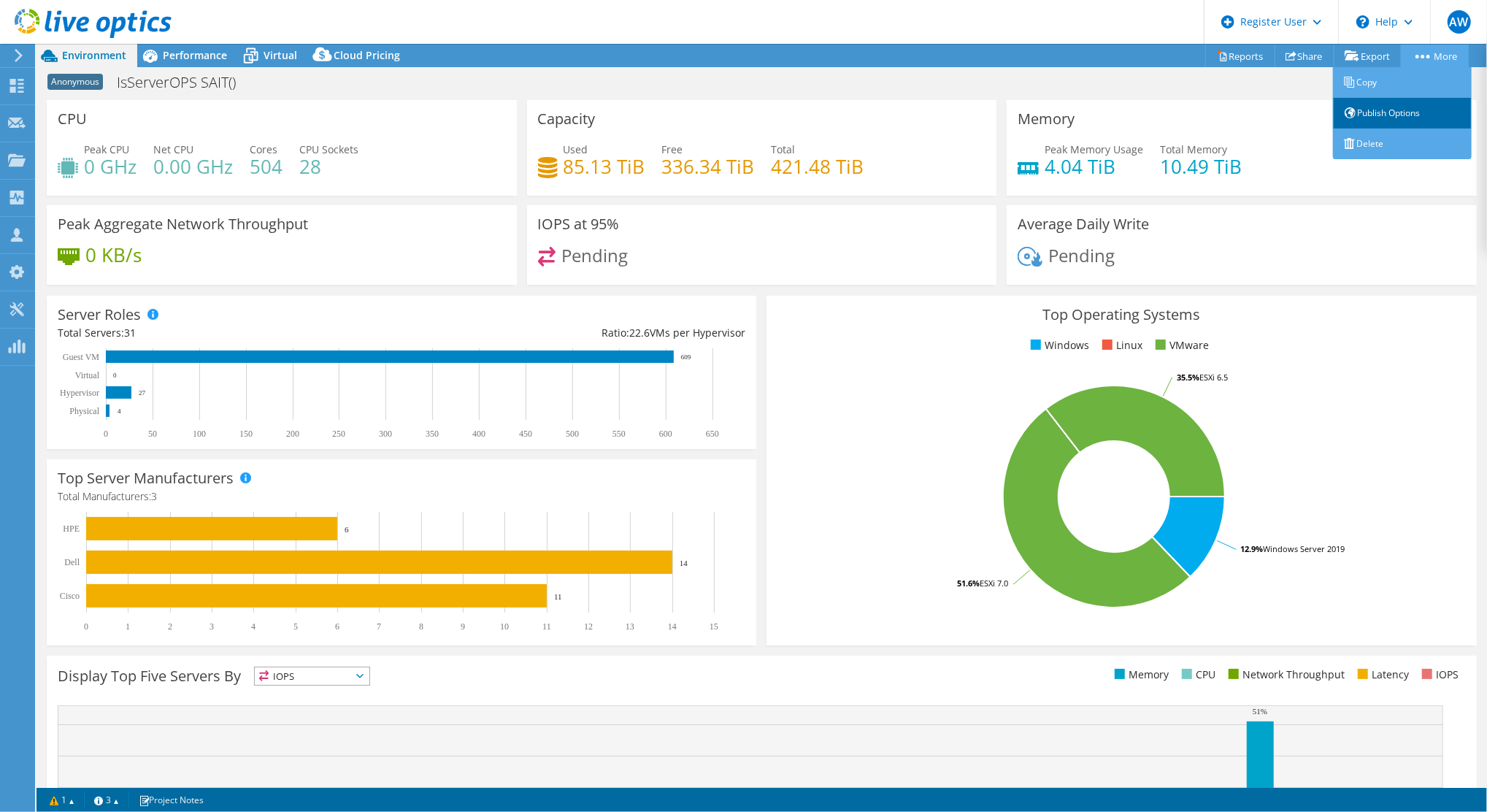
click at [1401, 115] on link "Publish Options" at bounding box center [1402, 112] width 139 height 30
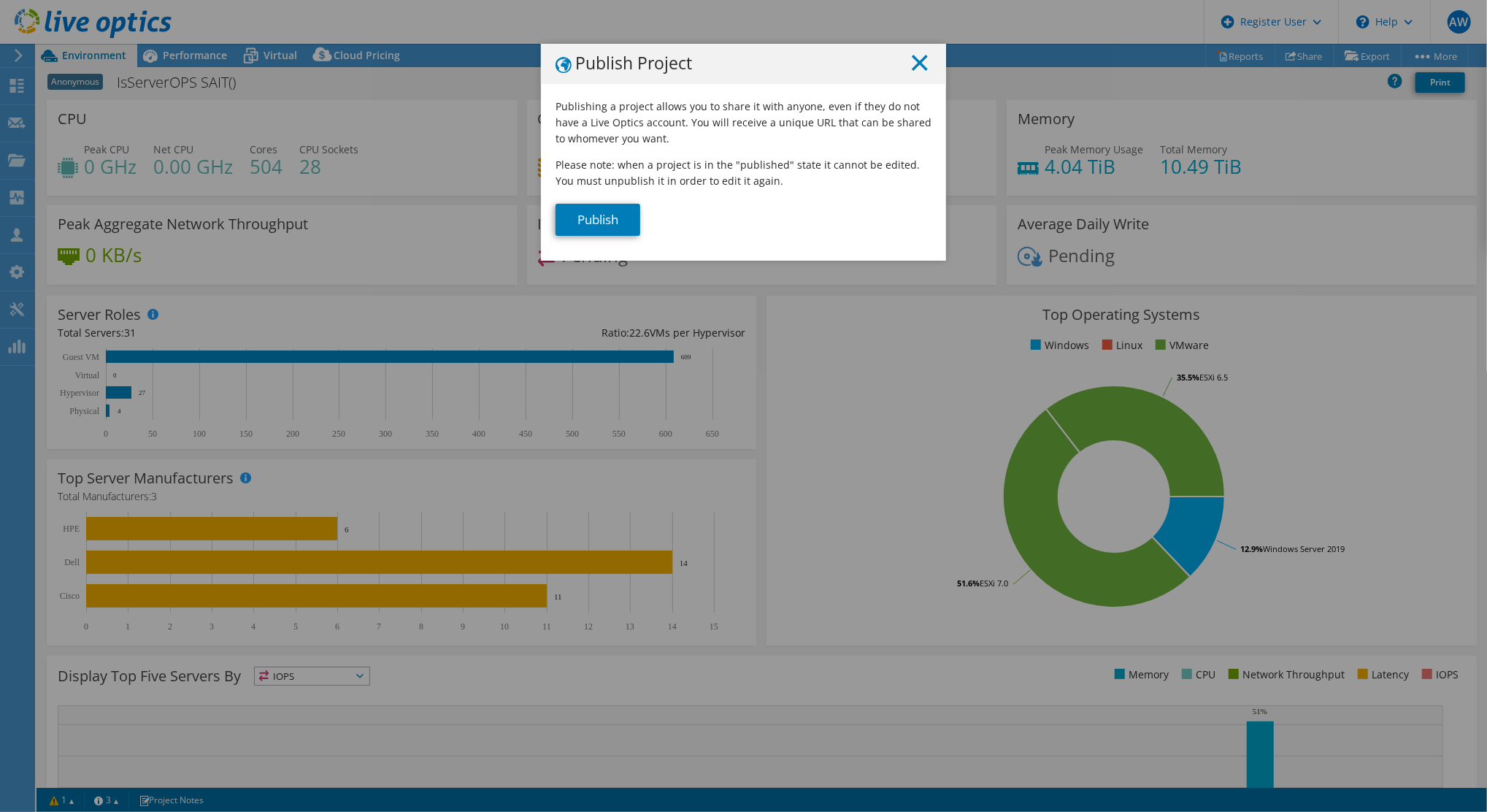
click at [912, 68] on icon at bounding box center [920, 63] width 16 height 16
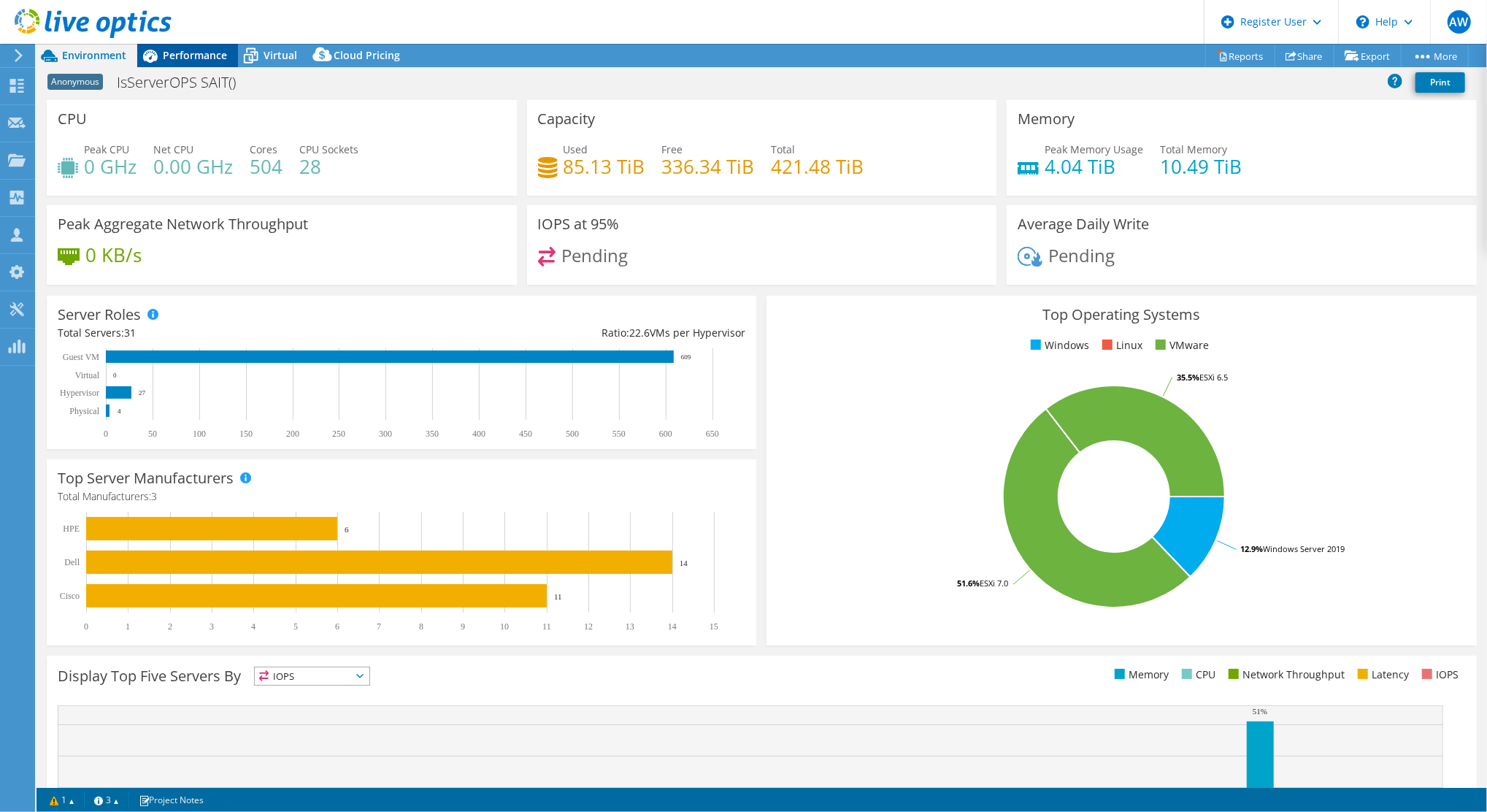
click at [191, 58] on span "Performance" at bounding box center [195, 55] width 64 height 14
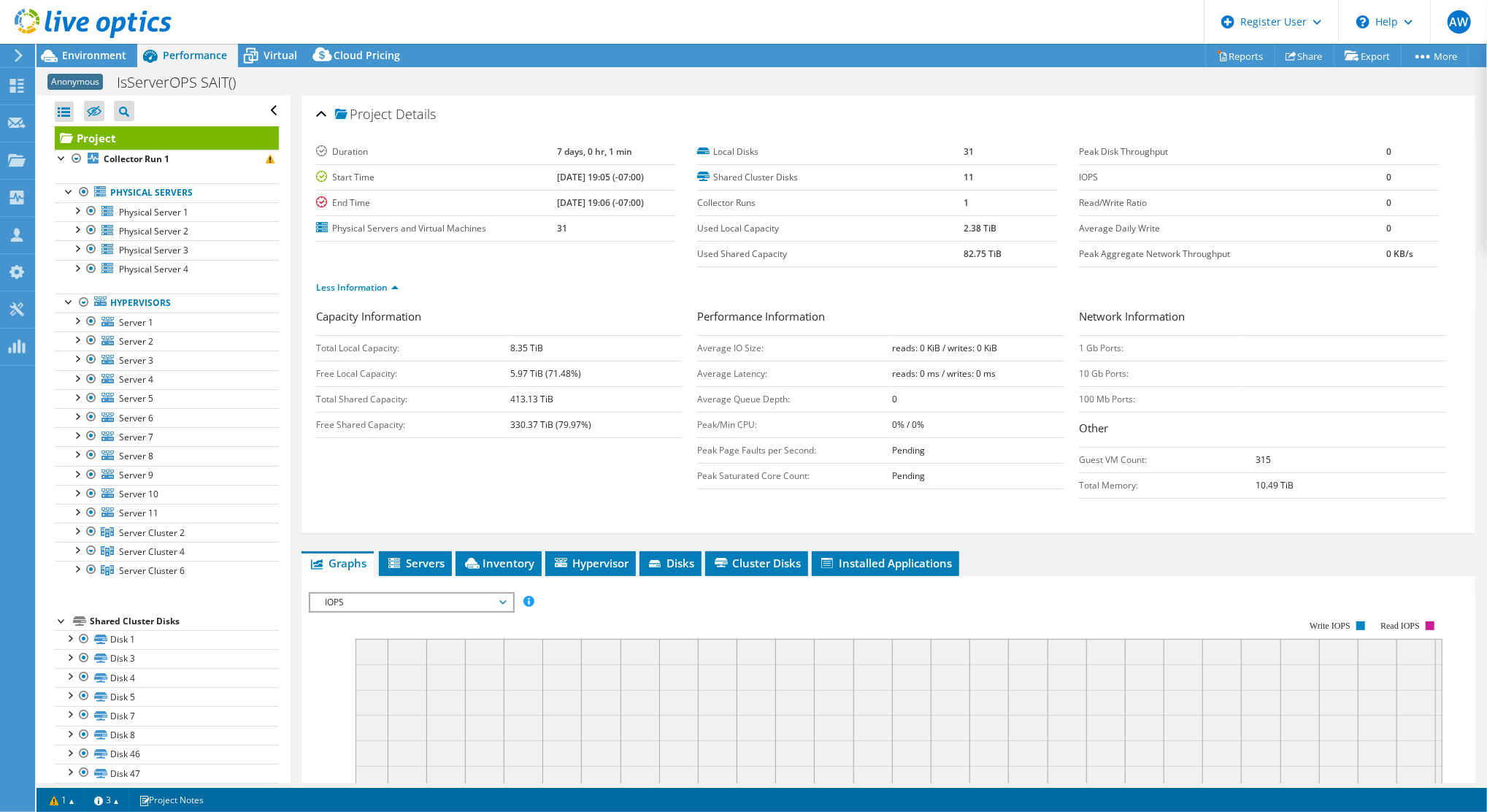
click at [1073, 79] on div "Anonymous IsServerOPS SAIT() Print" at bounding box center [761, 82] width 1451 height 27
click at [389, 283] on link "Less Information" at bounding box center [358, 287] width 83 height 13
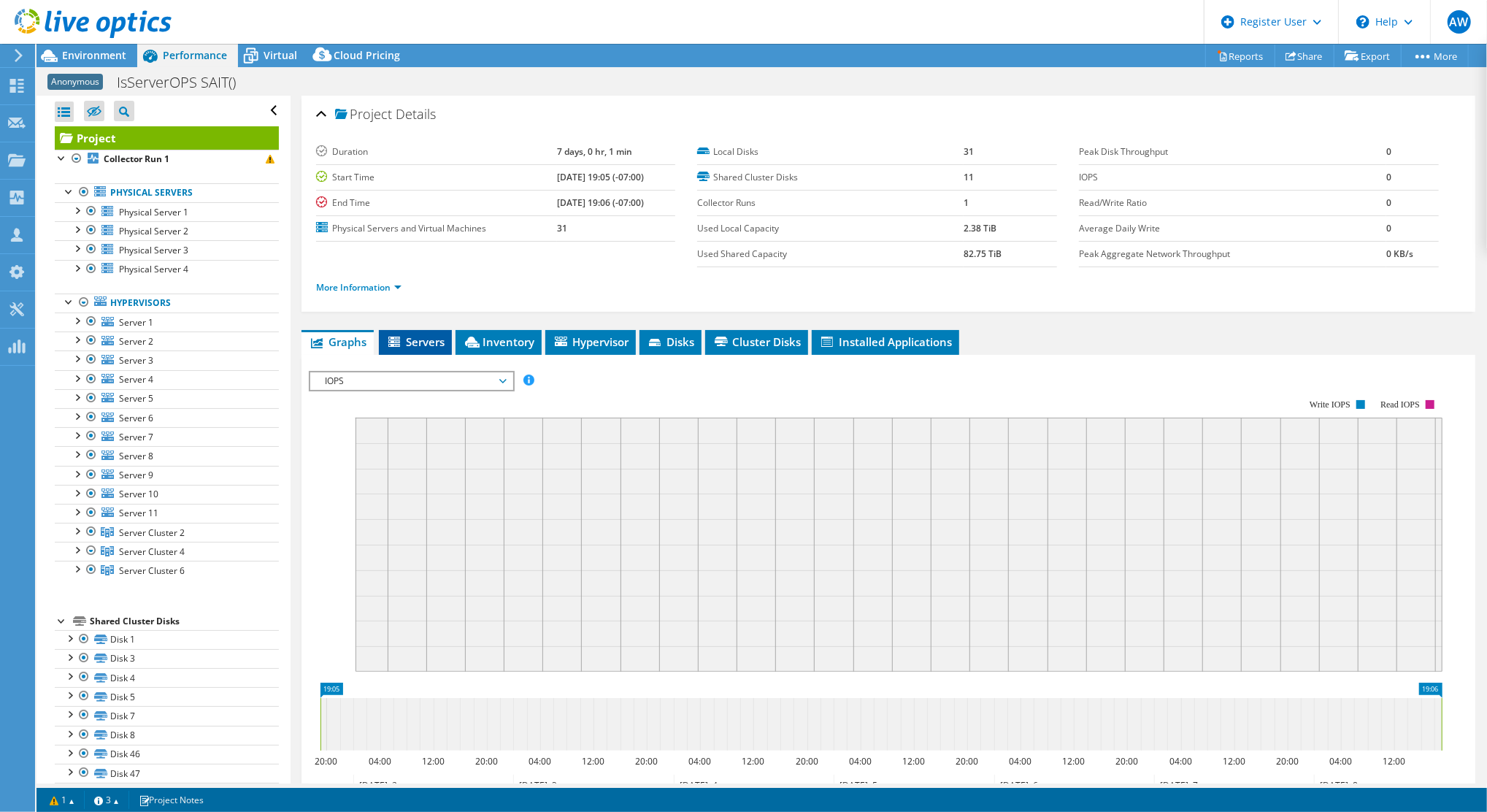
click at [417, 336] on span "Servers" at bounding box center [415, 341] width 58 height 15
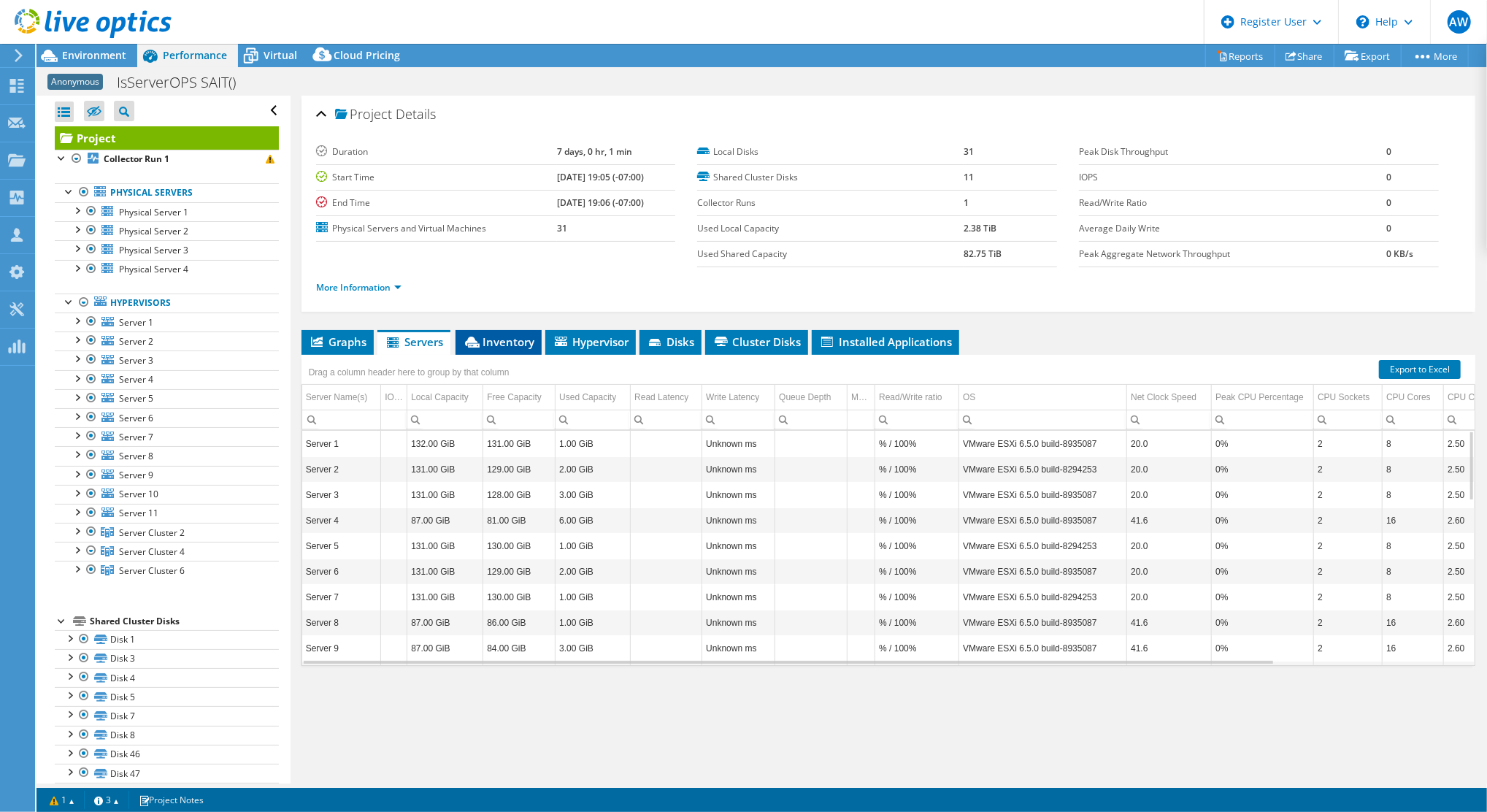
click at [506, 334] on span "Inventory" at bounding box center [499, 341] width 72 height 15
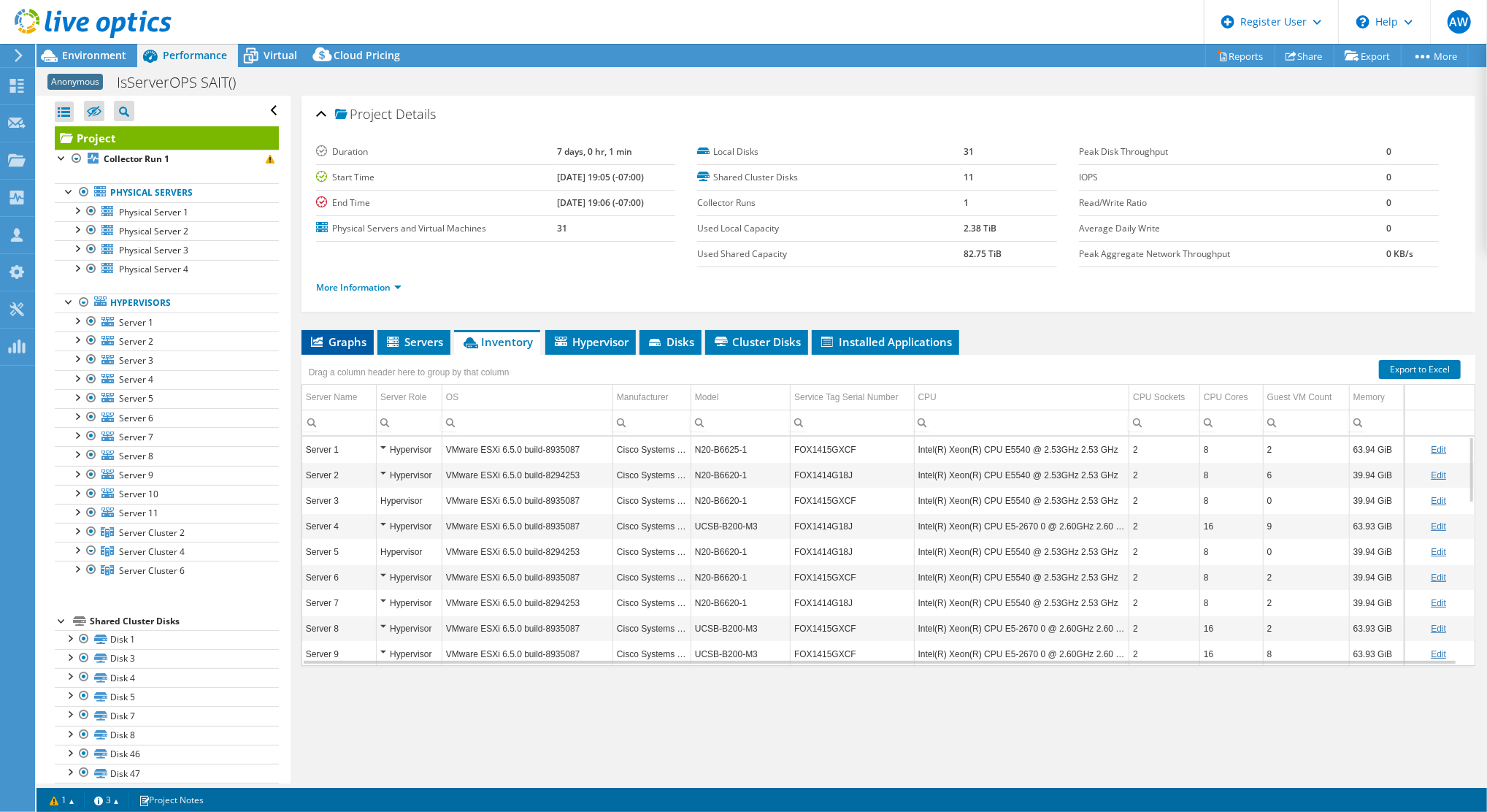
click at [341, 340] on span "Graphs" at bounding box center [337, 341] width 58 height 15
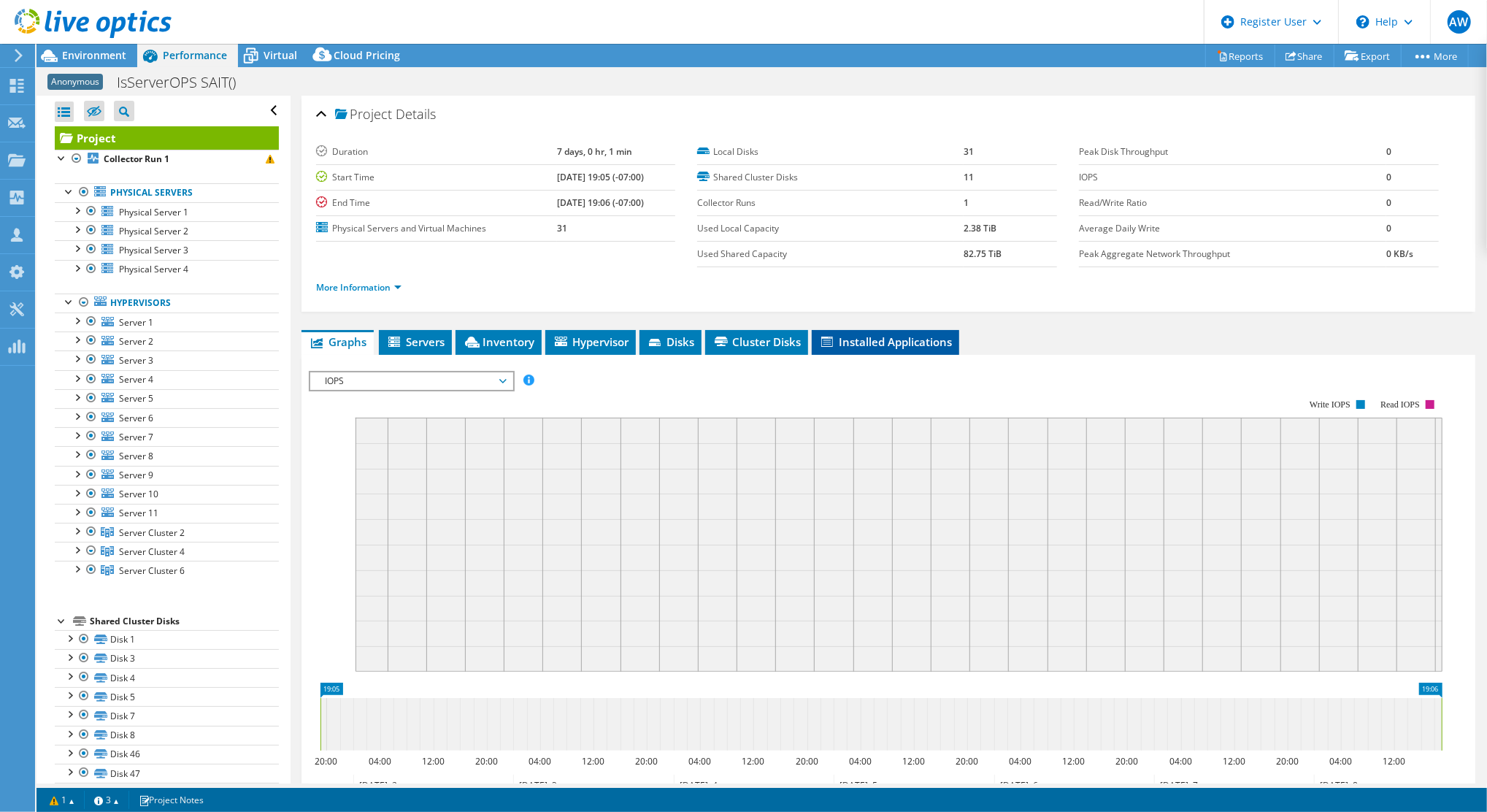
click at [880, 334] on span "Installed Applications" at bounding box center [885, 341] width 133 height 15
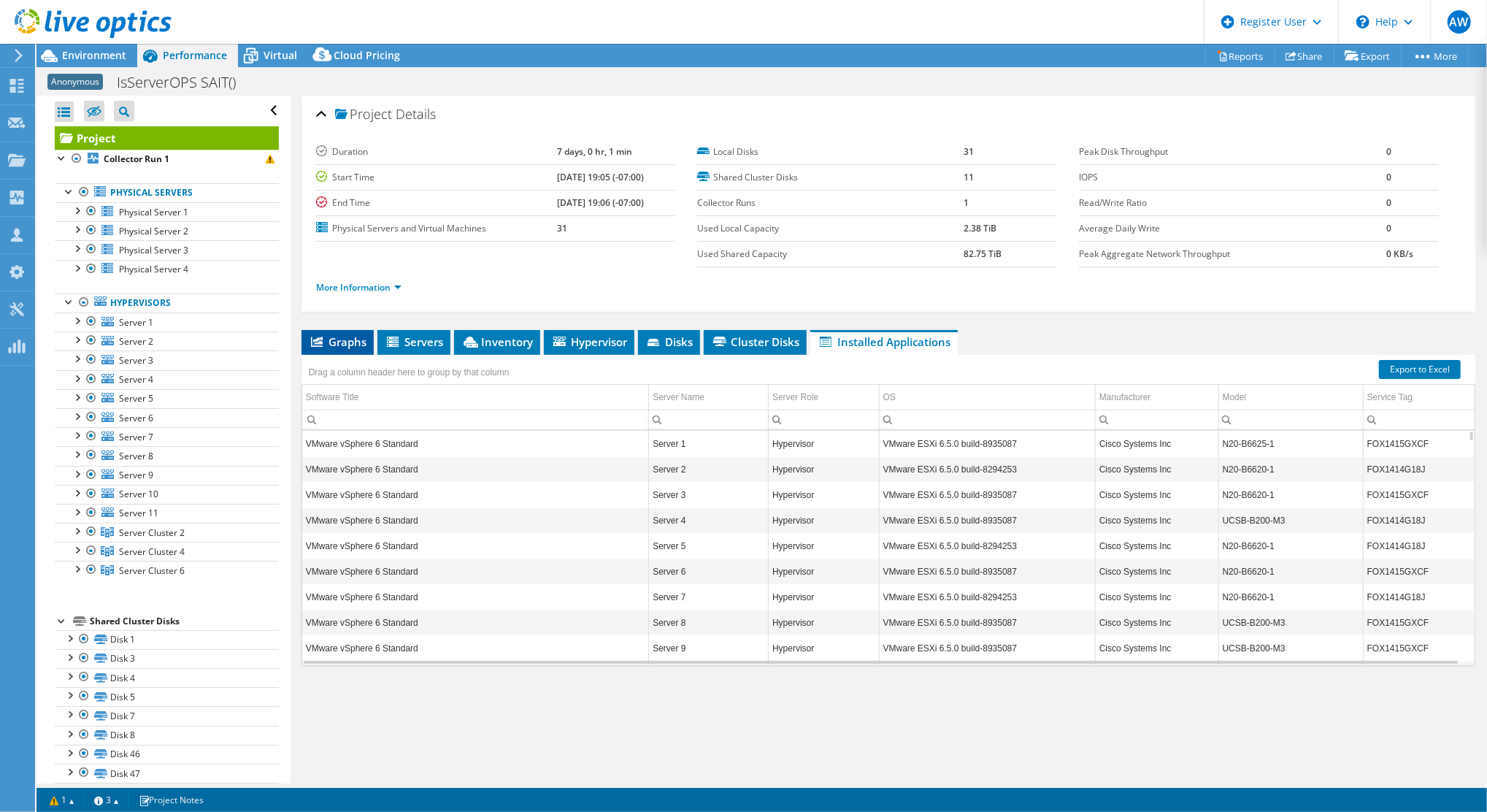
click at [342, 338] on span "Graphs" at bounding box center [337, 341] width 58 height 15
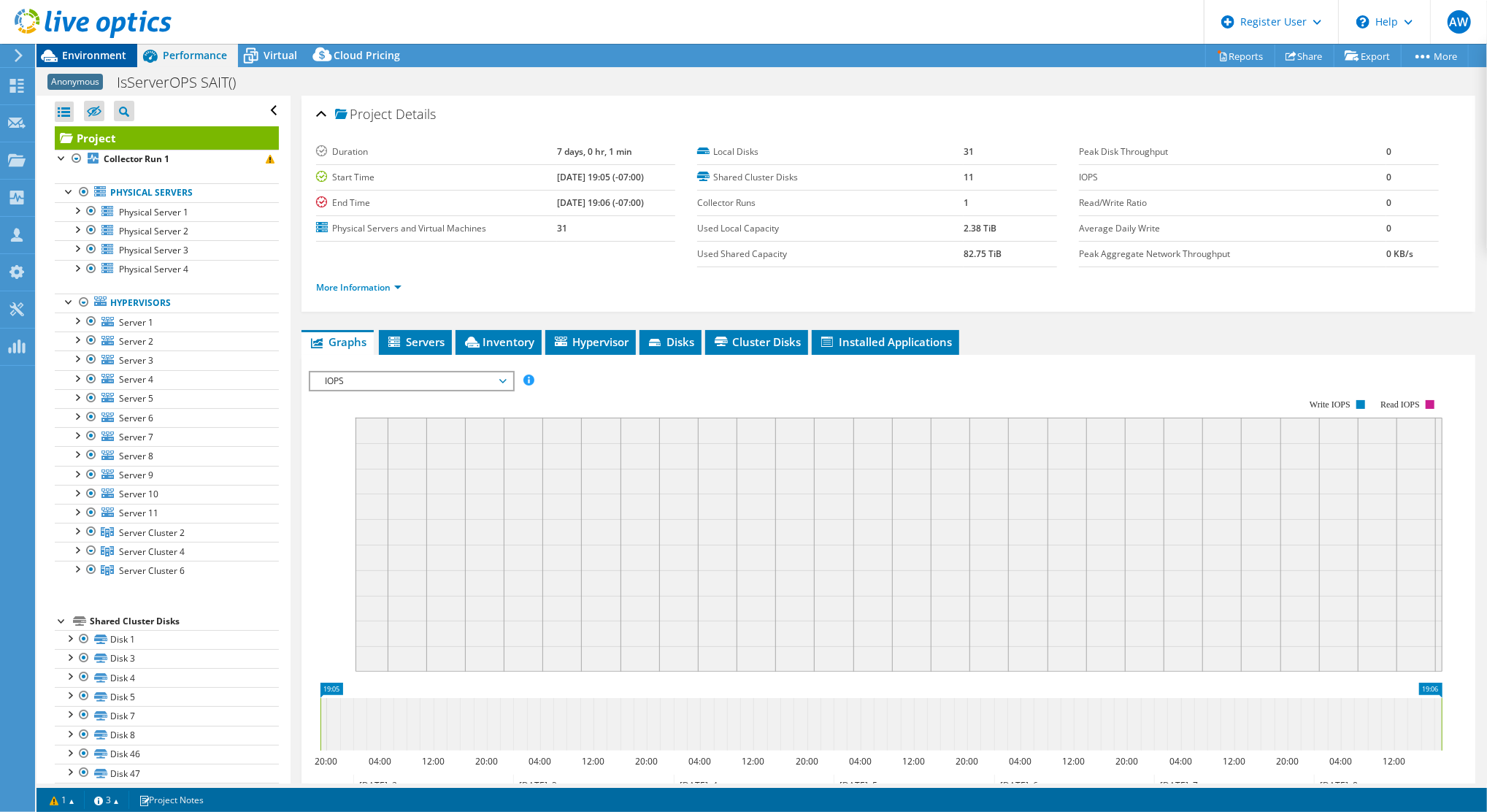
click at [103, 59] on span "Environment" at bounding box center [93, 55] width 64 height 14
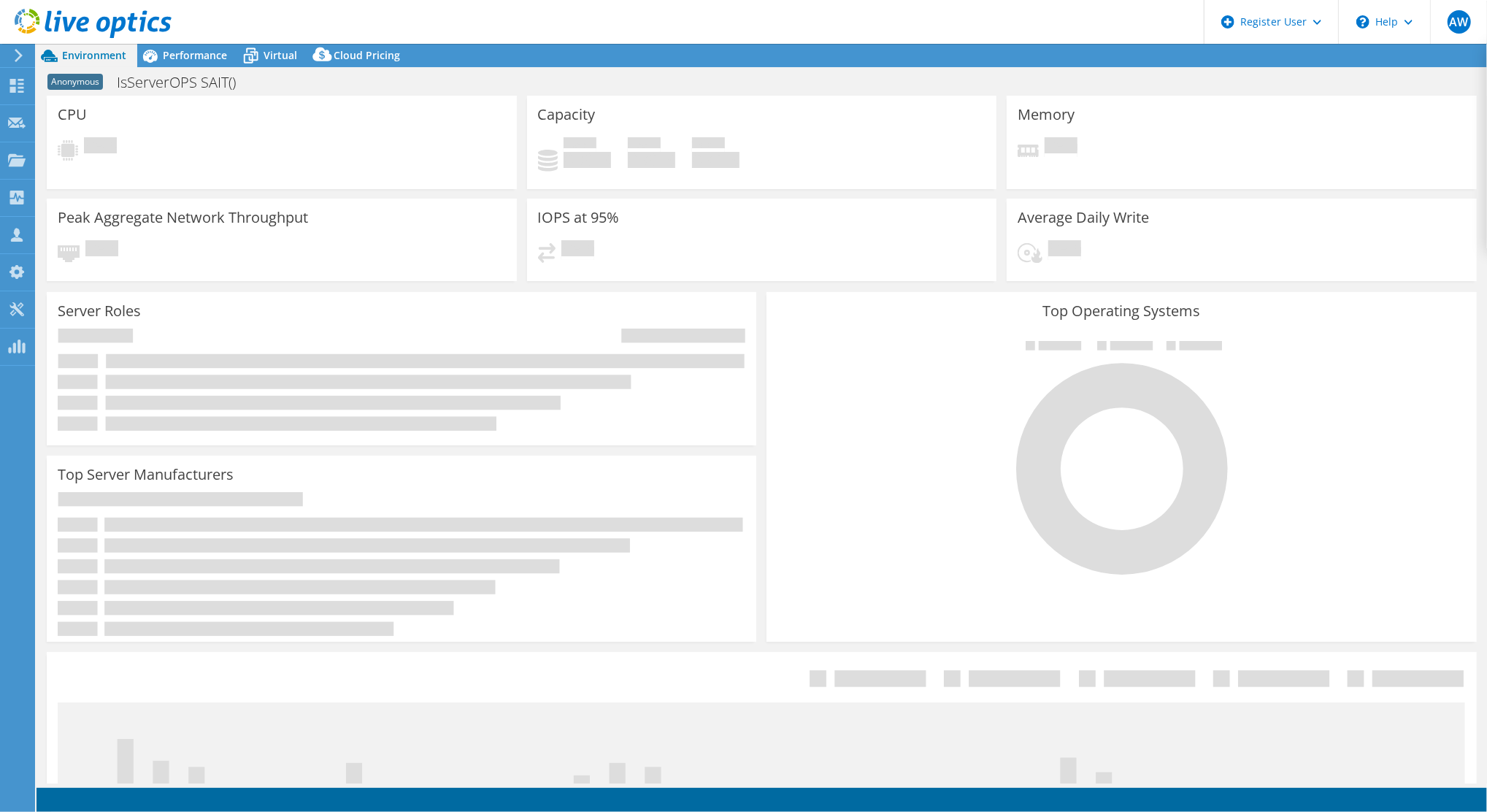
select select "USD"
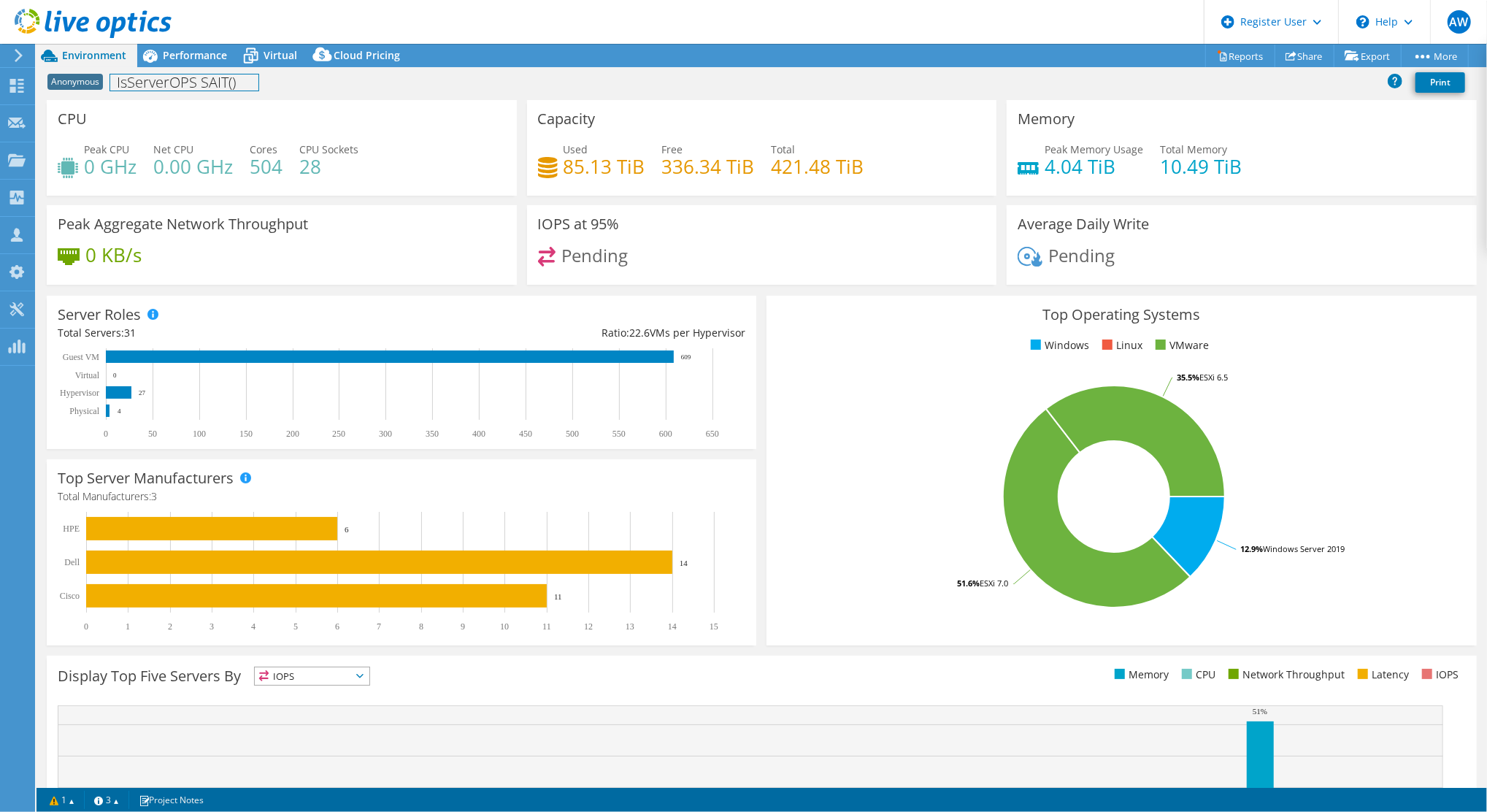
click at [222, 83] on h1 "IsServerOPS SAIT()" at bounding box center [184, 83] width 149 height 16
click at [337, 86] on div "Anonymous IsServerOPS SAIT() Print" at bounding box center [761, 82] width 1451 height 27
click at [245, 138] on div "CPU Peak CPU 0 GHz Net CPU 0.00 GHz Cores 504 CPU Sockets 28" at bounding box center [282, 147] width 470 height 95
click at [1393, 27] on div "\n Help" at bounding box center [1385, 22] width 92 height 44
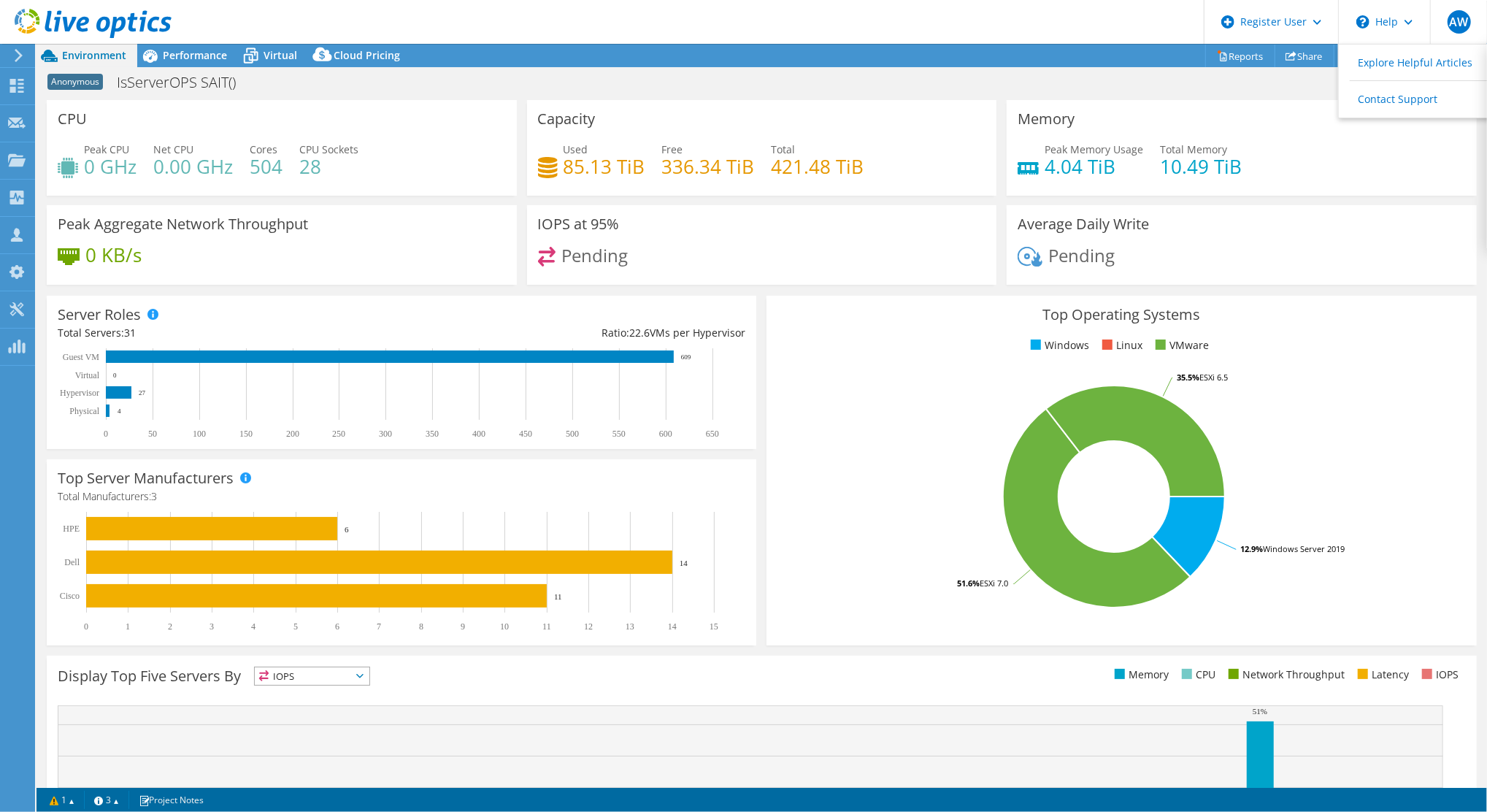
click at [1312, 84] on div "Anonymous IsServerOPS SAIT() Print" at bounding box center [761, 82] width 1451 height 27
click at [1396, 83] on icon at bounding box center [1395, 80] width 15 height 15
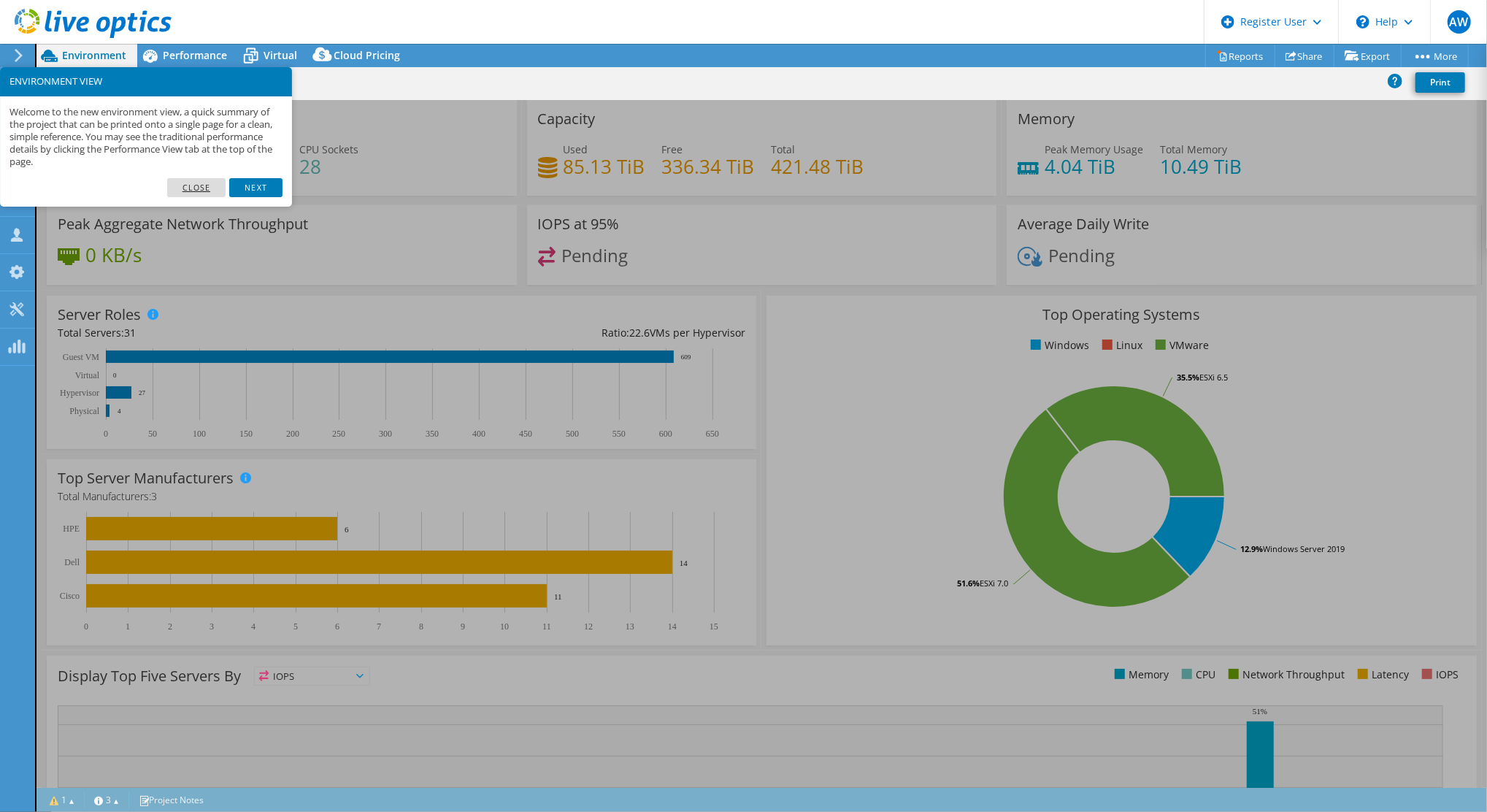
click at [196, 189] on link "Close" at bounding box center [197, 187] width 59 height 19
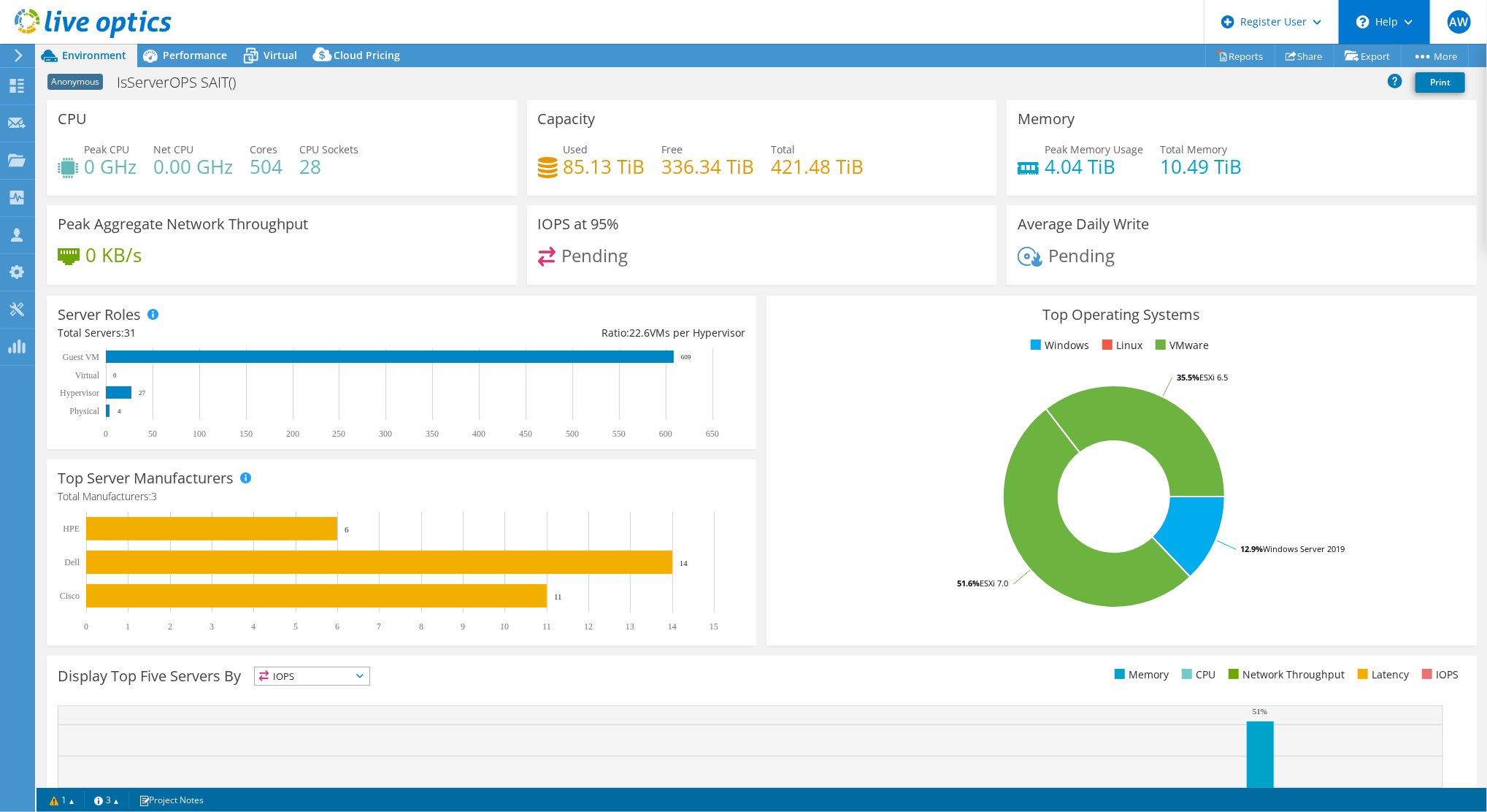
click at [1394, 35] on div "\n Help" at bounding box center [1385, 22] width 92 height 44
click at [1399, 62] on link "Explore Helpful Articles" at bounding box center [1421, 62] width 163 height 35
click at [1096, 72] on div "Anonymous IsServerOPS SAIT() Print" at bounding box center [761, 82] width 1451 height 27
click at [1466, 28] on span "AW" at bounding box center [1459, 22] width 24 height 24
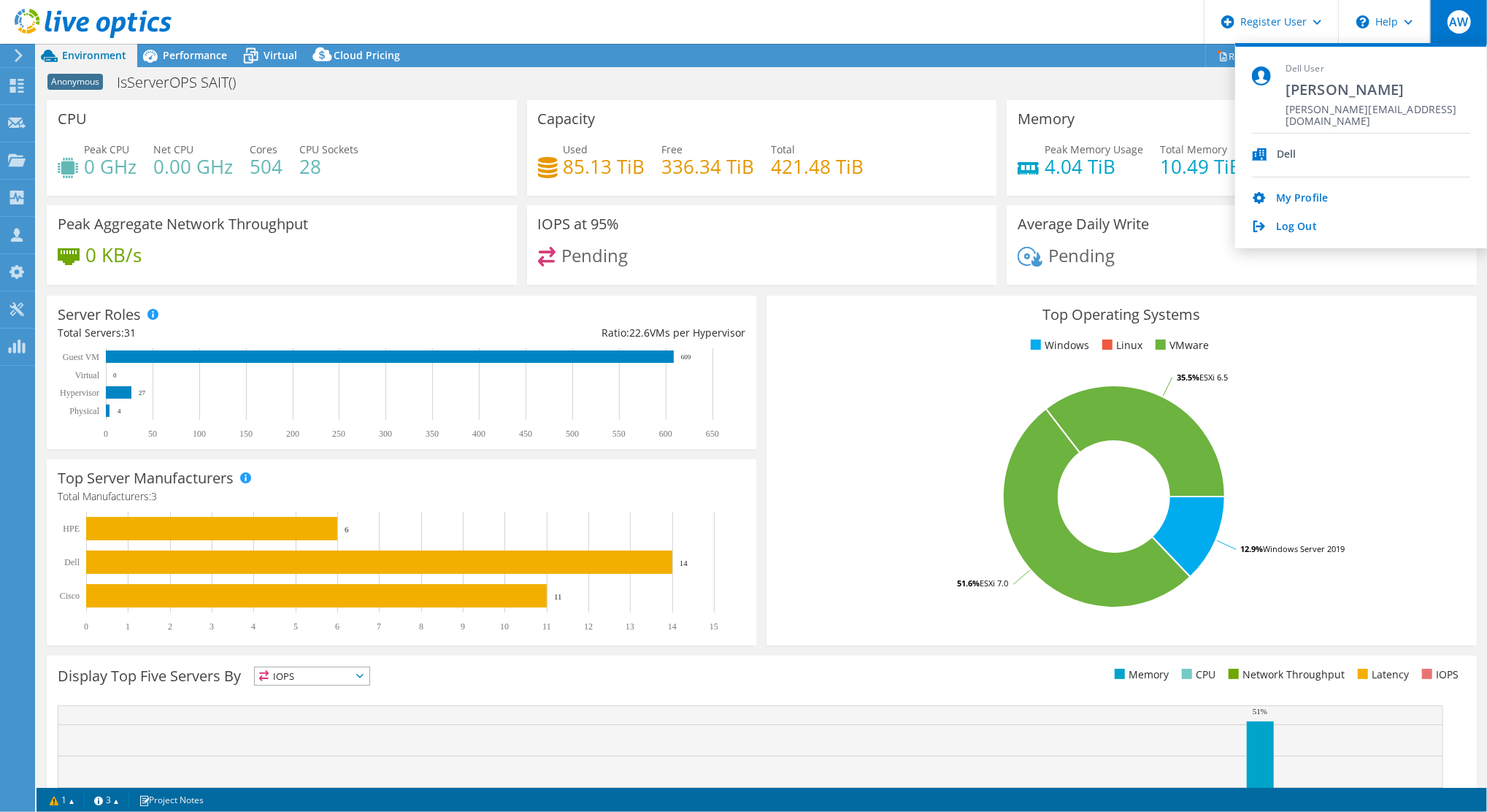
click at [868, 85] on div "Anonymous IsServerOPS SAIT() Print" at bounding box center [761, 82] width 1451 height 27
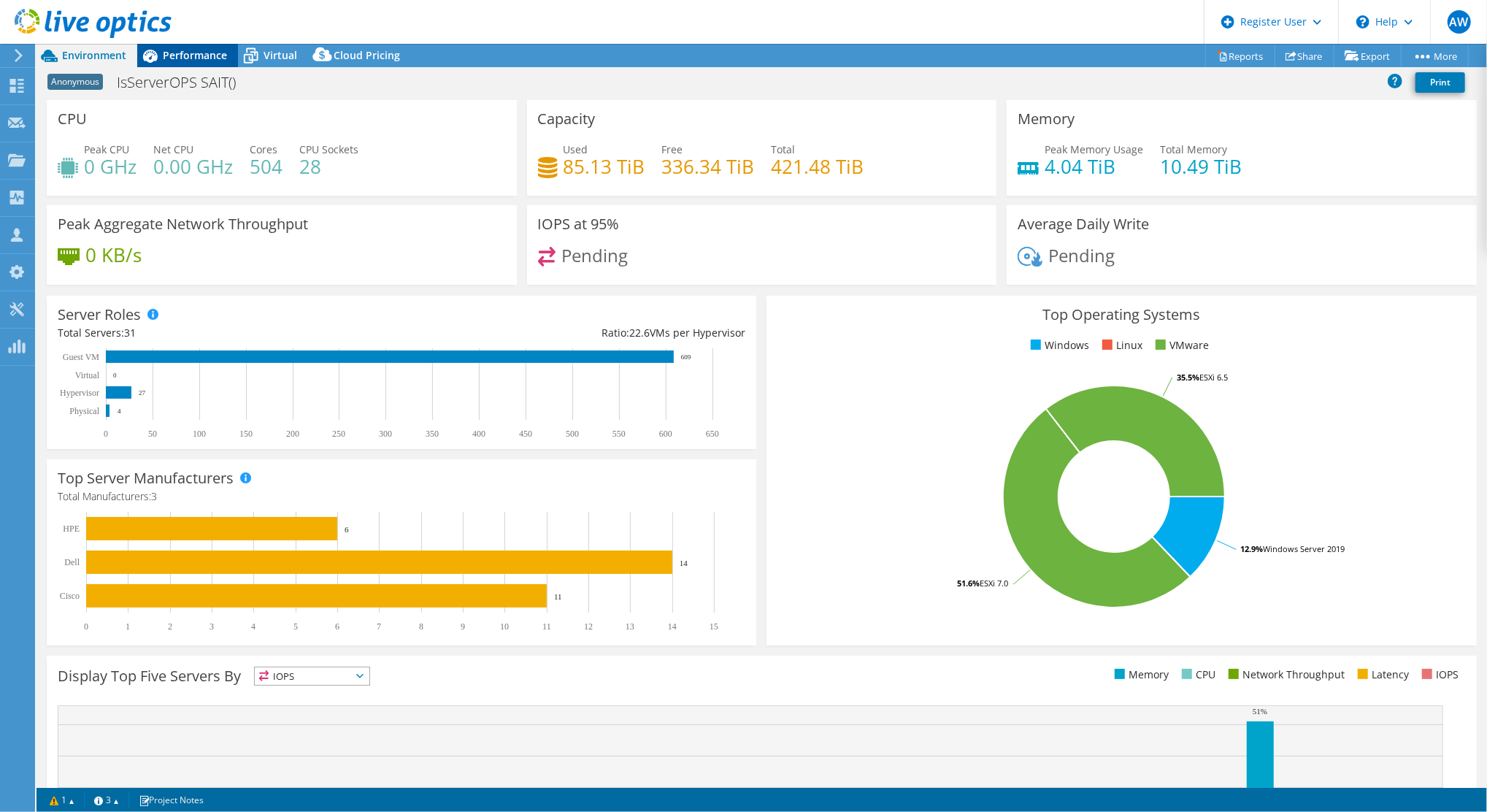
click at [188, 52] on span "Performance" at bounding box center [195, 55] width 64 height 14
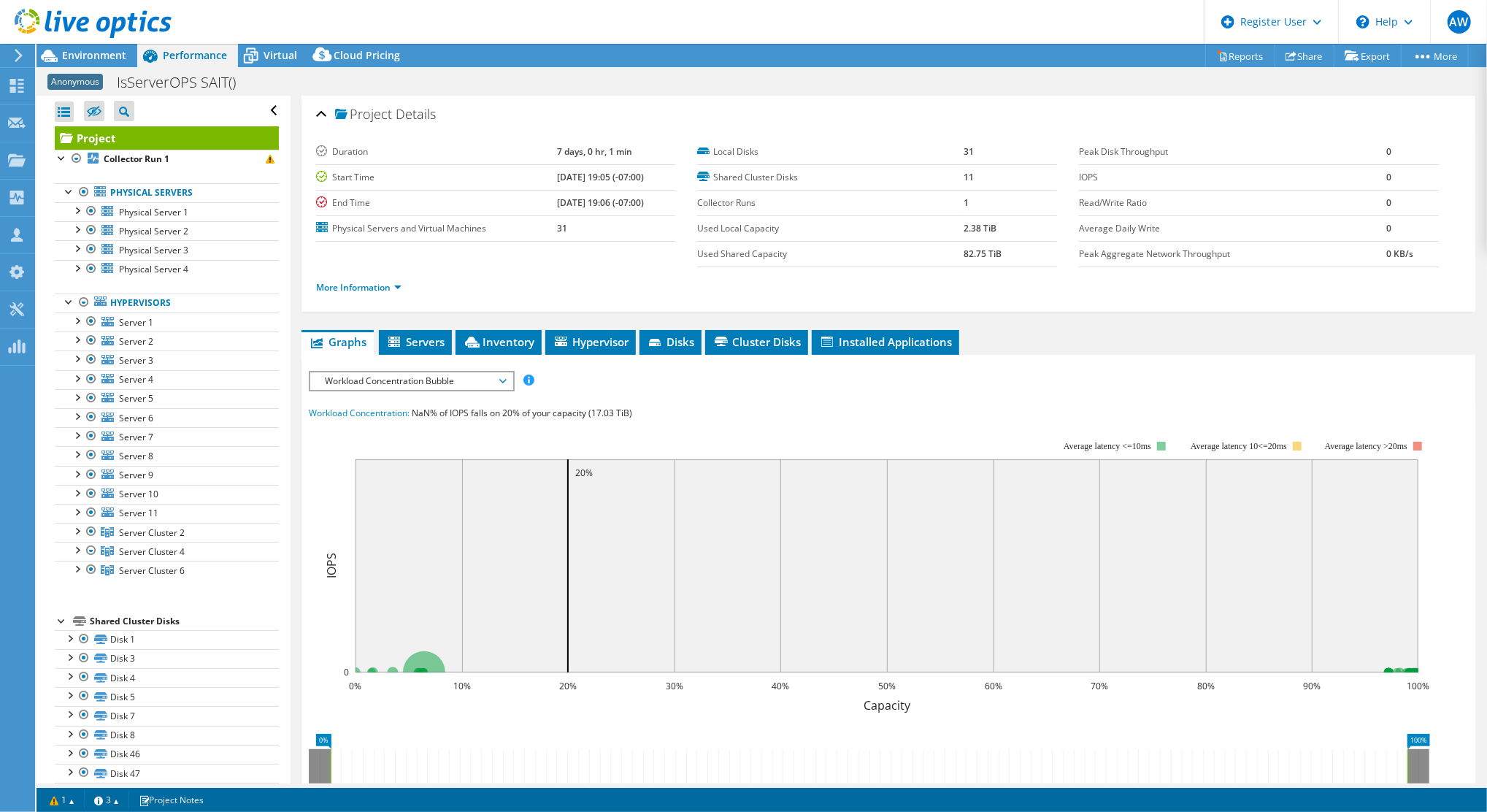
click at [501, 377] on span "Workload Concentration Bubble" at bounding box center [411, 381] width 188 height 18
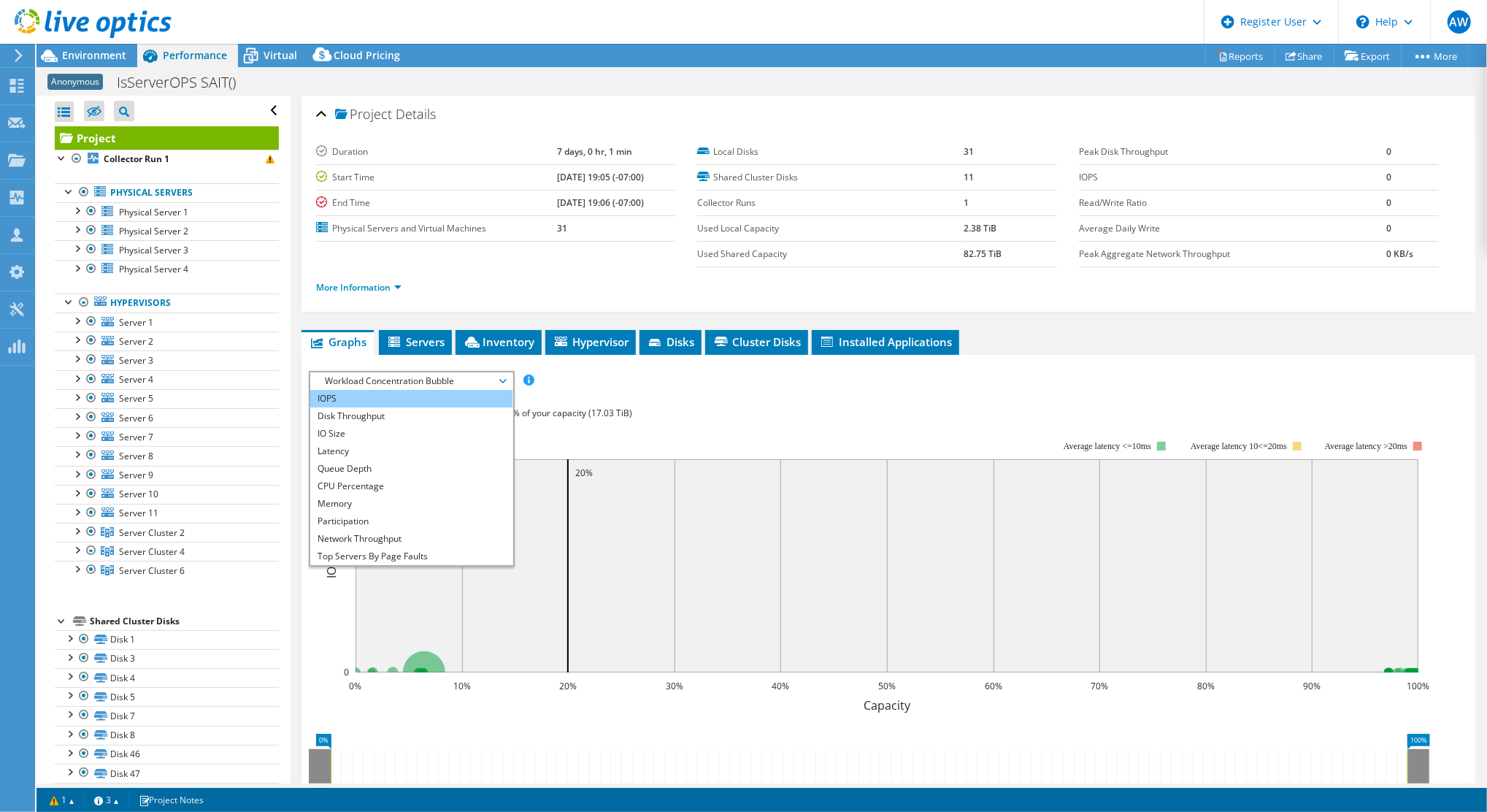
click at [441, 398] on li "IOPS" at bounding box center [412, 398] width 203 height 18
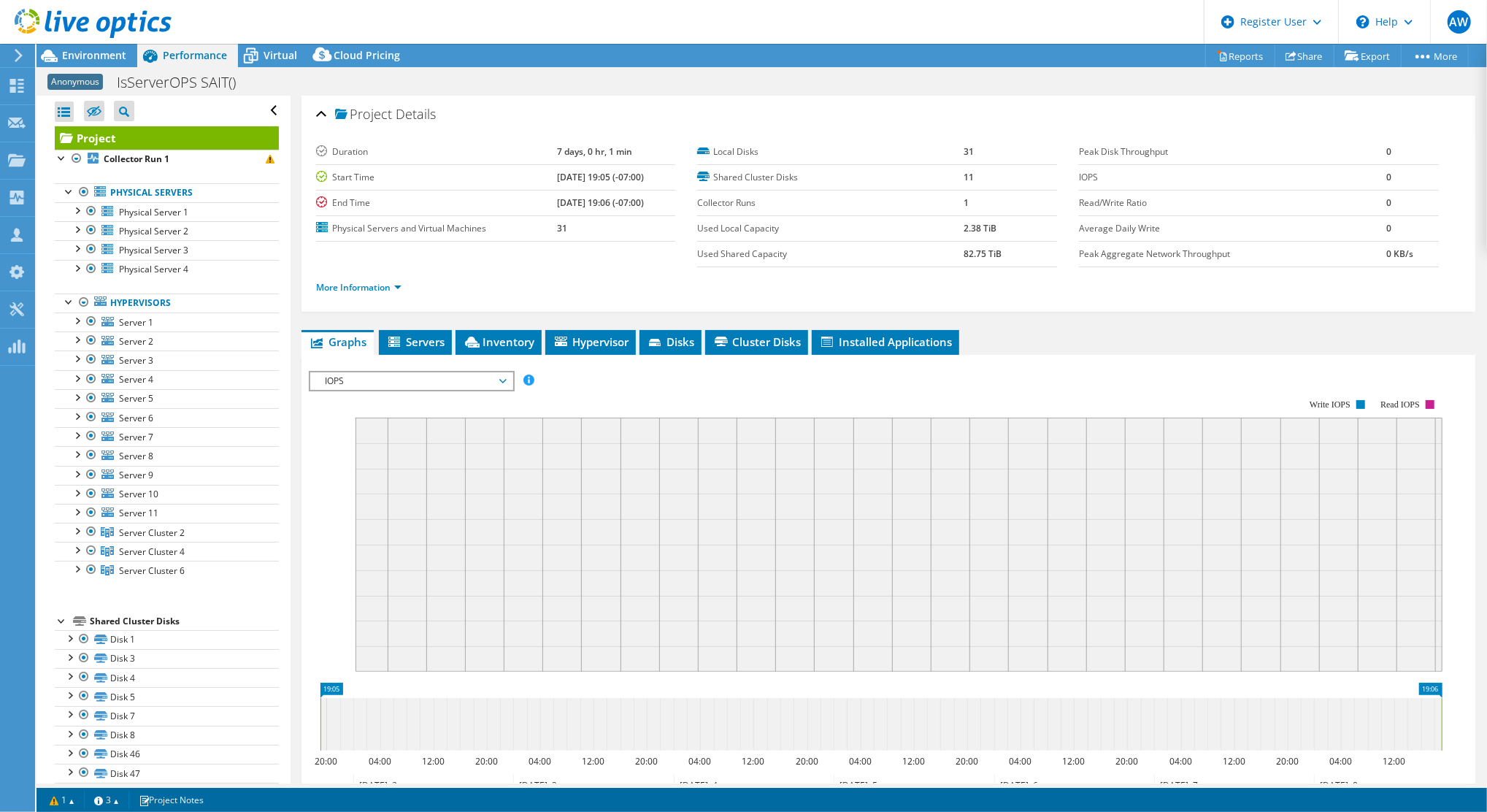
click at [682, 401] on rect at bounding box center [875, 525] width 1134 height 292
click at [136, 153] on b "Collector Run 1" at bounding box center [136, 158] width 66 height 13
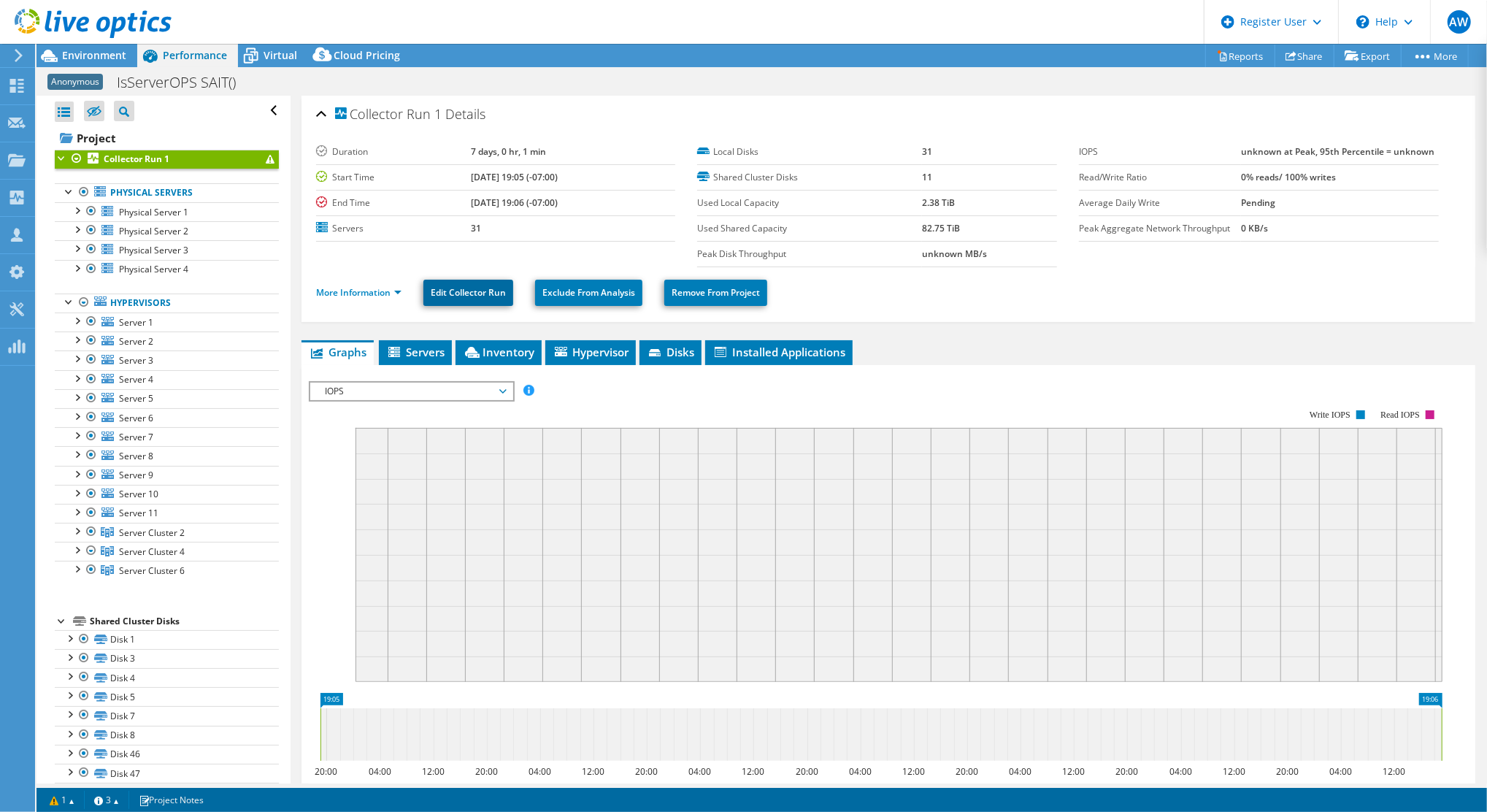
click at [479, 288] on link "Edit Collector Run" at bounding box center [468, 292] width 89 height 27
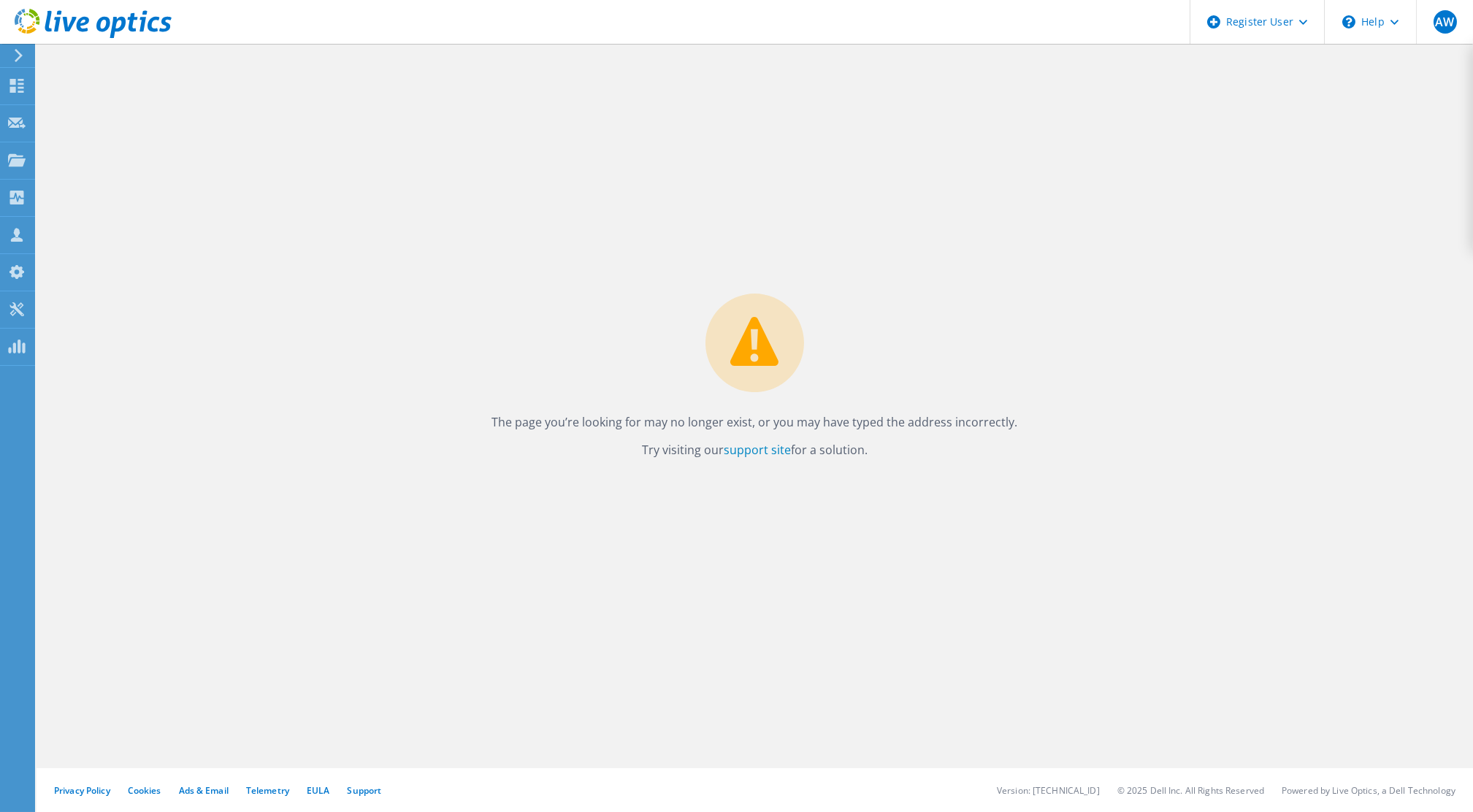
click at [793, 551] on div "The page you’re looking for may no longer exist, or you may have typed the addr…" at bounding box center [754, 428] width 1437 height 768
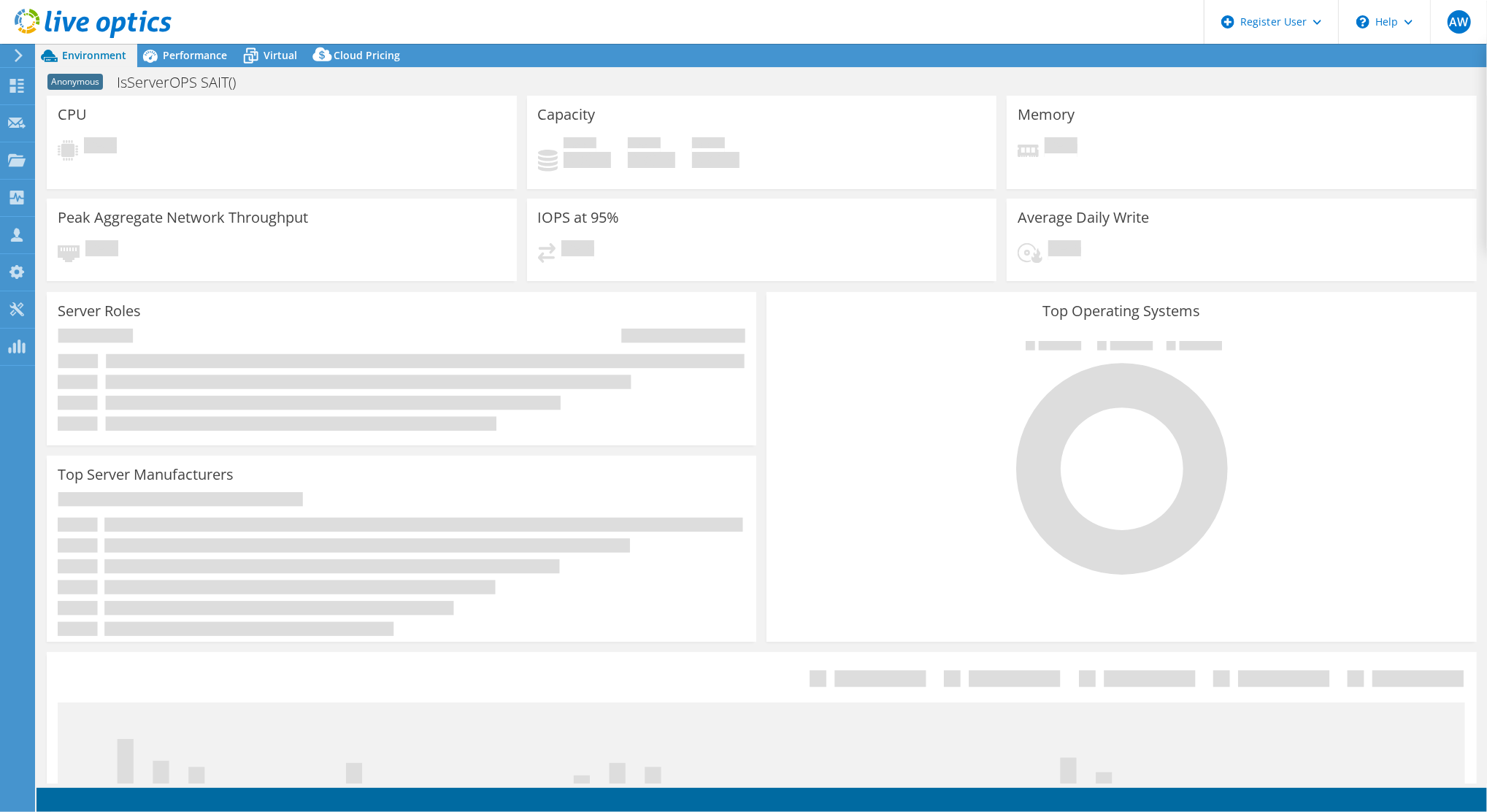
select select
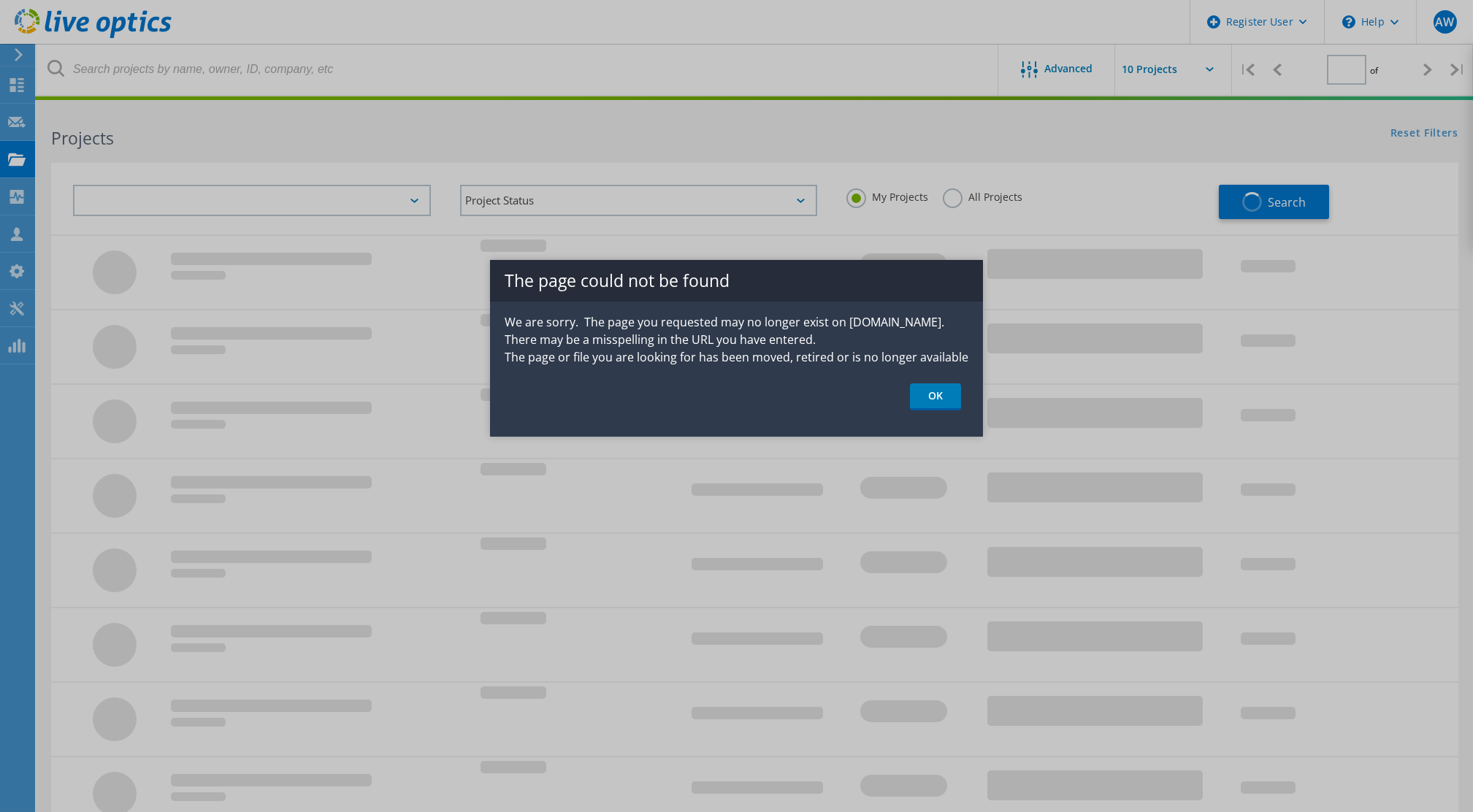
type input "1"
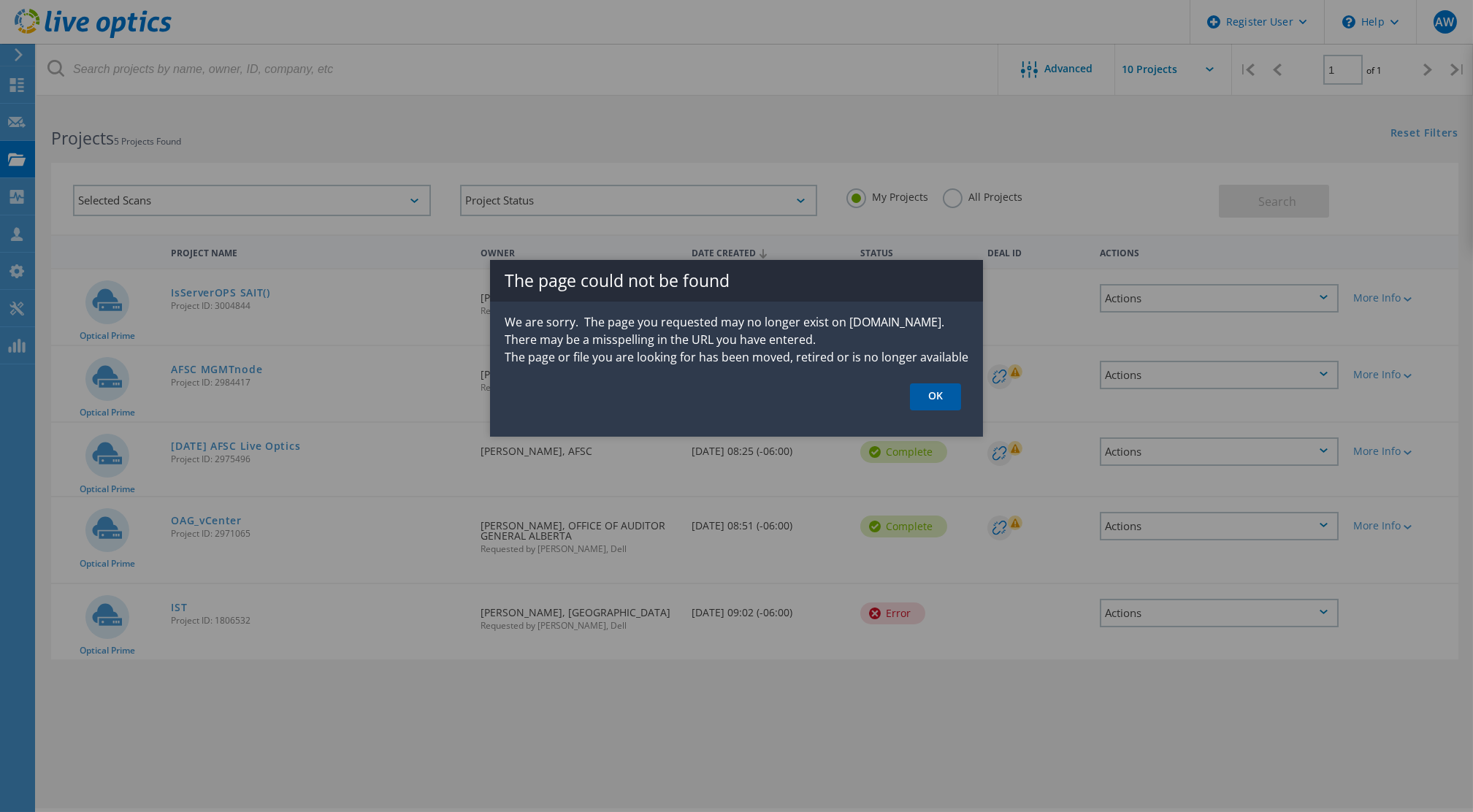
click at [931, 395] on link "OK" at bounding box center [935, 396] width 51 height 27
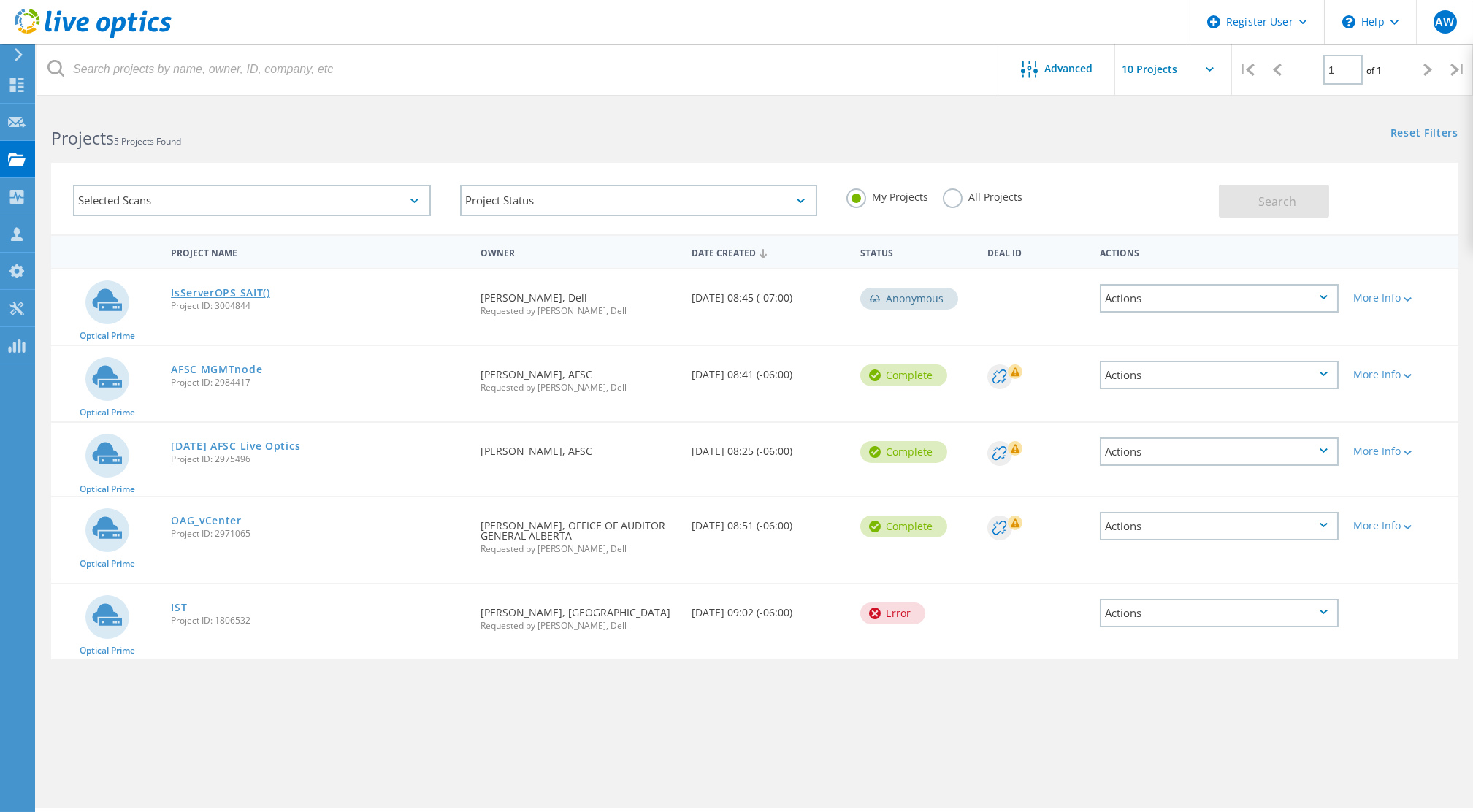
click at [238, 292] on link "IsServerOPS SAIT()" at bounding box center [220, 293] width 99 height 10
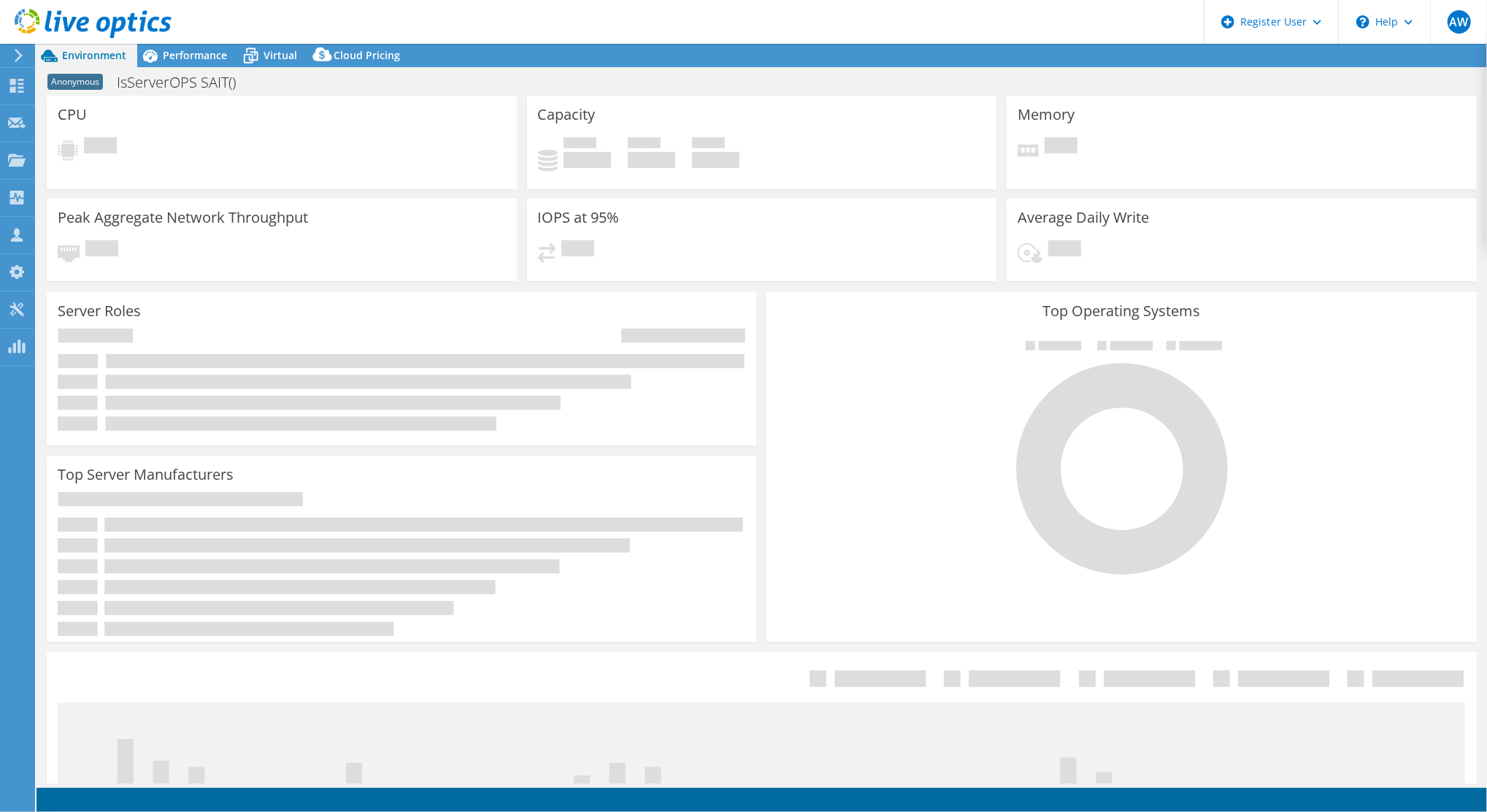
select select "USD"
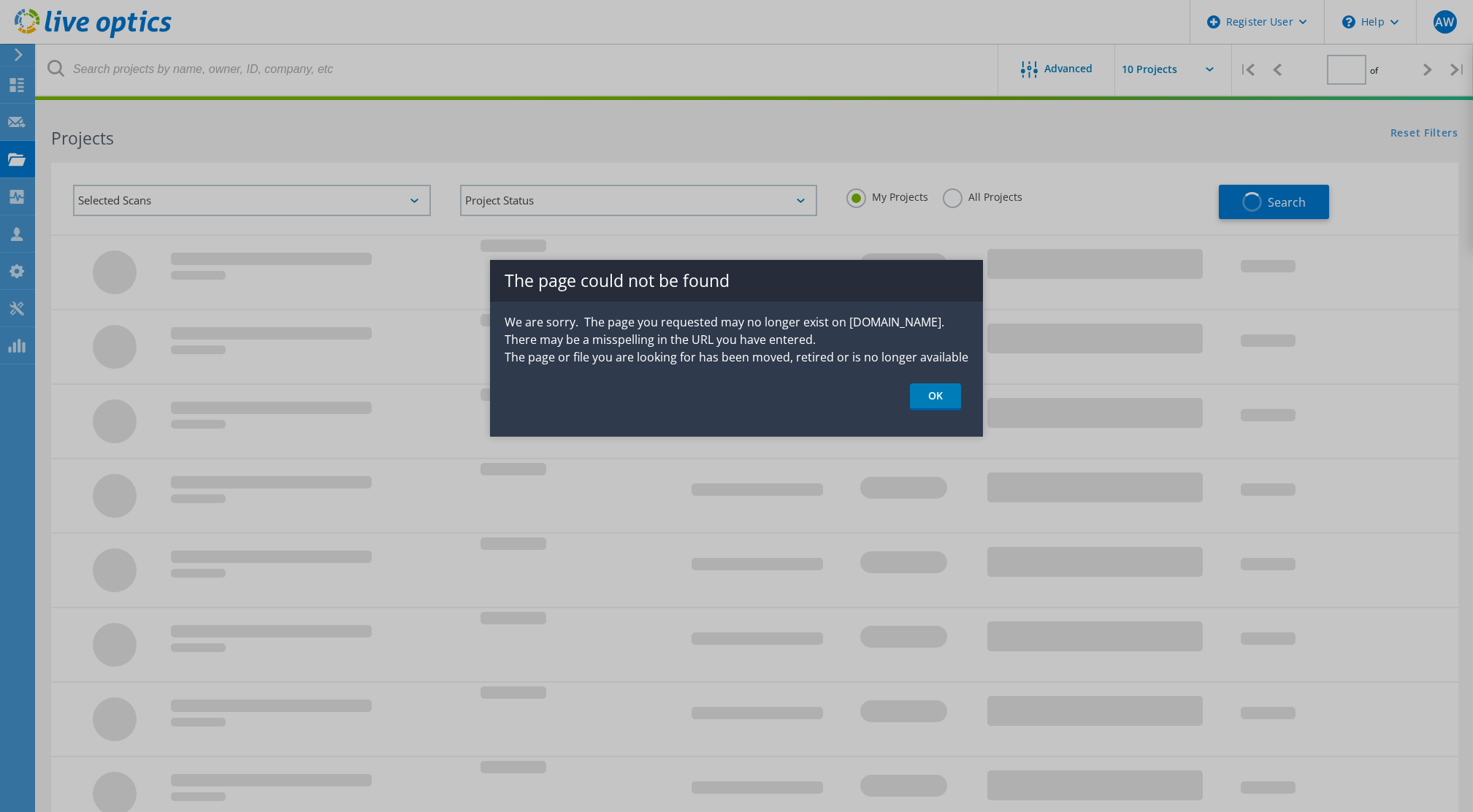
type input "1"
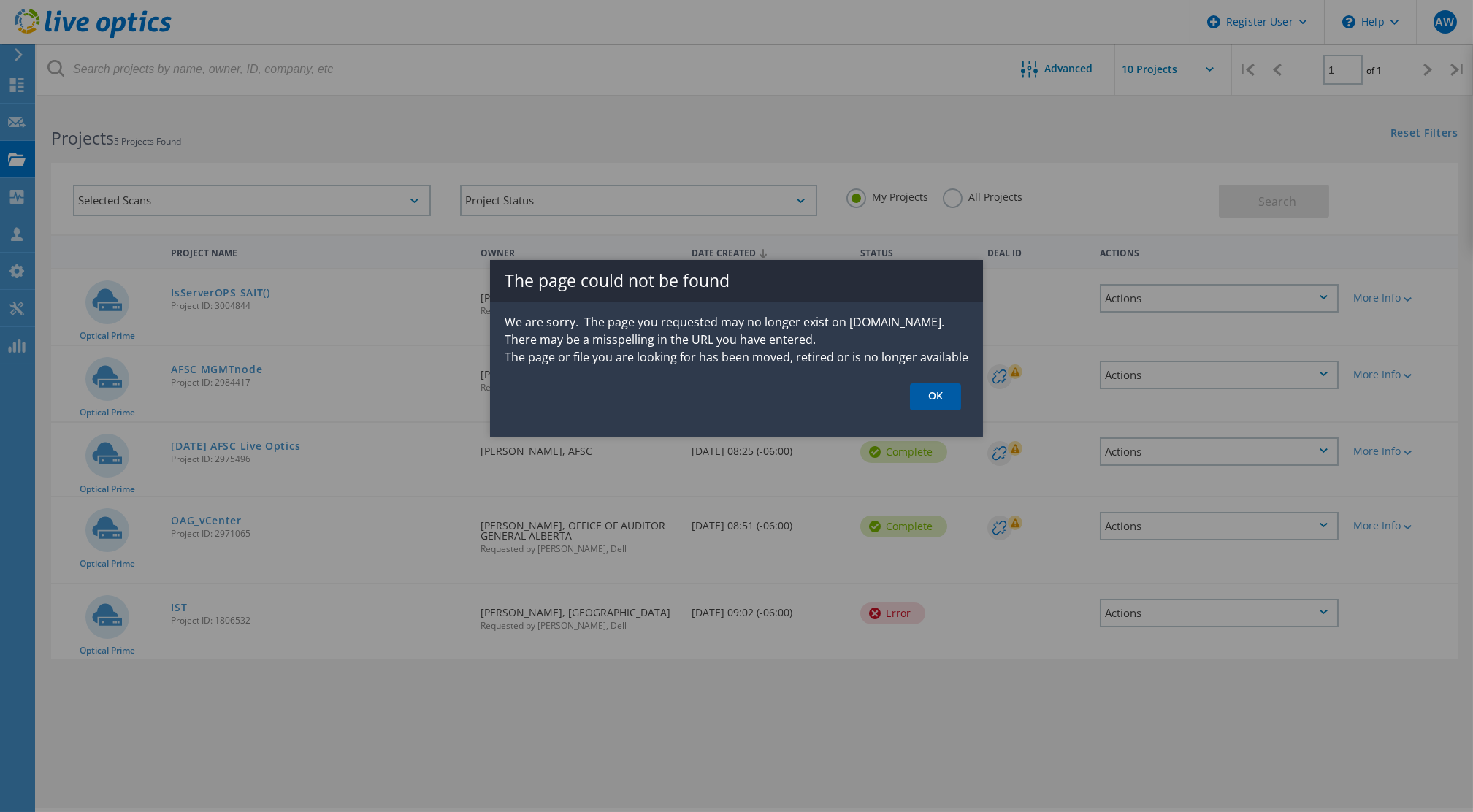
click at [935, 398] on link "OK" at bounding box center [935, 396] width 51 height 27
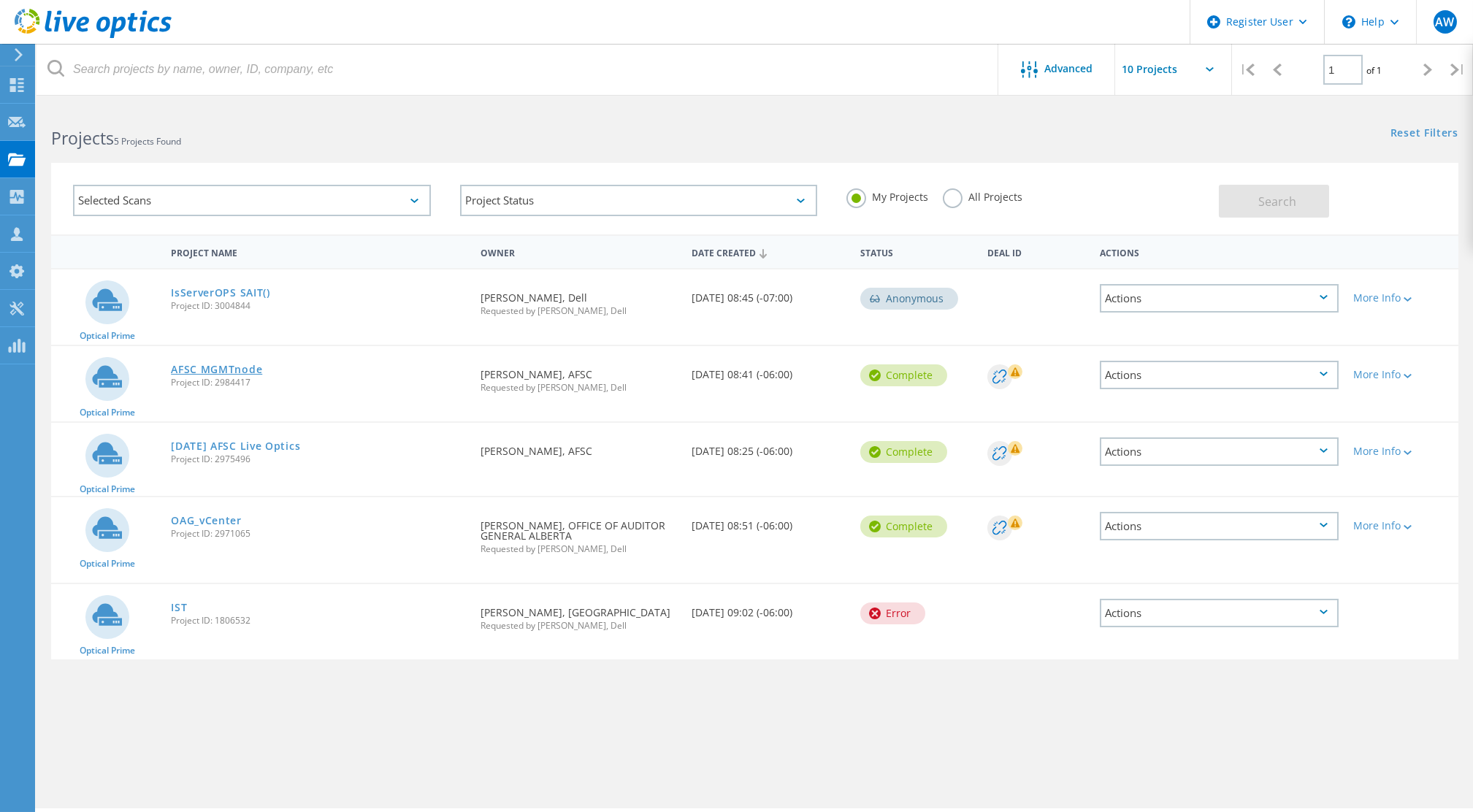
click at [230, 368] on link "AFSC MGMTnode" at bounding box center [216, 370] width 91 height 10
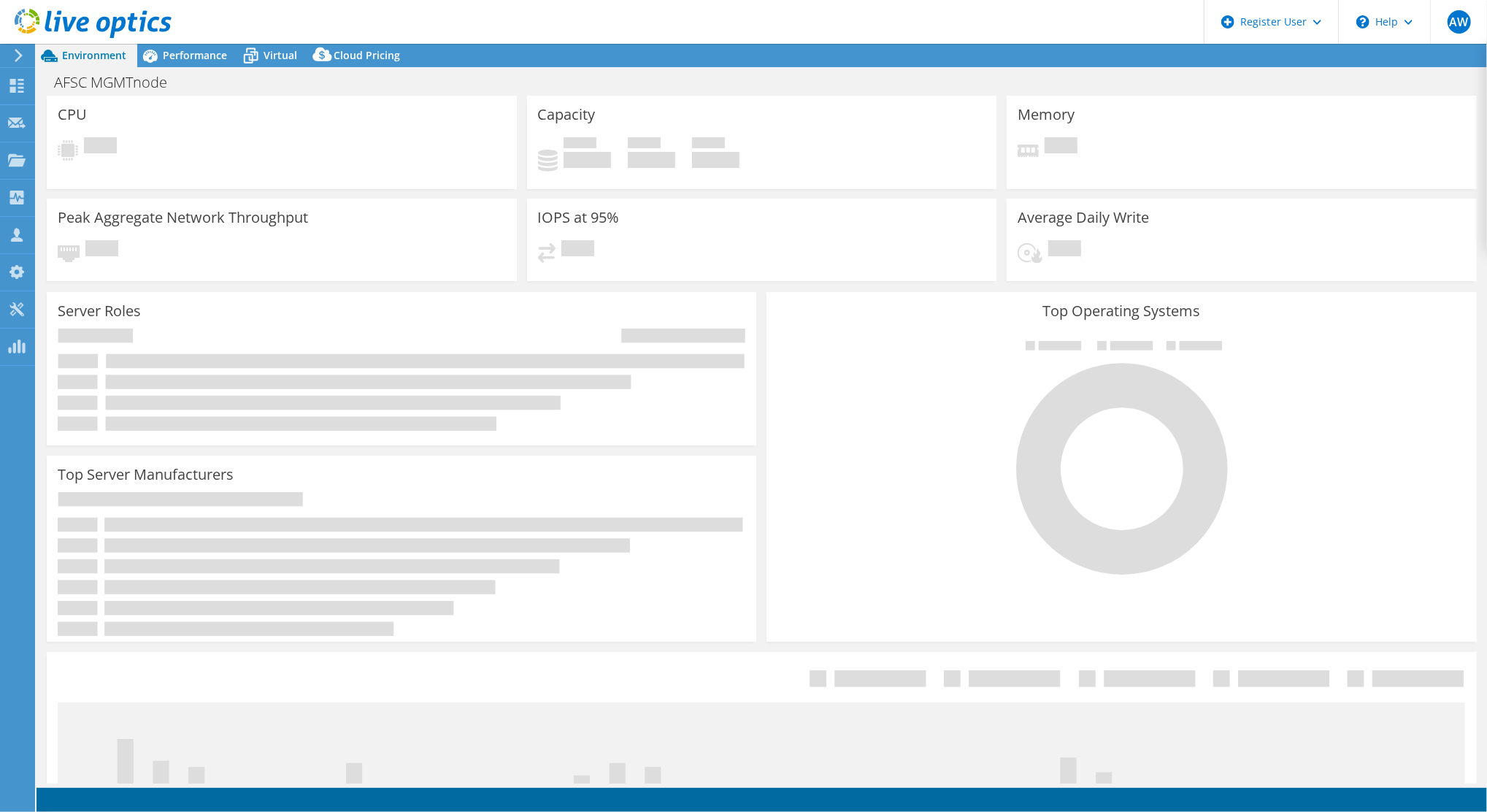
select select "USD"
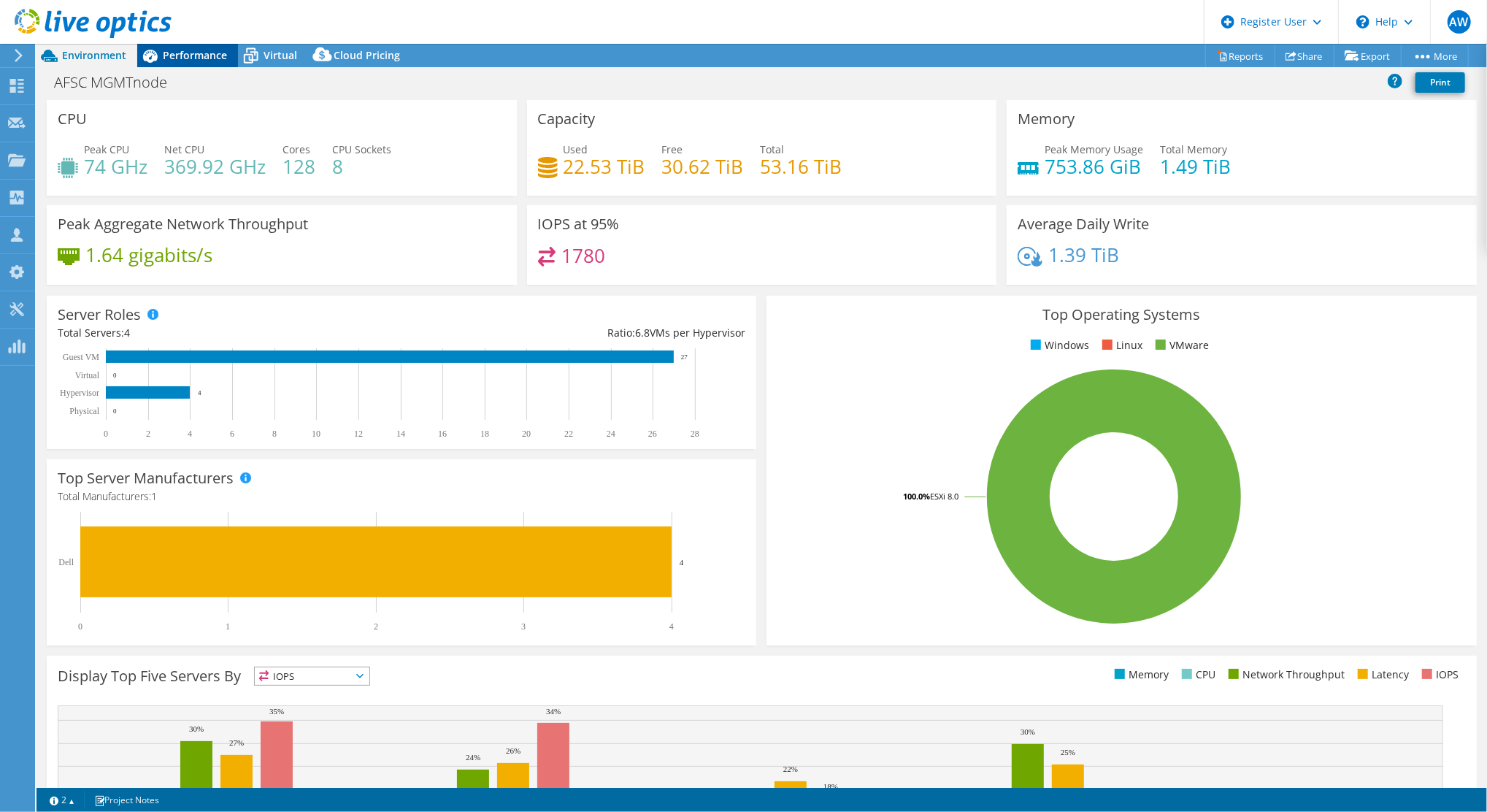
click at [192, 51] on span "Performance" at bounding box center [195, 55] width 64 height 14
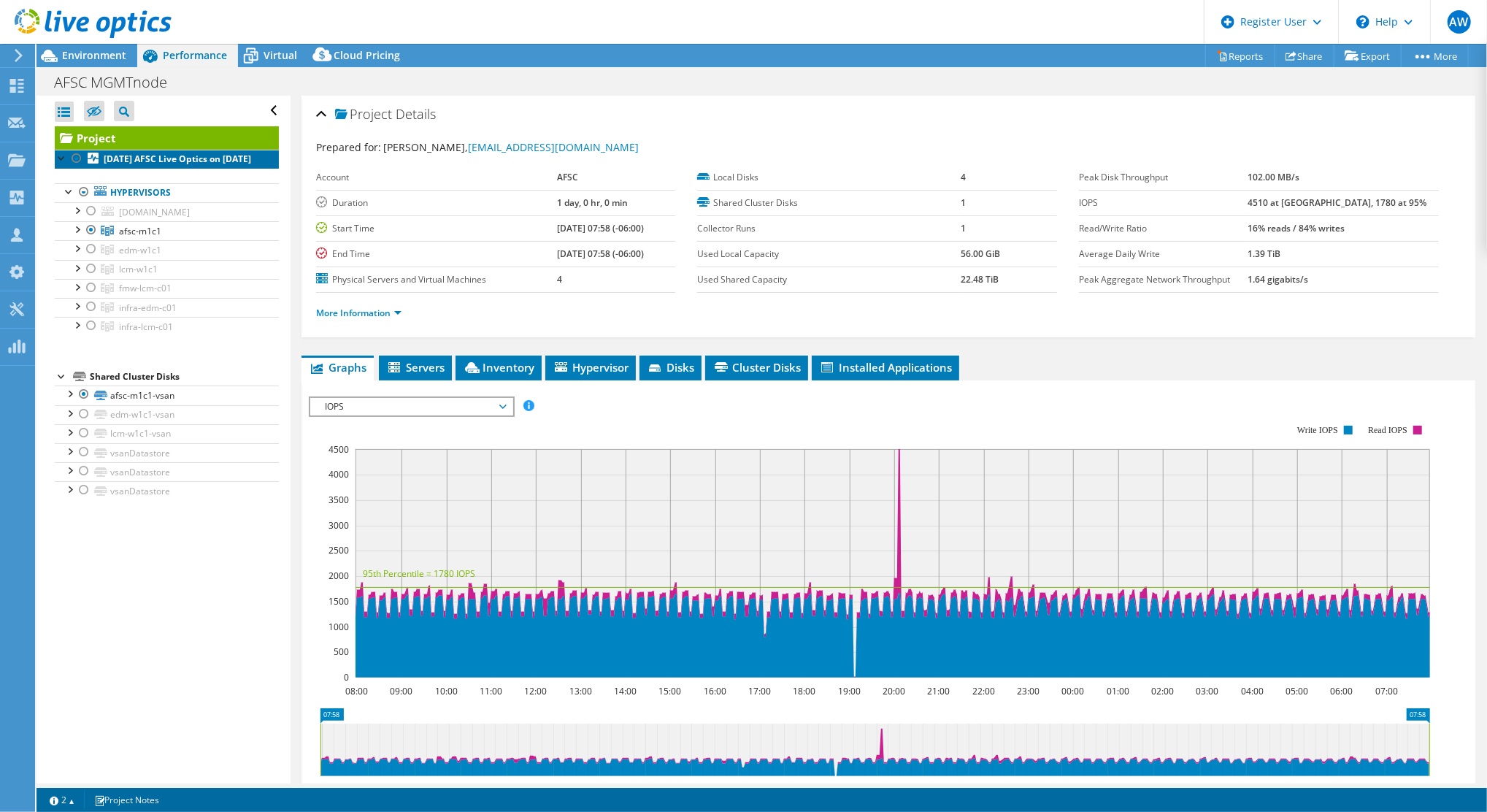
click at [134, 161] on b "[DATE] AFSC Live Optics on [DATE]" at bounding box center [177, 158] width 148 height 13
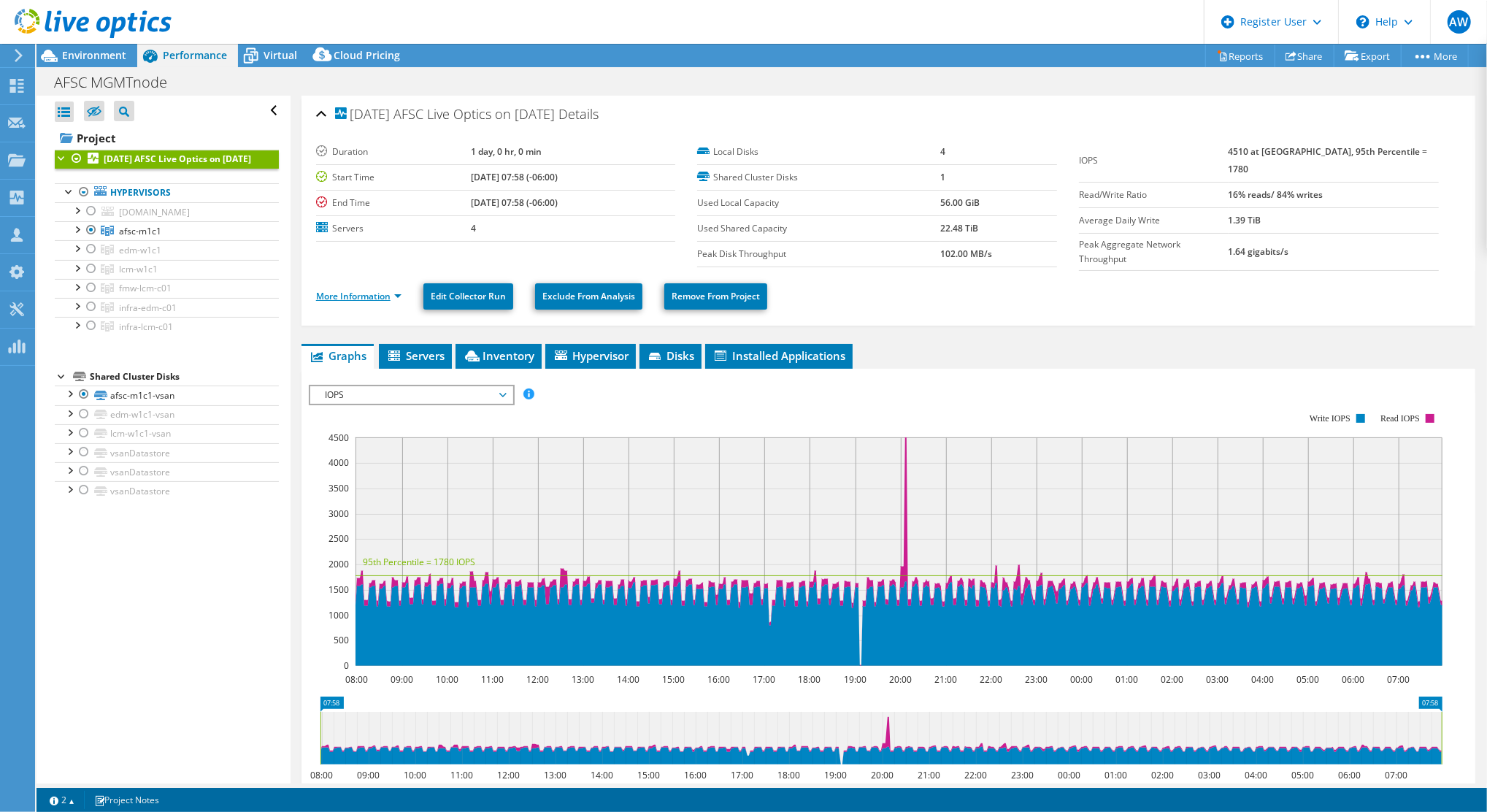
click at [389, 294] on link "More Information" at bounding box center [359, 296] width 86 height 13
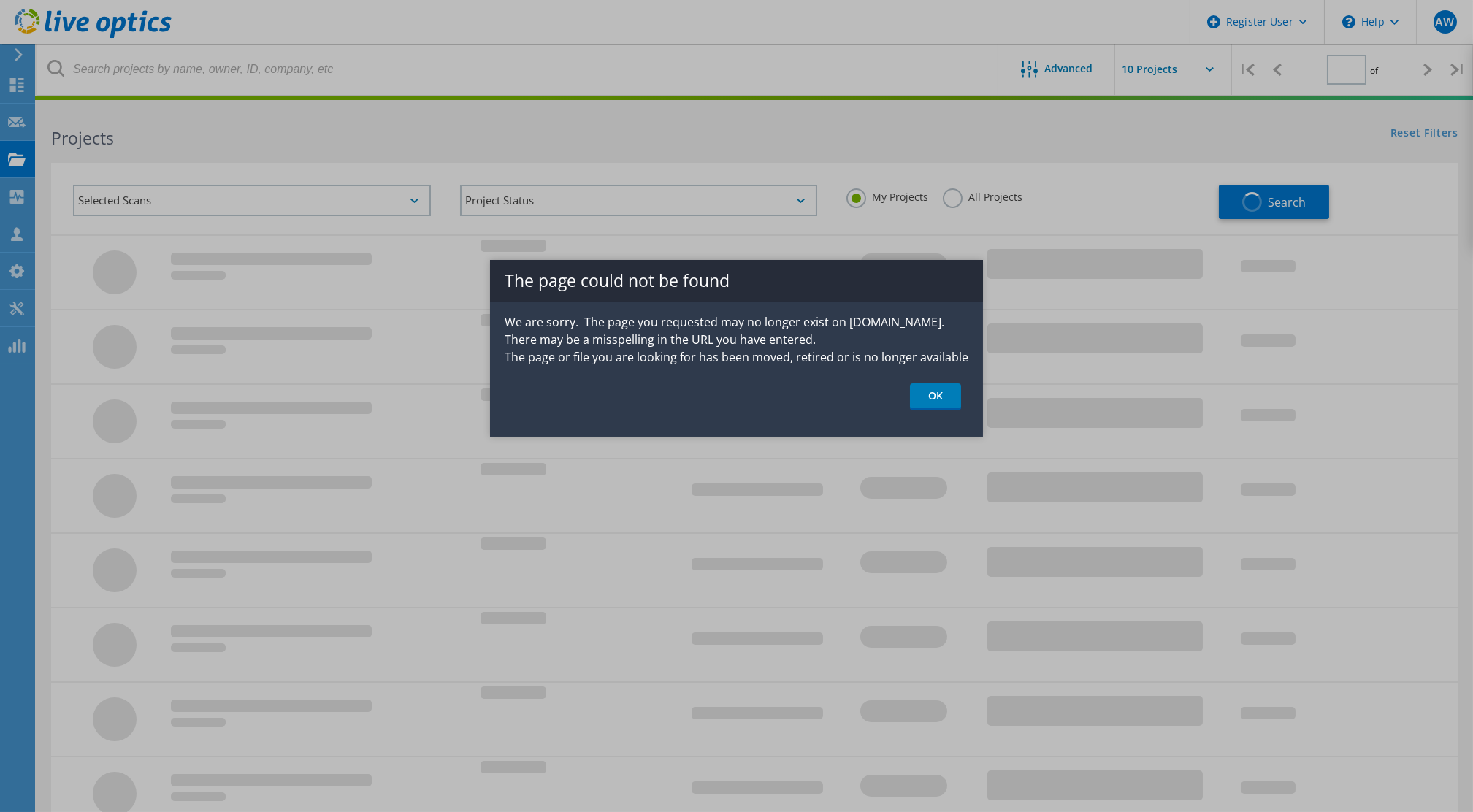
type input "1"
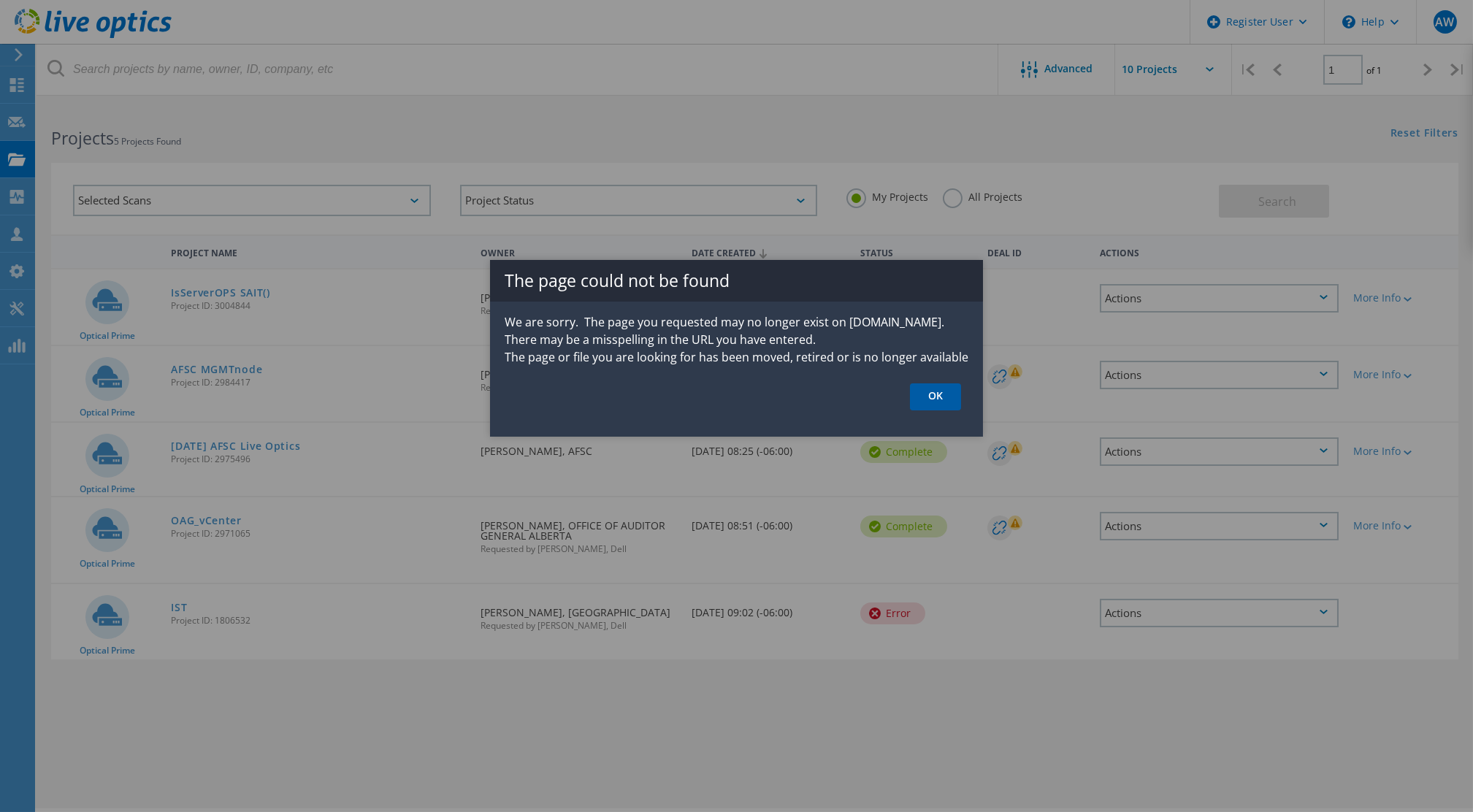
click at [943, 393] on link "OK" at bounding box center [935, 396] width 51 height 27
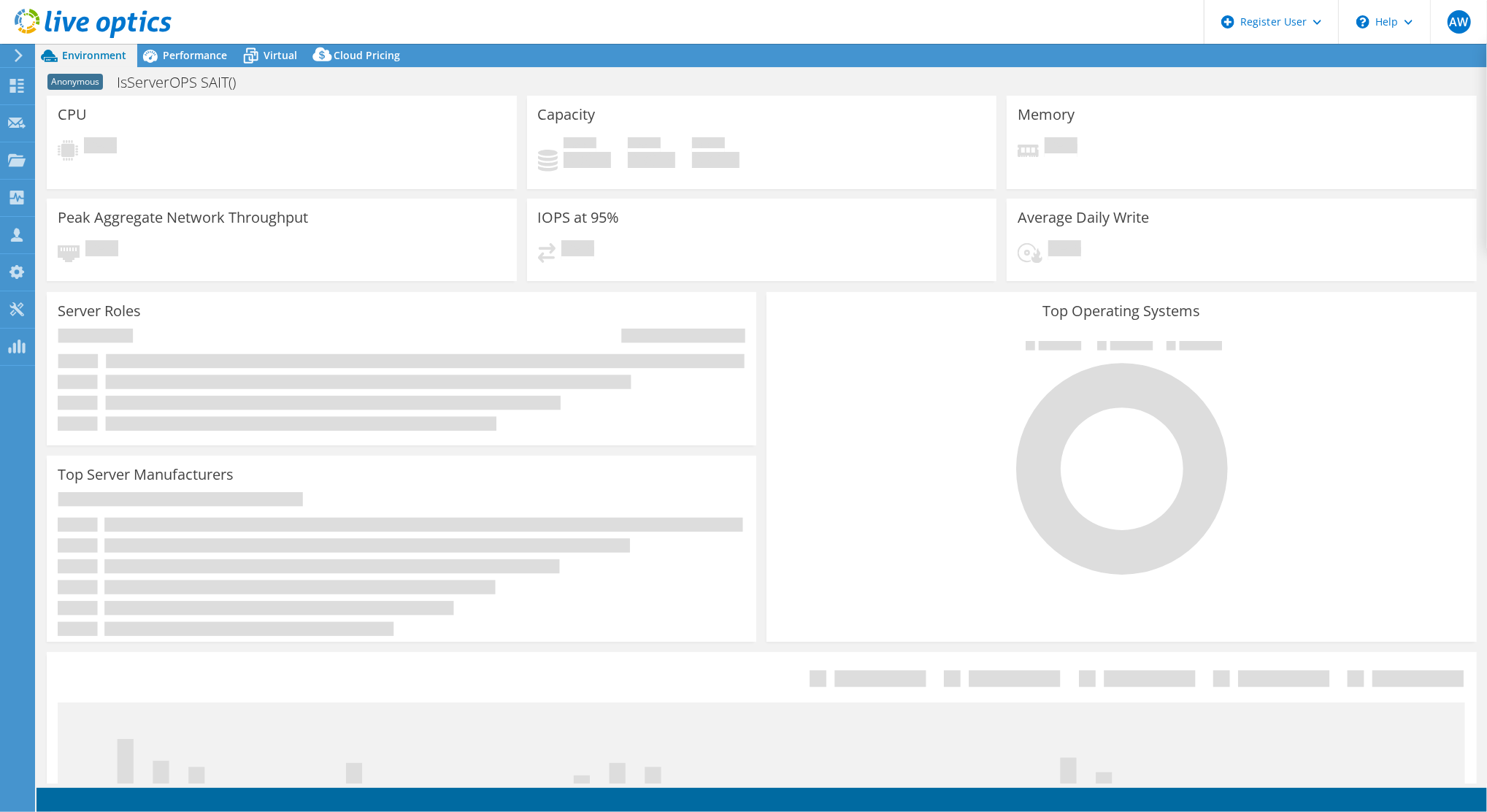
select select "USD"
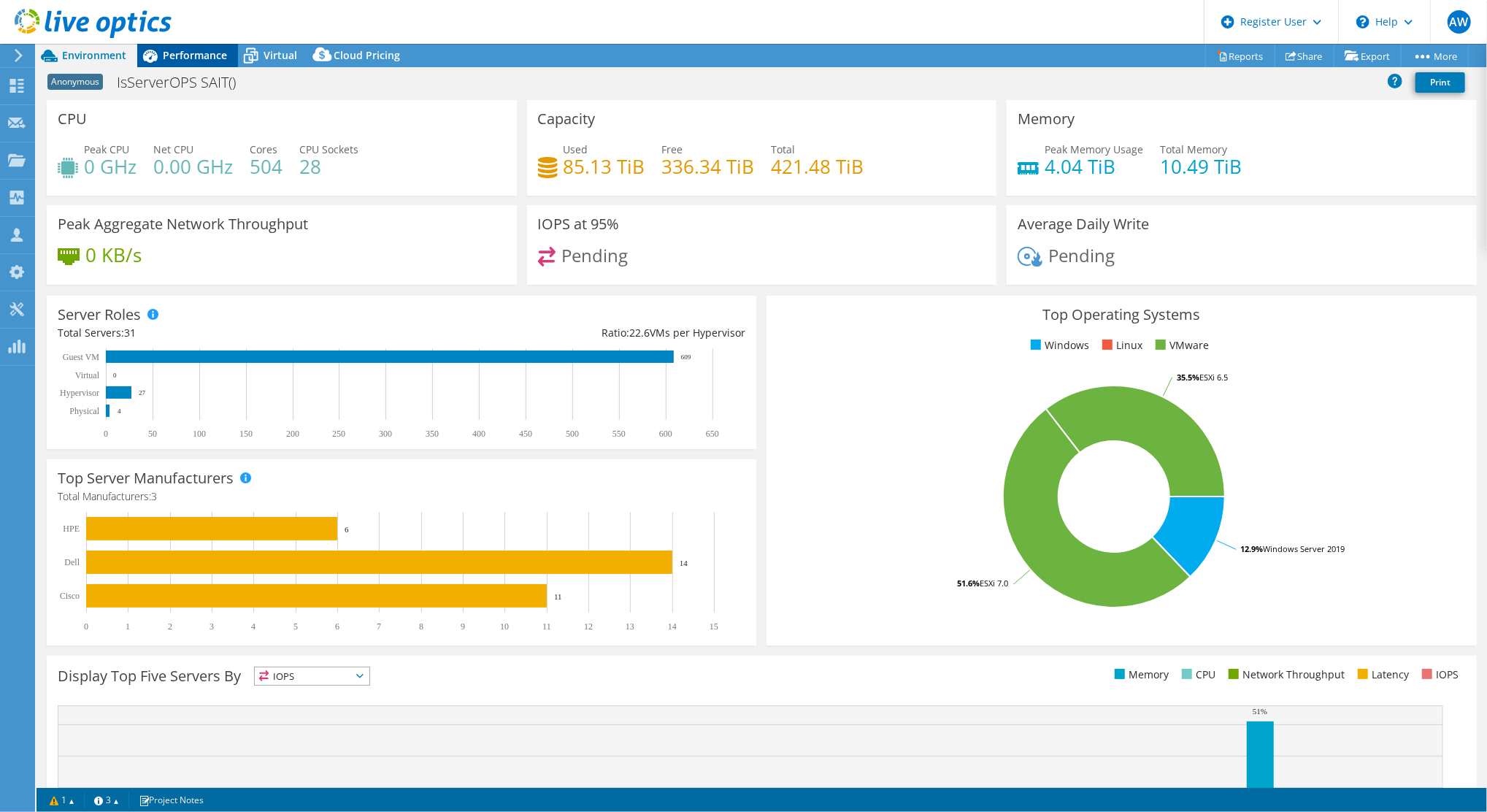
click at [193, 50] on span "Performance" at bounding box center [195, 55] width 64 height 14
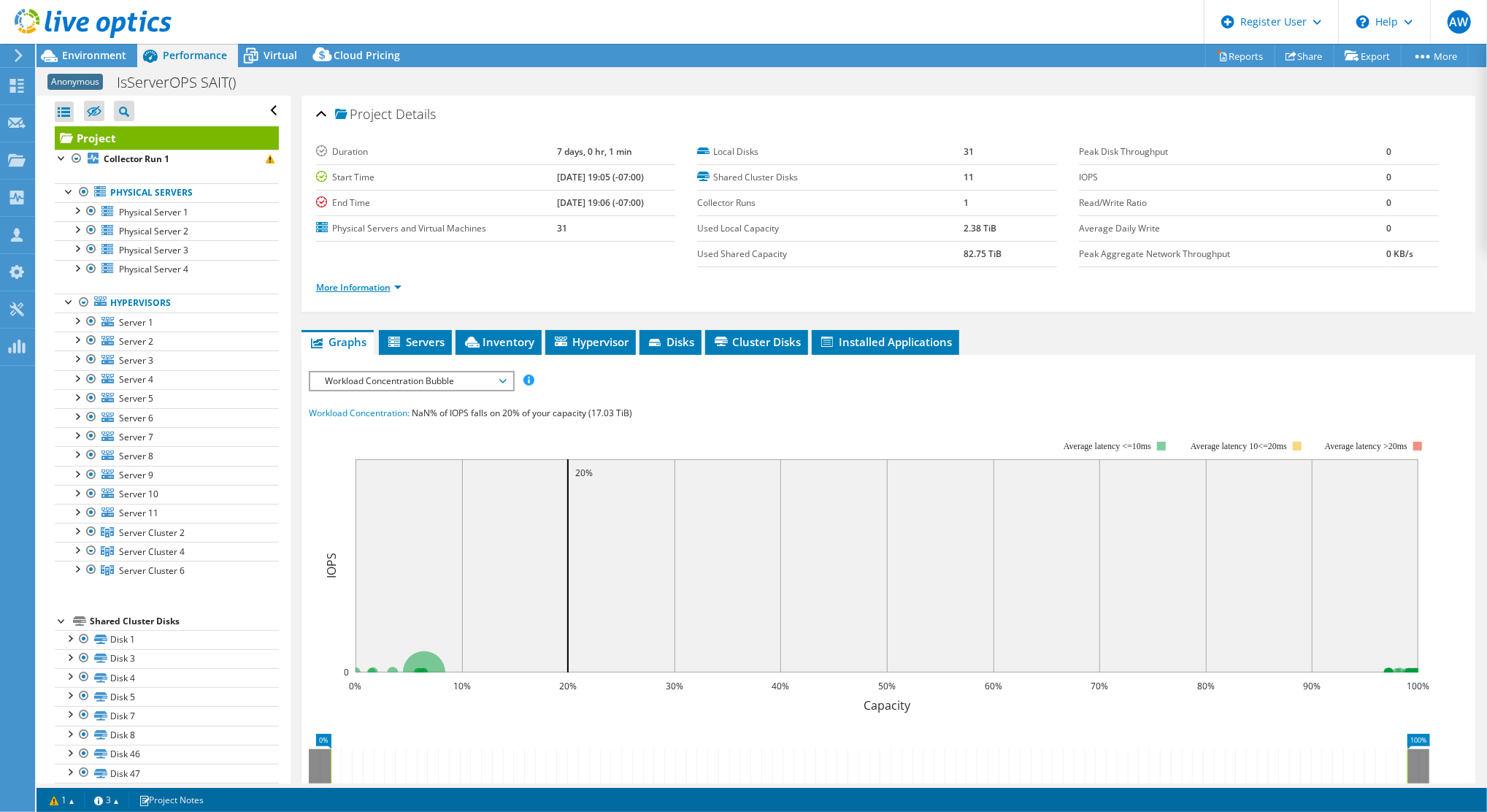
click at [398, 283] on link "More Information" at bounding box center [359, 287] width 86 height 13
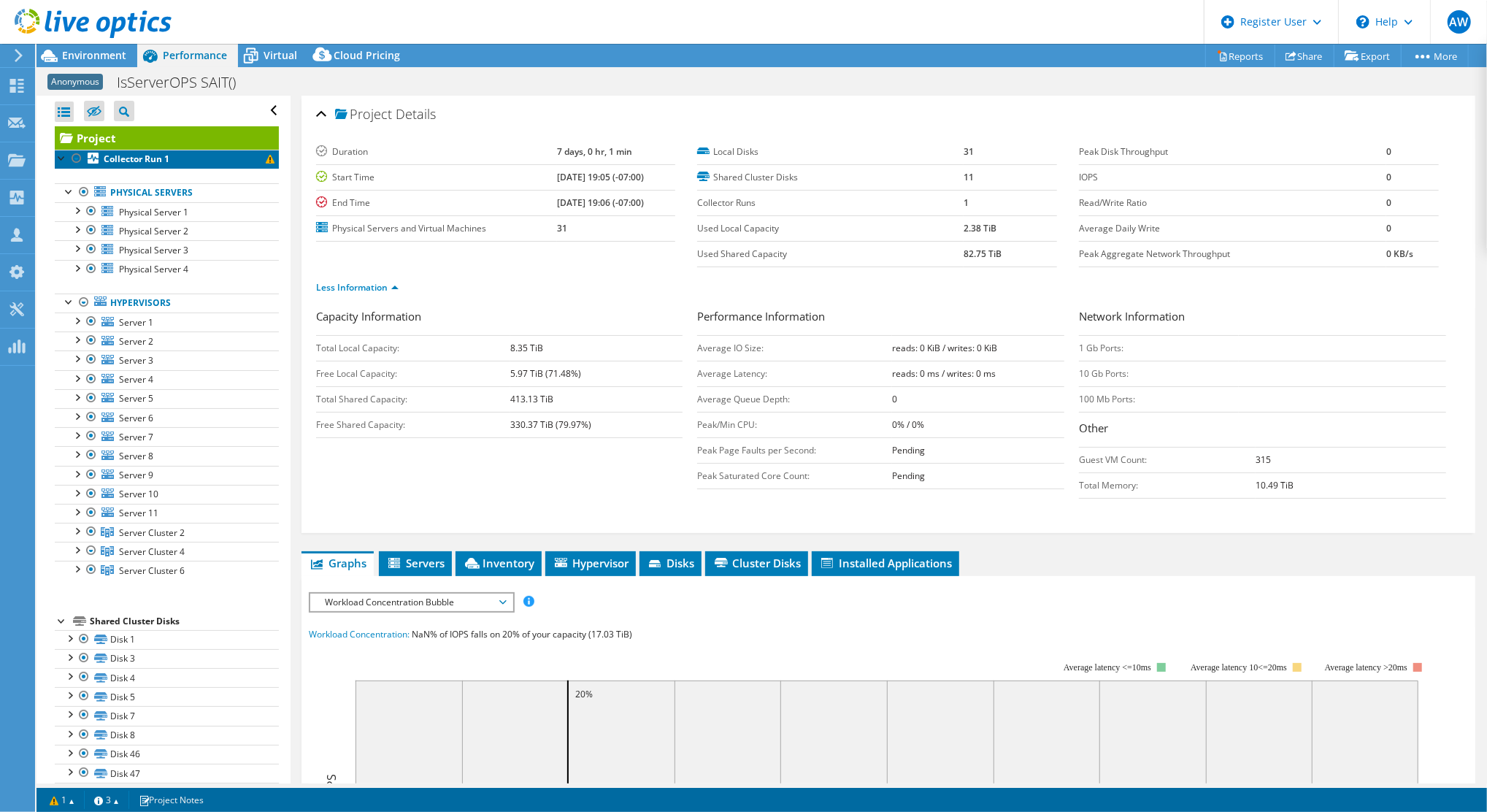
click at [169, 159] on b "Collector Run 1" at bounding box center [136, 158] width 66 height 13
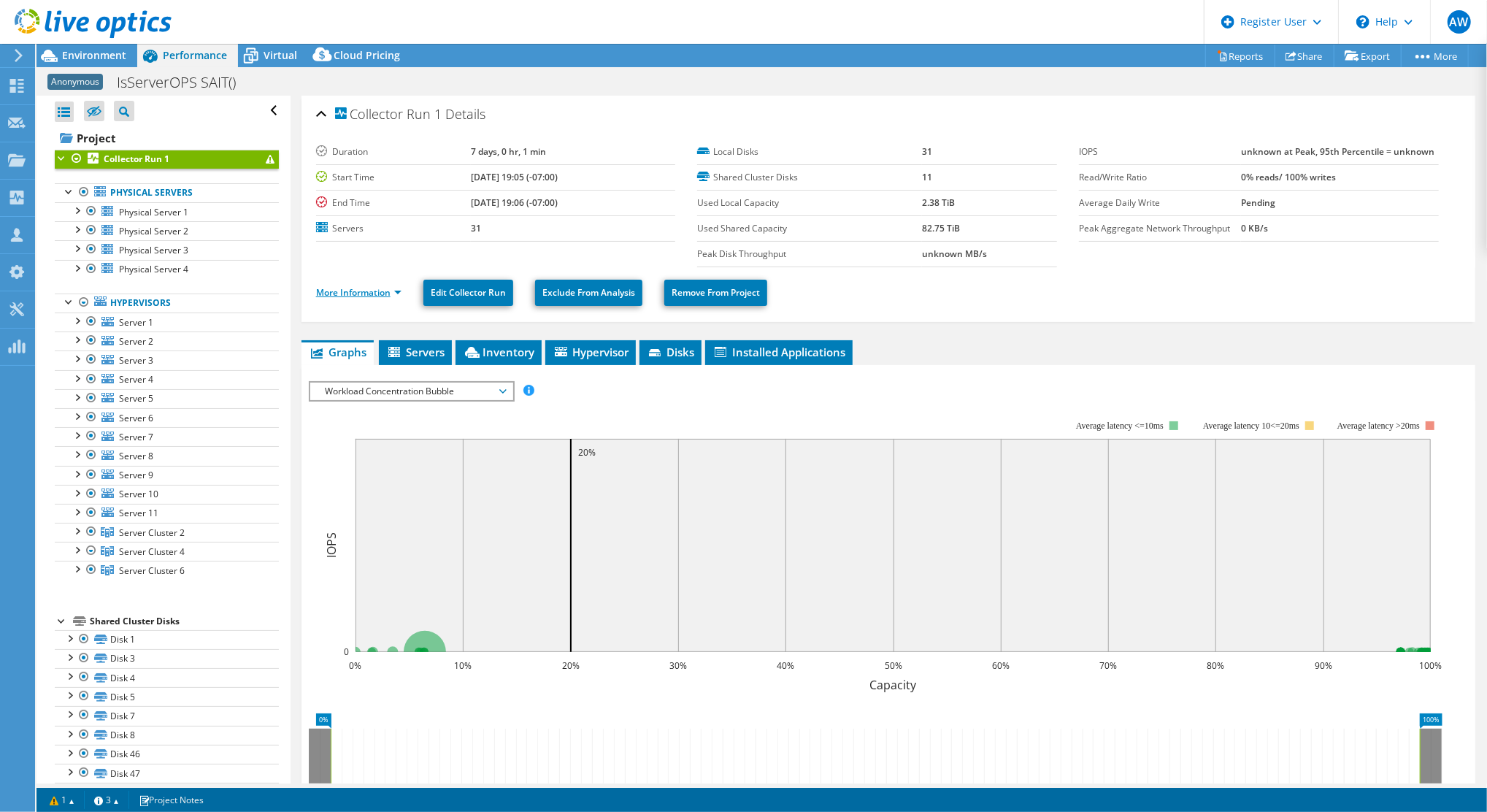
click at [372, 291] on link "More Information" at bounding box center [359, 292] width 86 height 13
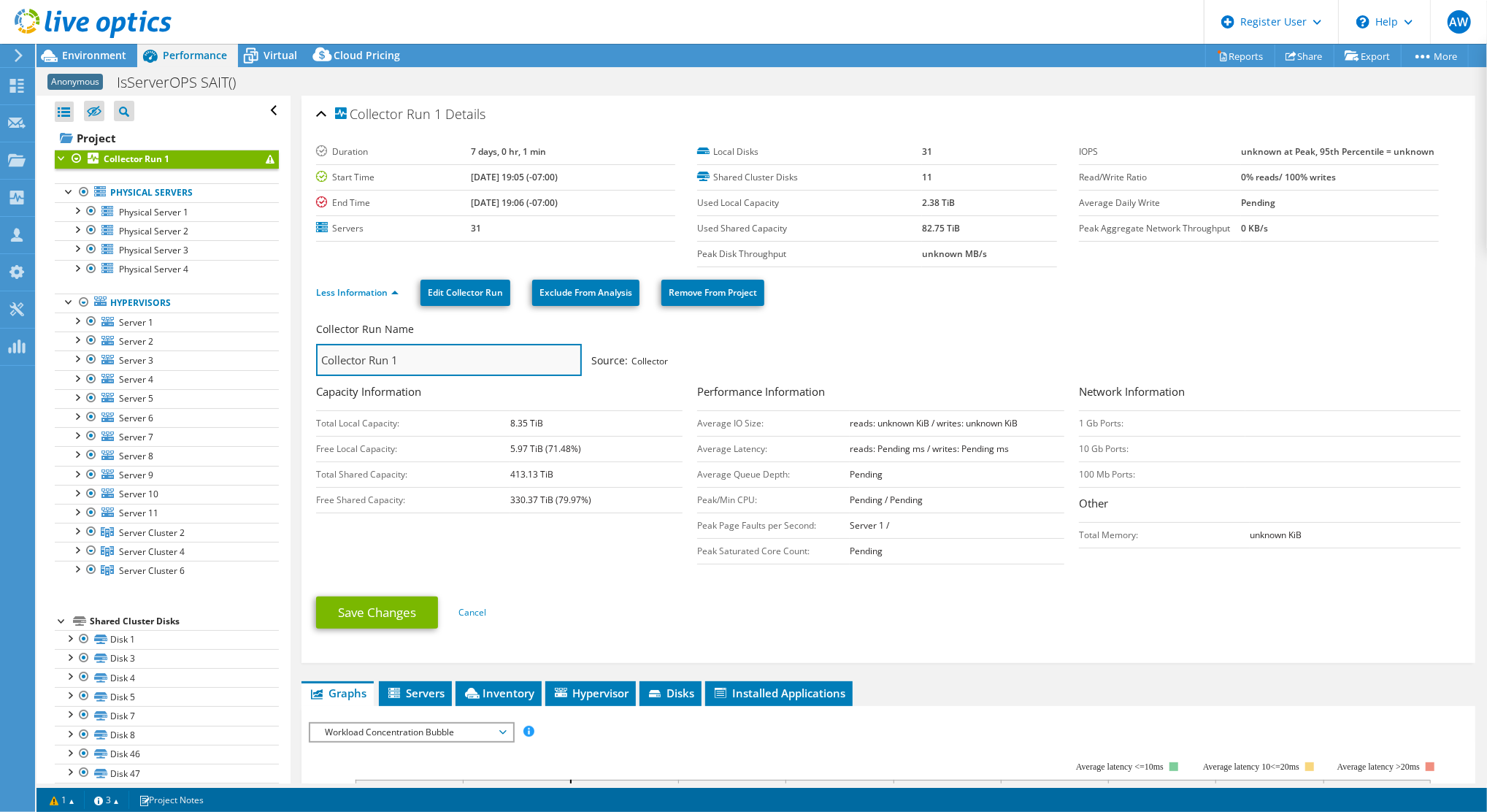
click at [491, 362] on input "Collector Run 1" at bounding box center [449, 360] width 266 height 32
